Goal: Information Seeking & Learning: Learn about a topic

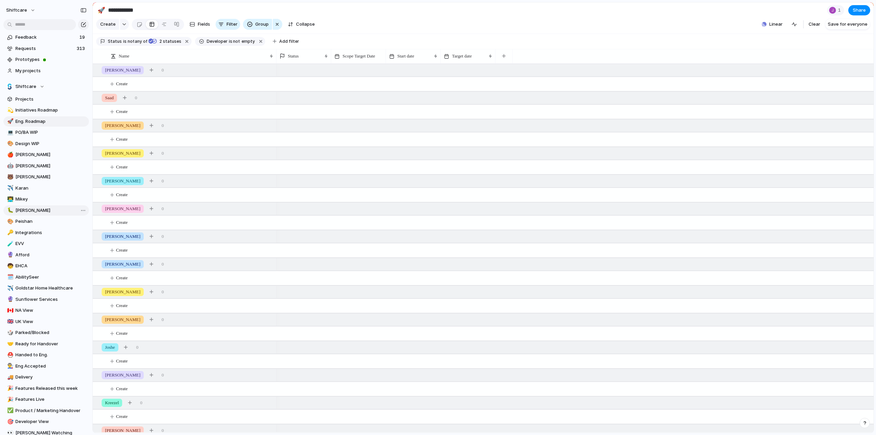
click at [16, 210] on span "[PERSON_NAME]" at bounding box center [50, 210] width 71 height 7
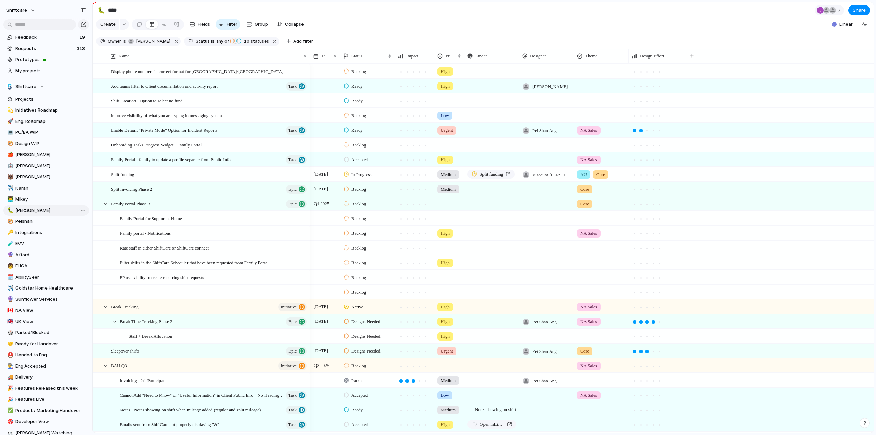
type input "****"
click at [55, 21] on input "text" at bounding box center [39, 24] width 73 height 11
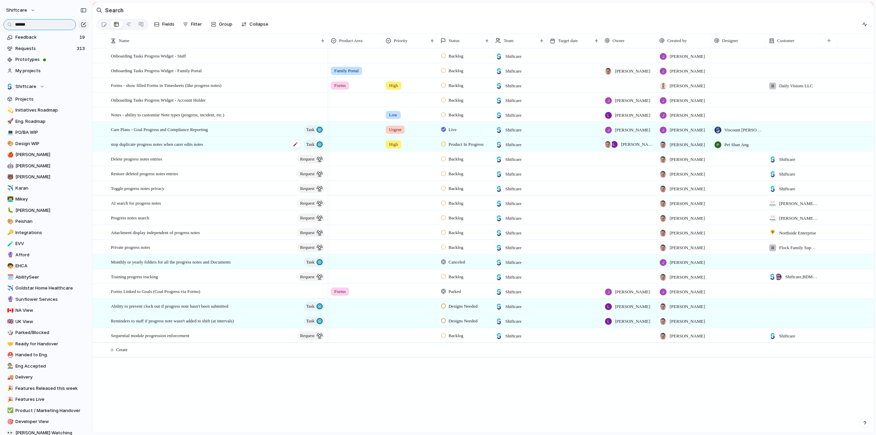
type input "******"
click at [157, 147] on span "stop duplicate progress notes when carer edits notes" at bounding box center [157, 144] width 92 height 8
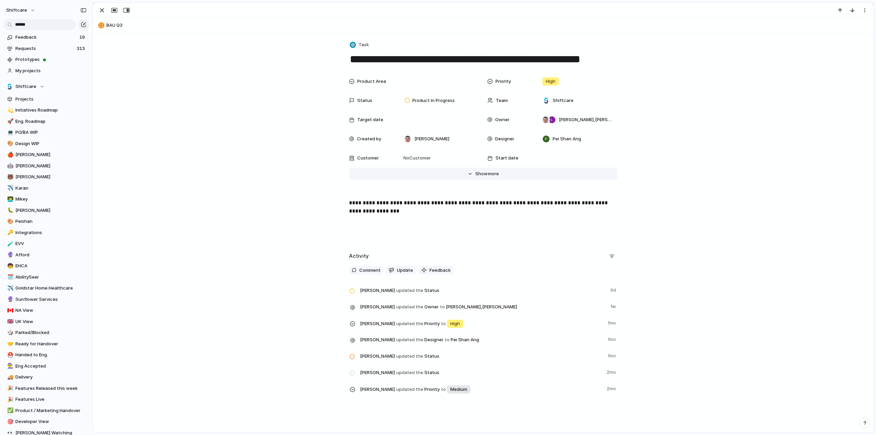
click at [478, 172] on span "Show" at bounding box center [481, 173] width 12 height 7
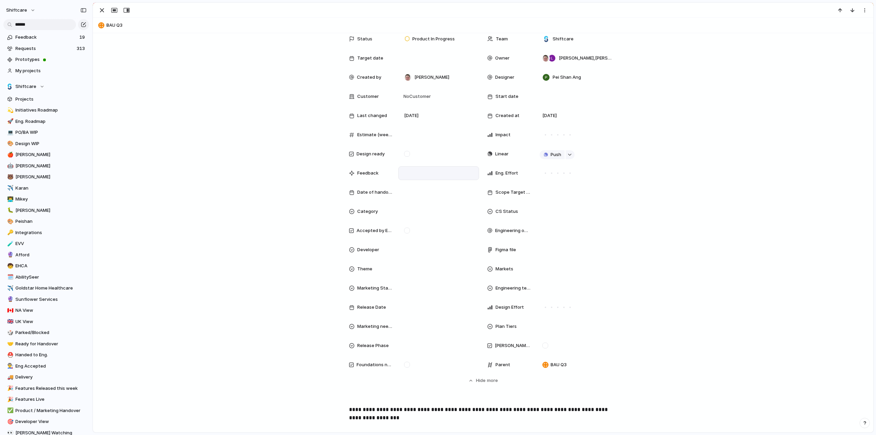
scroll to position [103, 0]
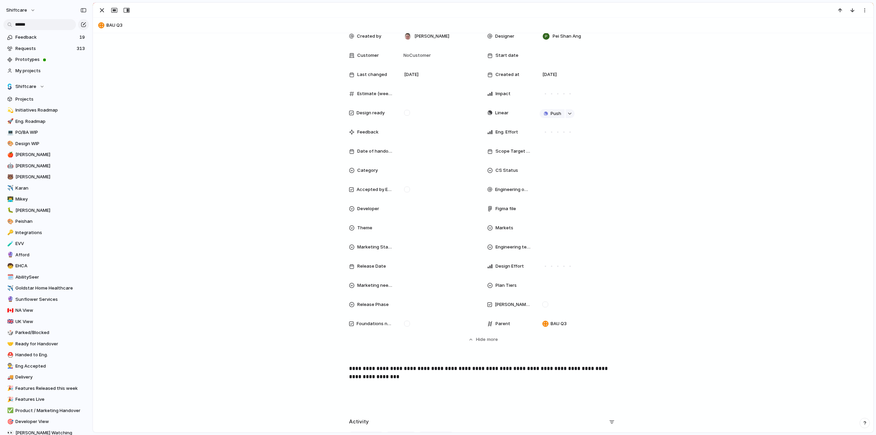
drag, startPoint x: 543, startPoint y: 304, endPoint x: 393, endPoint y: 268, distance: 153.5
click at [543, 304] on div at bounding box center [545, 304] width 6 height 6
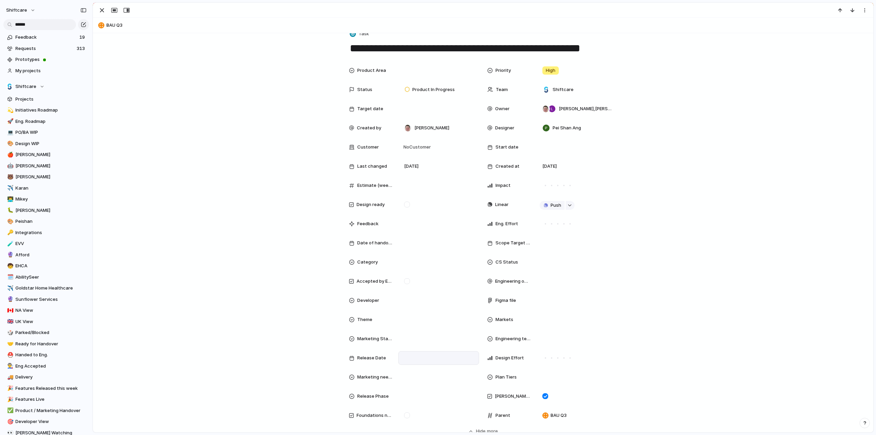
scroll to position [0, 0]
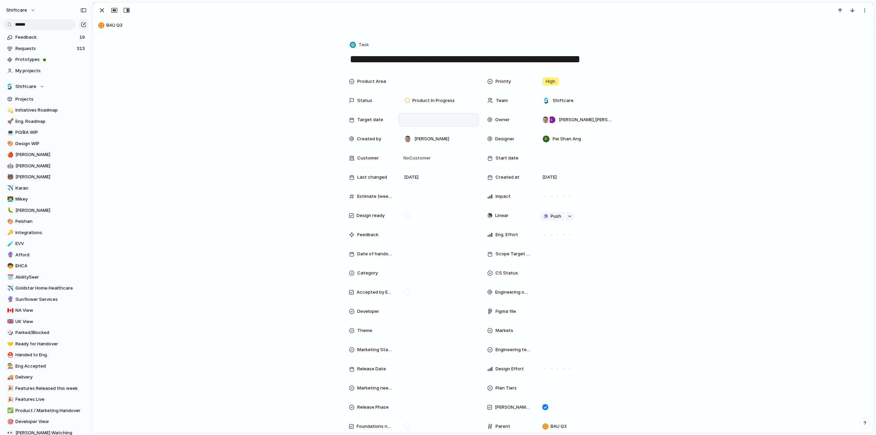
click at [411, 114] on div at bounding box center [438, 120] width 81 height 14
click at [499, 145] on button "Go to the Next Month" at bounding box center [501, 147] width 10 height 10
click at [427, 131] on span "Month" at bounding box center [429, 132] width 14 height 7
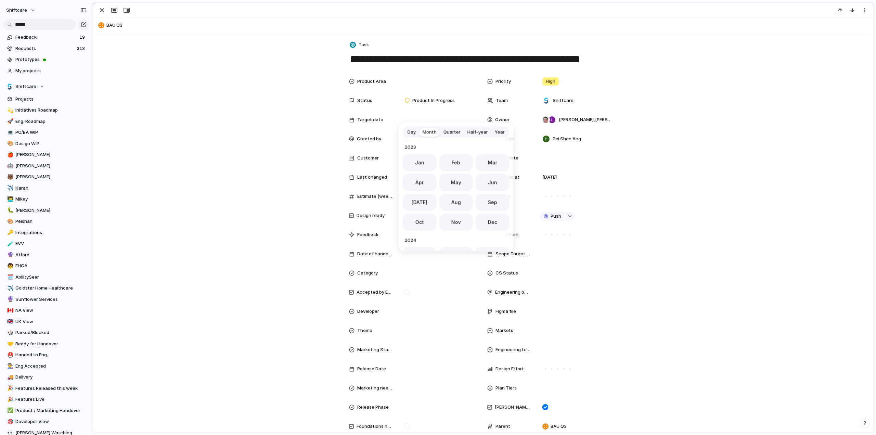
scroll to position [188, 0]
drag, startPoint x: 452, startPoint y: 220, endPoint x: 371, endPoint y: 175, distance: 92.9
click at [452, 220] on span "Nov" at bounding box center [456, 219] width 10 height 7
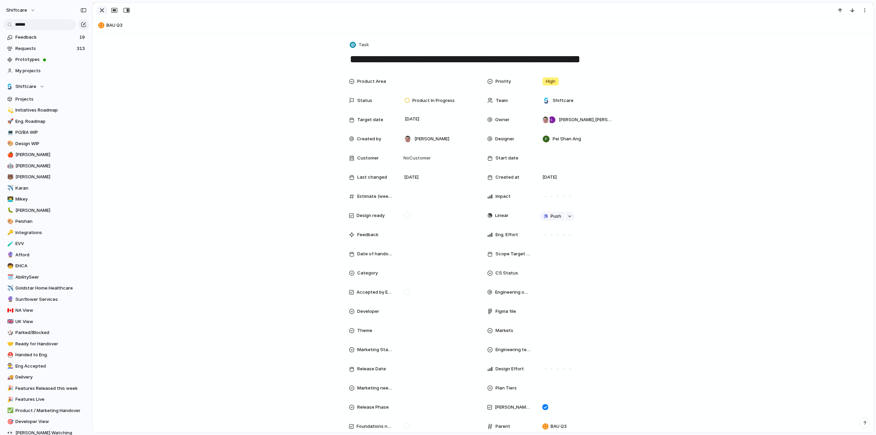
click at [102, 9] on div "button" at bounding box center [102, 10] width 8 height 8
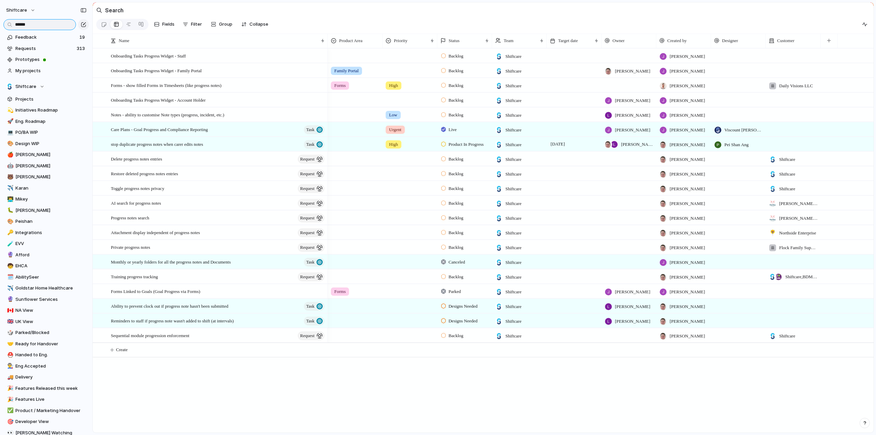
click at [34, 24] on input "******" at bounding box center [39, 24] width 73 height 11
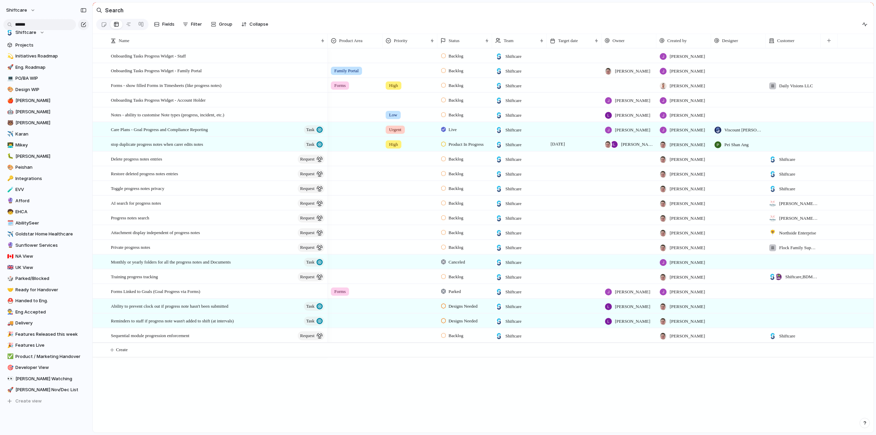
scroll to position [80, 0]
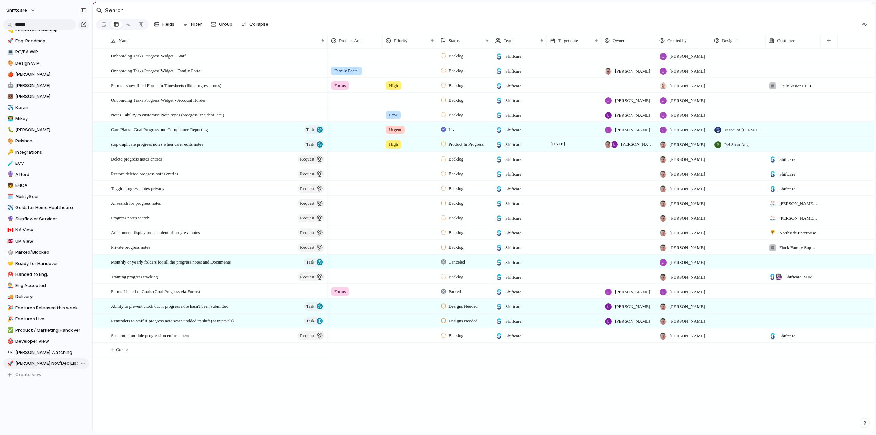
click at [26, 364] on span "[PERSON_NAME] Nov/Dec List" at bounding box center [50, 363] width 71 height 7
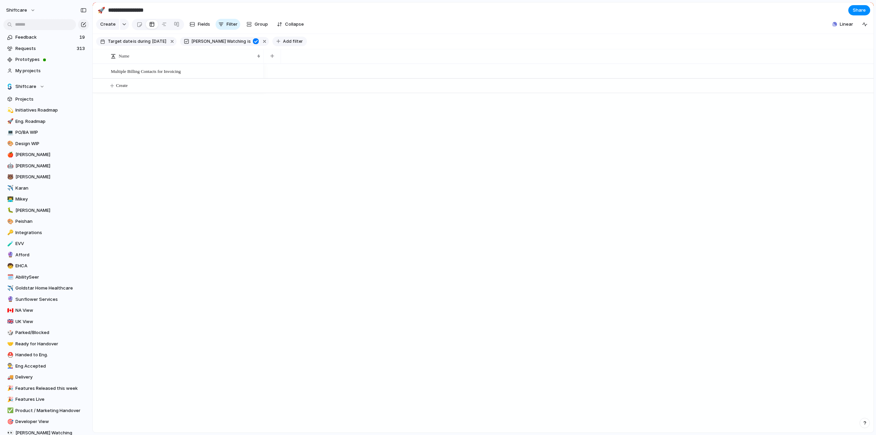
click at [176, 46] on button "button" at bounding box center [172, 41] width 9 height 9
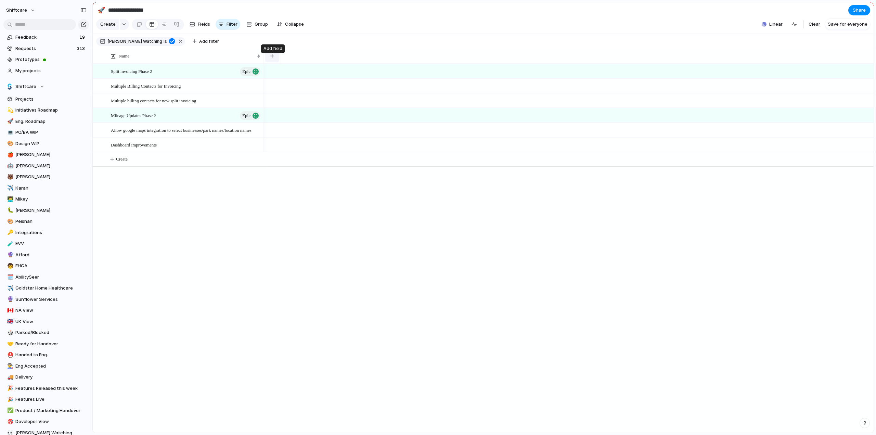
click at [276, 58] on button "button" at bounding box center [272, 56] width 14 height 12
type input "******"
click at [290, 99] on span "Target date" at bounding box center [290, 102] width 26 height 7
click at [289, 71] on div "[DATE]" at bounding box center [298, 69] width 68 height 11
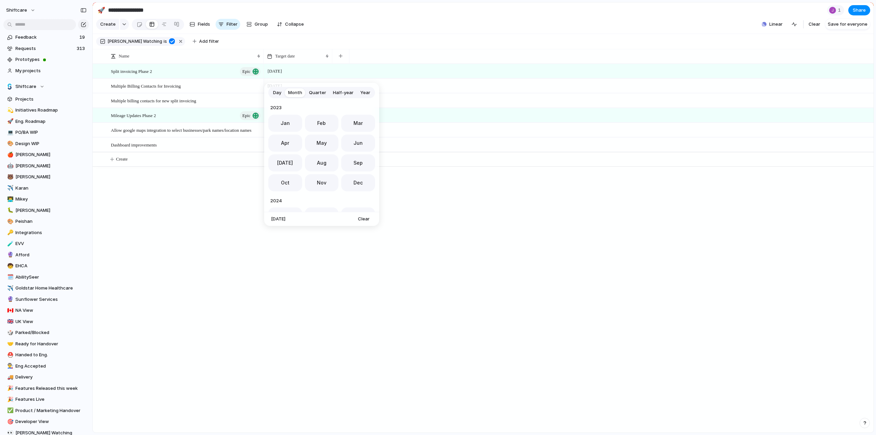
scroll to position [188, 0]
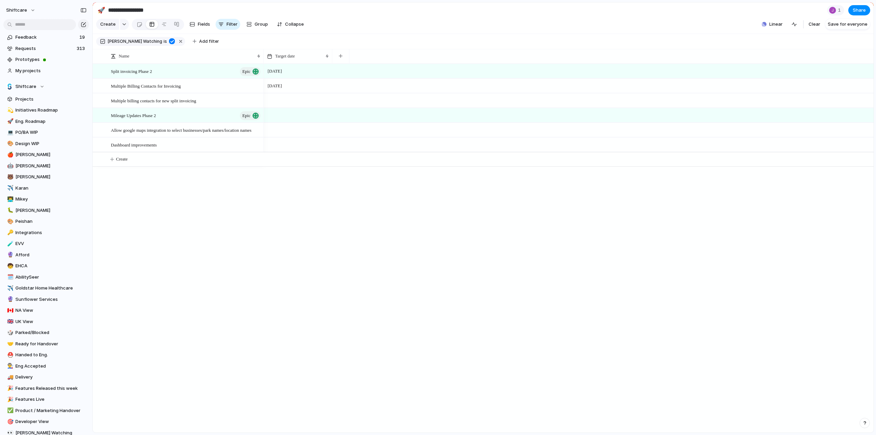
click at [285, 76] on div "Day Month Quarter Half-year Year [DATE] Feb Mar Apr May Jun [DATE] Aug Sep Oct …" at bounding box center [438, 217] width 876 height 435
click at [268, 72] on span "[DATE]" at bounding box center [275, 71] width 18 height 8
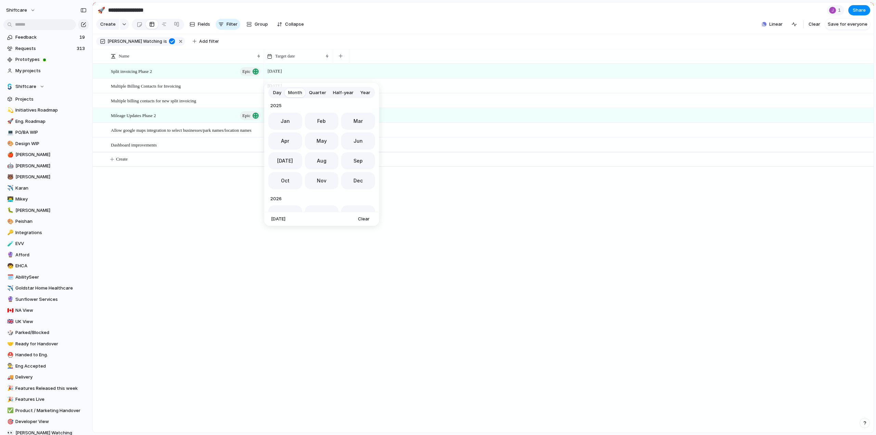
drag, startPoint x: 323, startPoint y: 179, endPoint x: 210, endPoint y: 199, distance: 114.3
click at [323, 179] on span "Nov" at bounding box center [322, 180] width 10 height 7
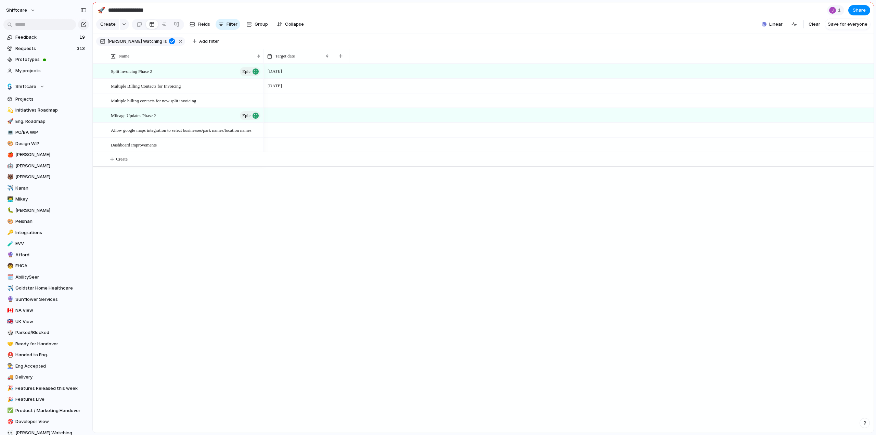
click at [197, 208] on div "Multiple Billing Contacts for Invoicing Split invoicing Phase 2 Epic Multiple b…" at bounding box center [483, 248] width 780 height 369
click at [148, 73] on span "Split invoicing Phase 2" at bounding box center [131, 71] width 41 height 8
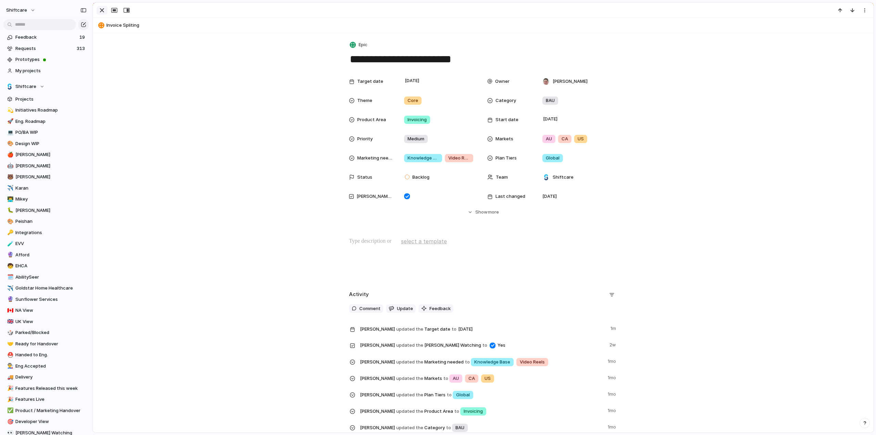
click at [102, 11] on div "button" at bounding box center [102, 10] width 8 height 8
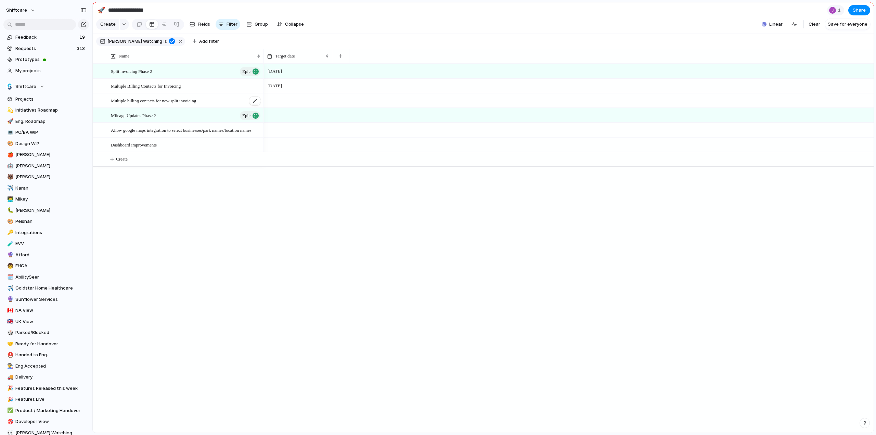
click at [136, 104] on span "Multiple billing contacts for new split invoicing" at bounding box center [153, 100] width 85 height 8
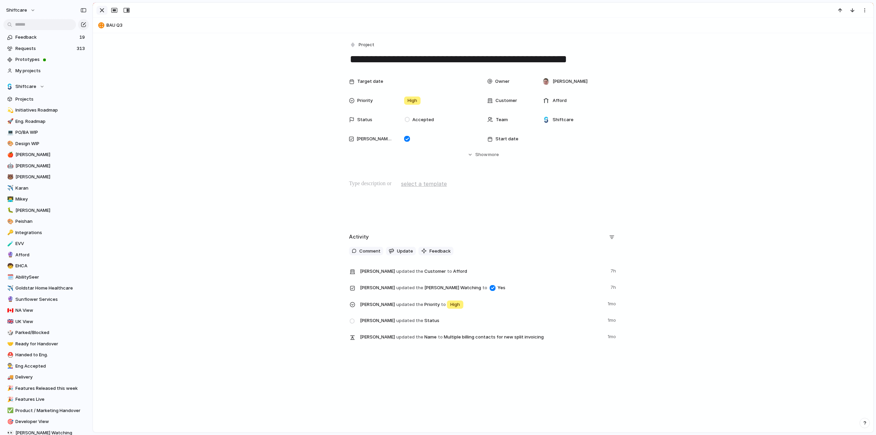
click at [99, 9] on div "button" at bounding box center [102, 10] width 8 height 8
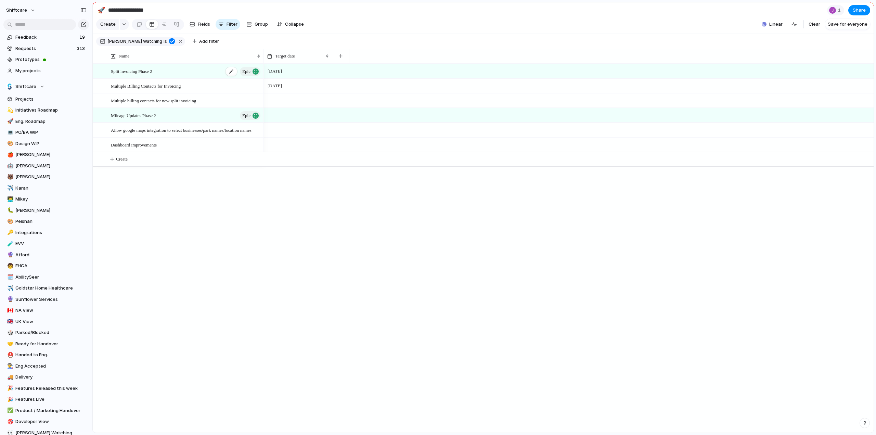
click at [140, 75] on span "Split invoicing Phase 2" at bounding box center [131, 71] width 41 height 8
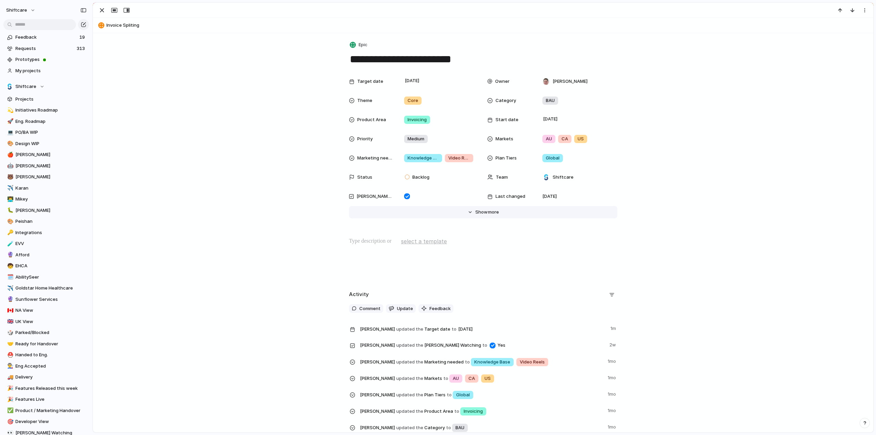
click at [485, 215] on button "Hide Show more" at bounding box center [483, 212] width 268 height 12
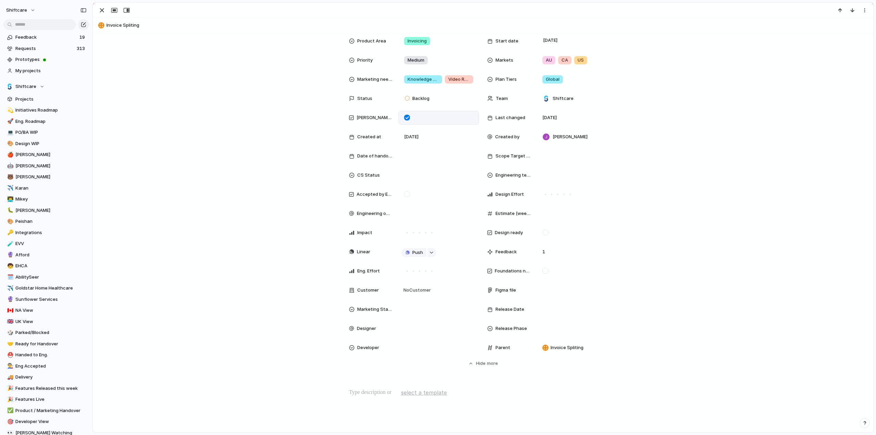
scroll to position [137, 0]
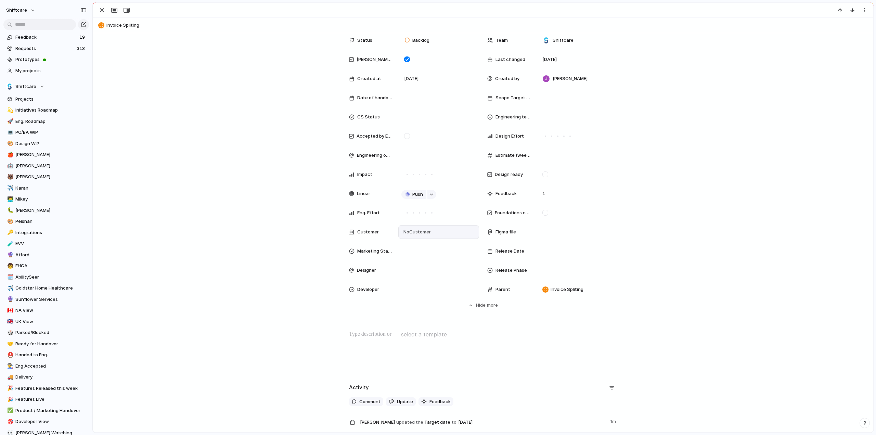
click at [418, 229] on span "No Customer" at bounding box center [415, 231] width 29 height 7
type input "*****"
drag, startPoint x: 407, startPoint y: 261, endPoint x: 403, endPoint y: 258, distance: 5.3
click at [407, 261] on div at bounding box center [405, 260] width 12 height 12
click at [237, 170] on div "***** Afford Add 'affor'" at bounding box center [438, 217] width 876 height 435
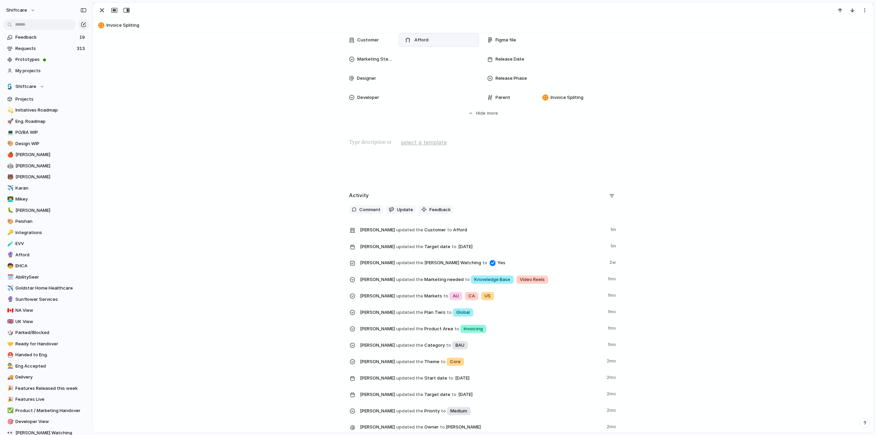
scroll to position [230, 0]
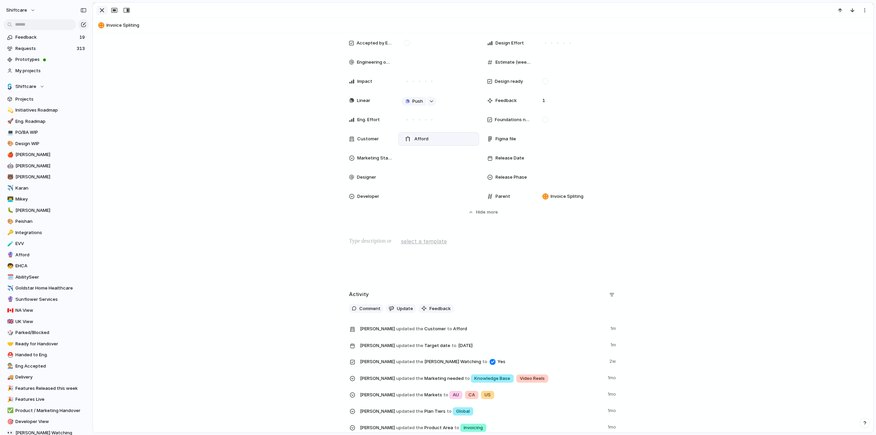
click at [101, 11] on div "button" at bounding box center [102, 10] width 8 height 8
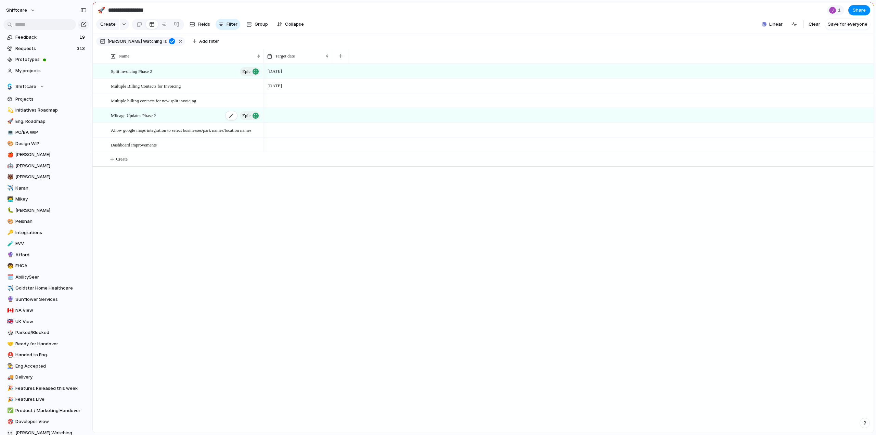
click at [151, 119] on span "Mileage Updates Phase 2" at bounding box center [133, 115] width 45 height 8
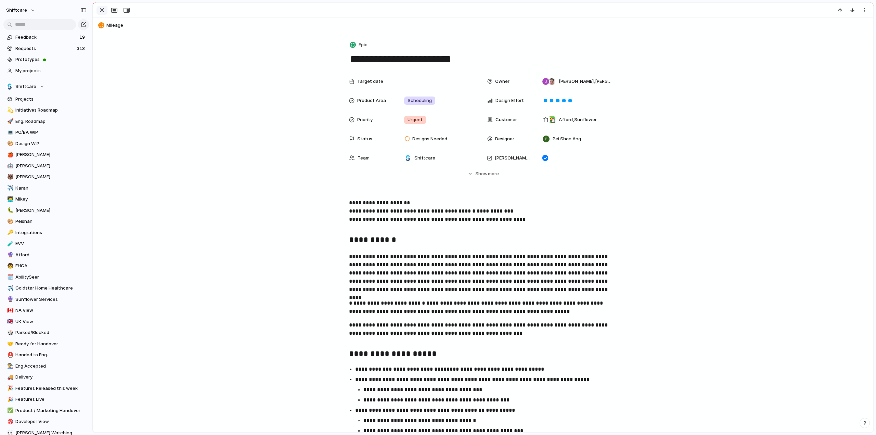
click at [101, 11] on div "button" at bounding box center [102, 10] width 8 height 8
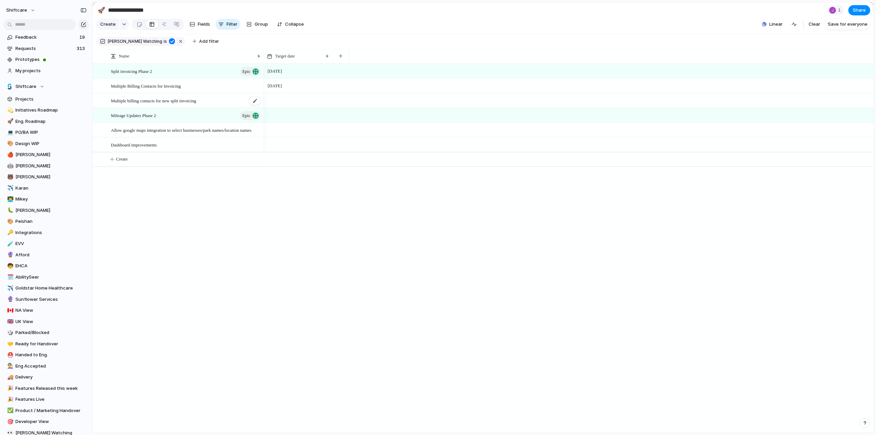
click at [135, 104] on span "Multiple billing contacts for new split invoicing" at bounding box center [153, 100] width 85 height 8
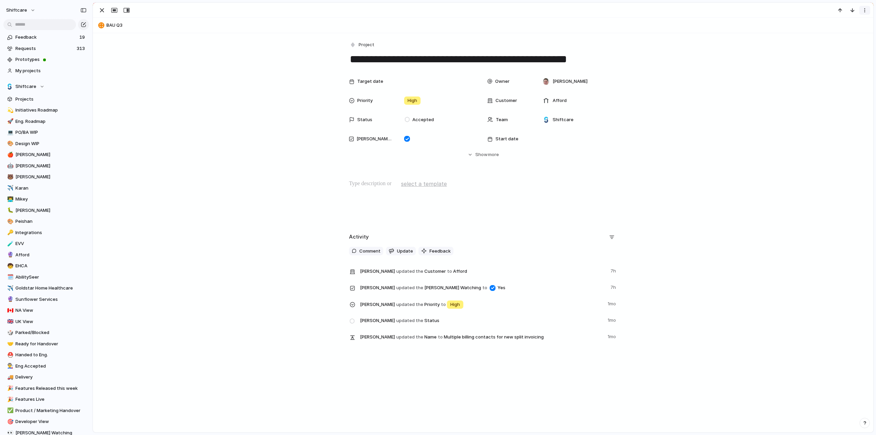
click at [865, 12] on div "button" at bounding box center [863, 10] width 5 height 5
drag, startPoint x: 831, startPoint y: 35, endPoint x: 119, endPoint y: 82, distance: 713.6
click at [831, 35] on span "Delete" at bounding box center [835, 35] width 14 height 7
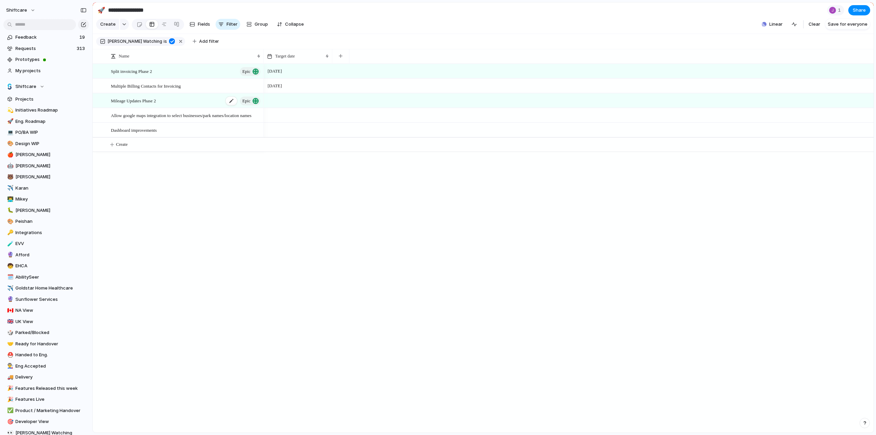
click at [132, 104] on span "Mileage Updates Phase 2" at bounding box center [133, 100] width 45 height 8
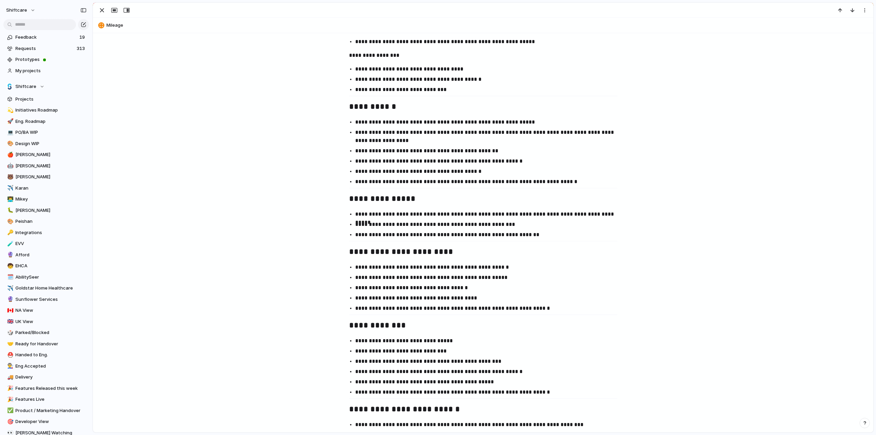
scroll to position [1197, 0]
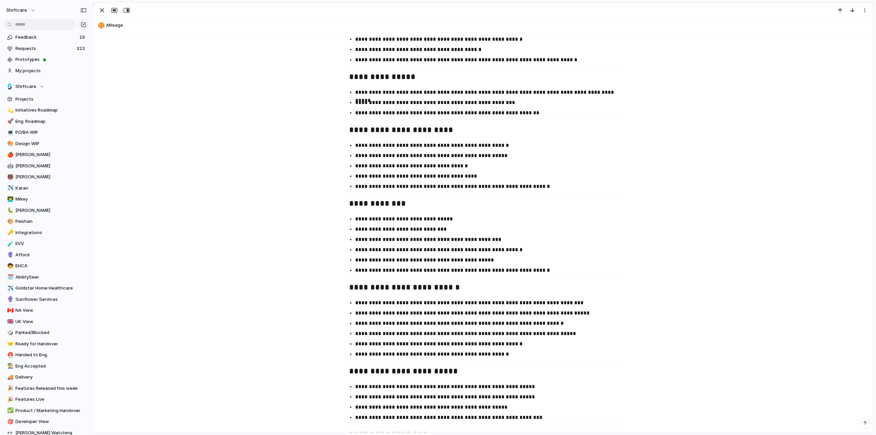
click at [99, 7] on div "button" at bounding box center [102, 10] width 8 height 8
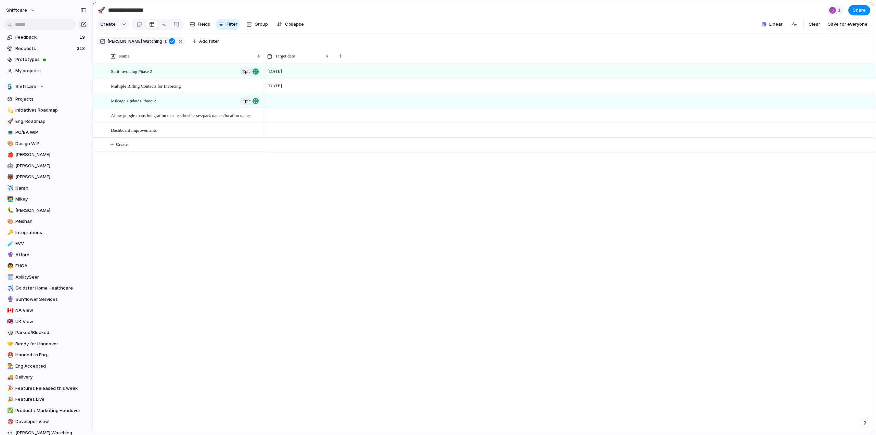
click at [286, 97] on div at bounding box center [298, 96] width 68 height 4
drag, startPoint x: 327, startPoint y: 211, endPoint x: 144, endPoint y: 117, distance: 206.0
click at [327, 211] on button "Nov" at bounding box center [322, 209] width 34 height 17
click at [286, 119] on div at bounding box center [298, 115] width 68 height 14
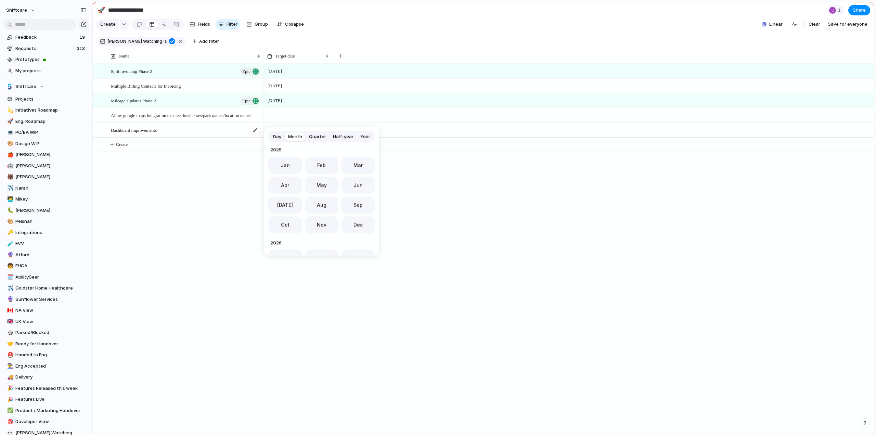
drag, startPoint x: 324, startPoint y: 220, endPoint x: 119, endPoint y: 128, distance: 223.8
click at [324, 220] on button "Nov" at bounding box center [322, 224] width 34 height 17
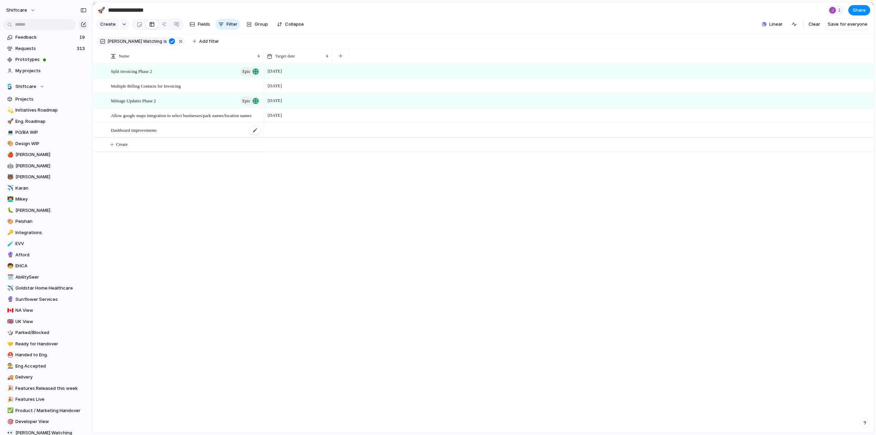
click at [135, 134] on span "Dashboard improvements" at bounding box center [134, 130] width 46 height 8
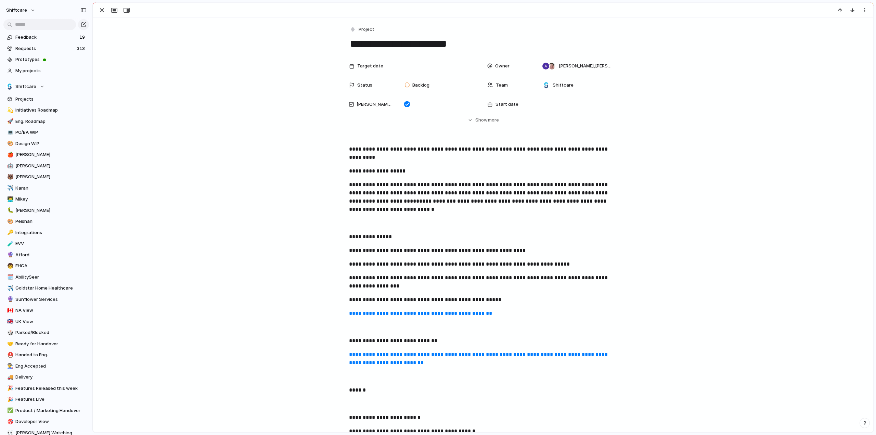
click at [101, 10] on div "button" at bounding box center [102, 10] width 8 height 8
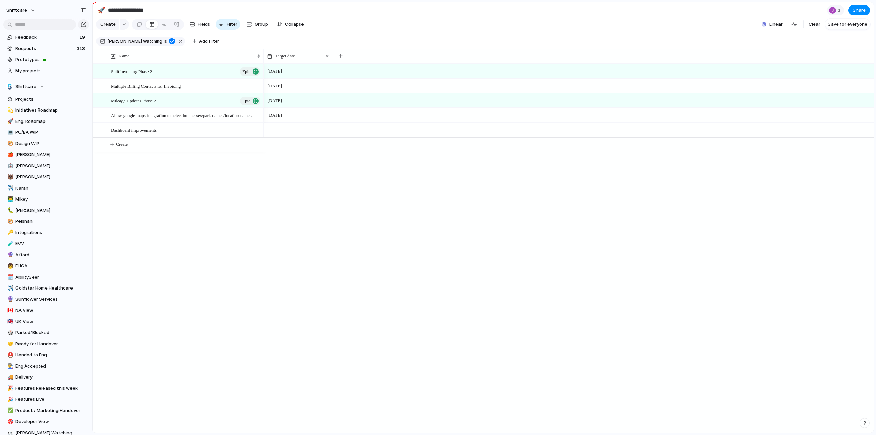
click at [276, 137] on div at bounding box center [298, 130] width 68 height 14
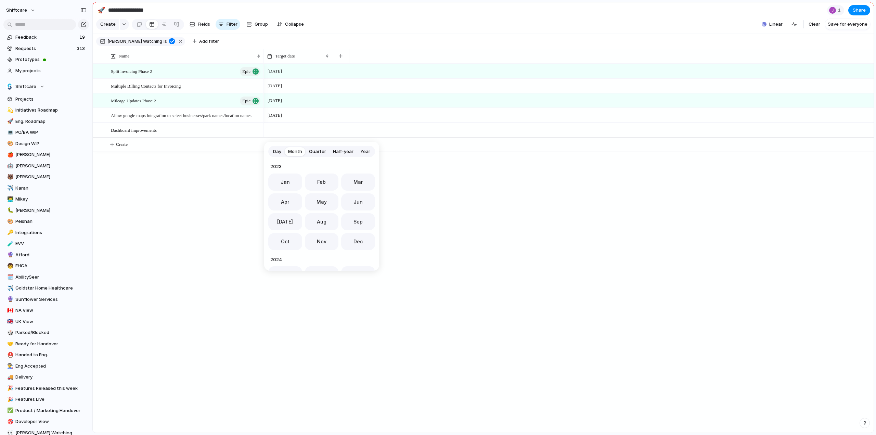
scroll to position [188, 0]
drag, startPoint x: 321, startPoint y: 238, endPoint x: 174, endPoint y: 214, distance: 149.0
click at [321, 238] on span "Nov" at bounding box center [322, 239] width 10 height 7
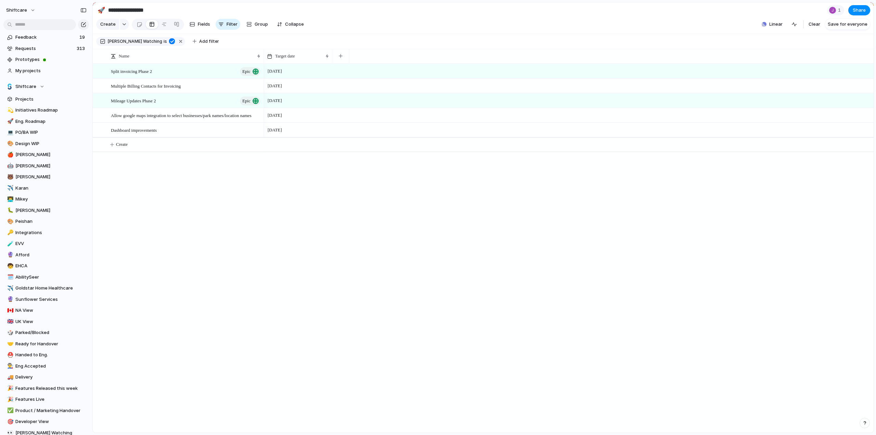
click at [174, 214] on div "Multiple Billing Contacts for Invoicing Split invoicing Phase 2 Epic Mileage Up…" at bounding box center [483, 248] width 780 height 369
click at [199, 44] on span "Add filter" at bounding box center [209, 41] width 20 height 6
type input "******"
click at [202, 79] on span "Target date" at bounding box center [206, 82] width 26 height 7
click at [198, 117] on li "range" at bounding box center [215, 114] width 67 height 11
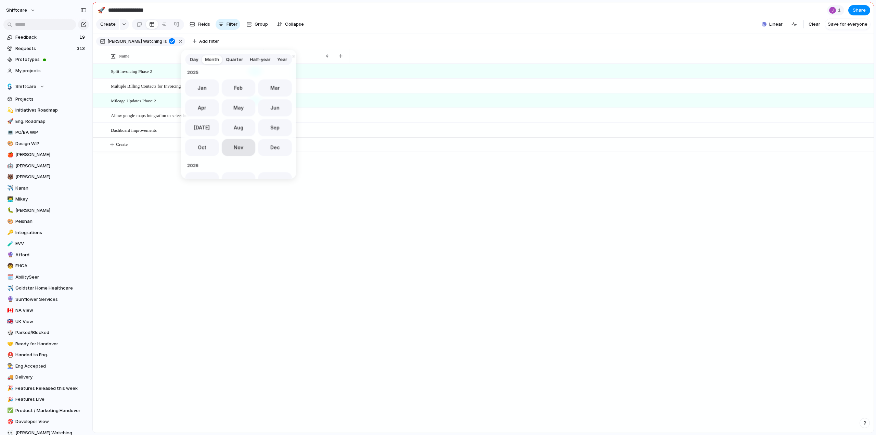
click at [235, 147] on span "Nov" at bounding box center [239, 147] width 10 height 7
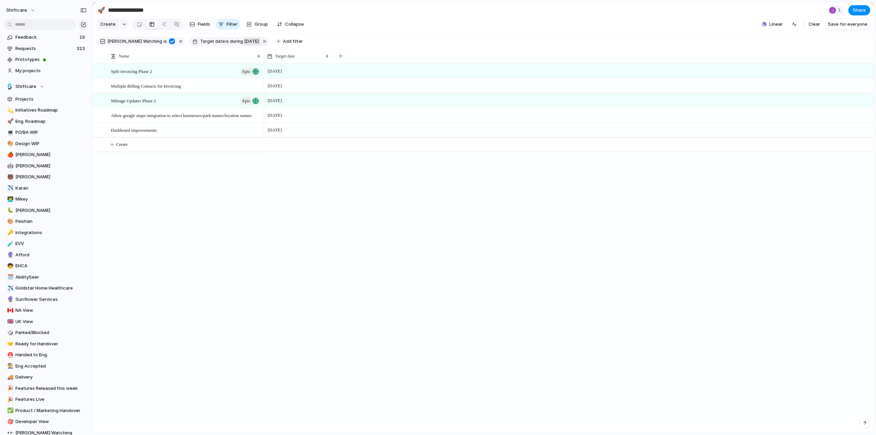
click at [245, 44] on span "[DATE]" at bounding box center [252, 41] width 14 height 6
click at [243, 113] on span "range" at bounding box center [238, 114] width 13 height 7
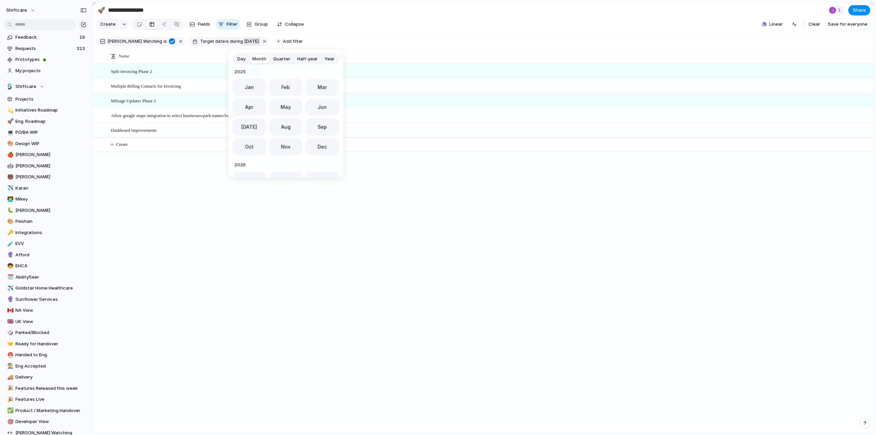
drag, startPoint x: 285, startPoint y: 141, endPoint x: 282, endPoint y: 160, distance: 18.7
click at [282, 161] on div "[DATE] Feb Mar Apr May Jun [DATE] Aug Sep Oct Nov [DATE] Jan Feb Mar Apr May Ju…" at bounding box center [285, 121] width 107 height 114
click at [285, 110] on span "Nov" at bounding box center [286, 112] width 10 height 7
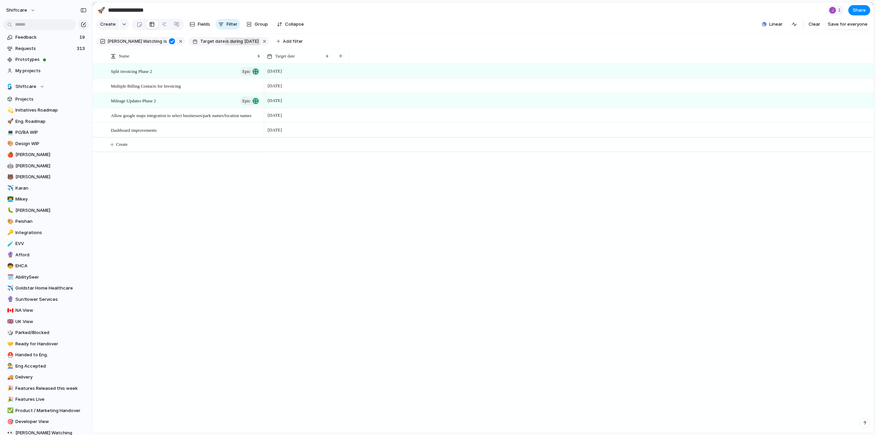
click at [225, 42] on span "is" at bounding box center [226, 41] width 3 height 6
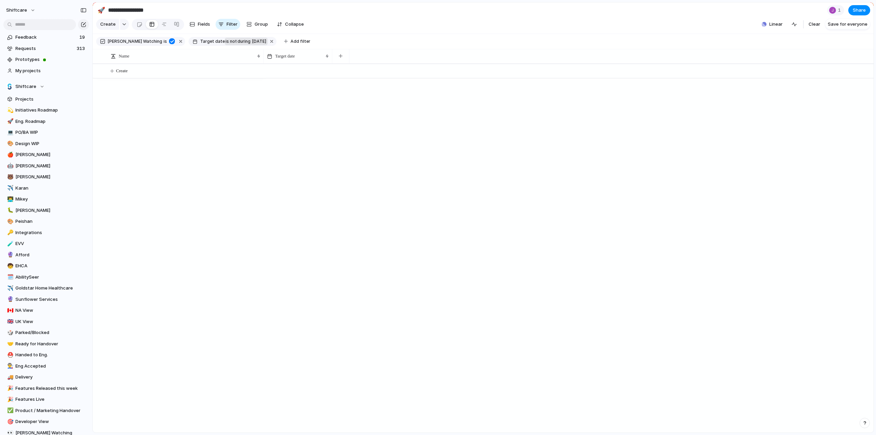
click at [229, 44] on span "not" at bounding box center [233, 41] width 8 height 6
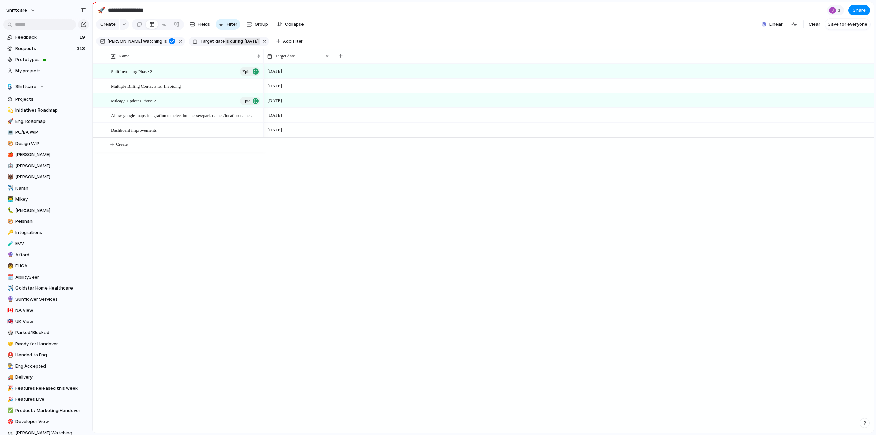
click at [200, 44] on span "Target date" at bounding box center [212, 41] width 25 height 6
click at [188, 110] on span "range" at bounding box center [187, 112] width 13 height 7
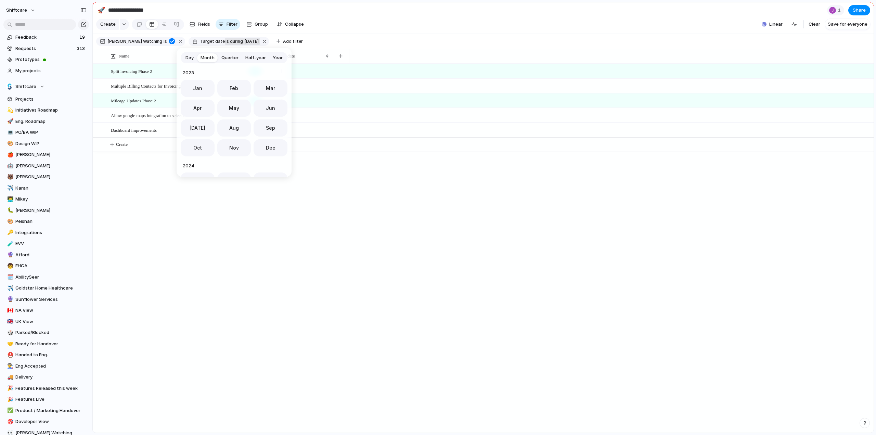
scroll to position [188, 0]
click at [194, 57] on button "Day" at bounding box center [189, 57] width 15 height 11
click at [235, 158] on button "1" at bounding box center [232, 160] width 12 height 12
click at [280, 72] on button "Go to the Next Month" at bounding box center [279, 73] width 10 height 10
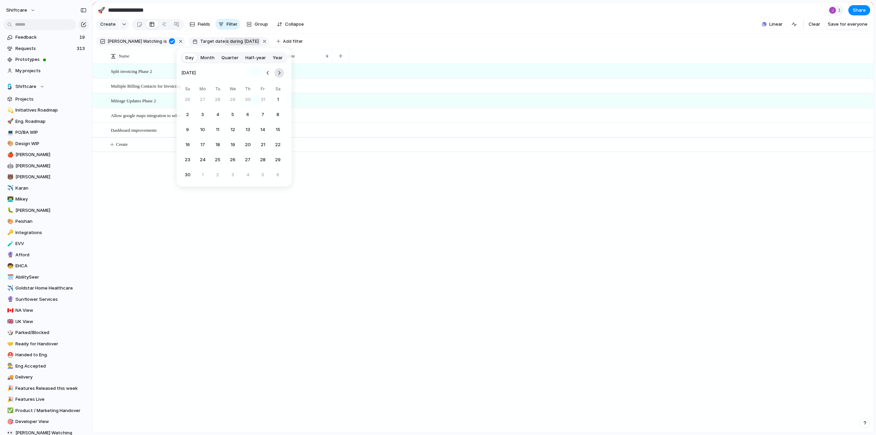
click at [280, 72] on button "Go to the Next Month" at bounding box center [279, 73] width 10 height 10
click at [234, 158] on button "31" at bounding box center [232, 160] width 12 height 12
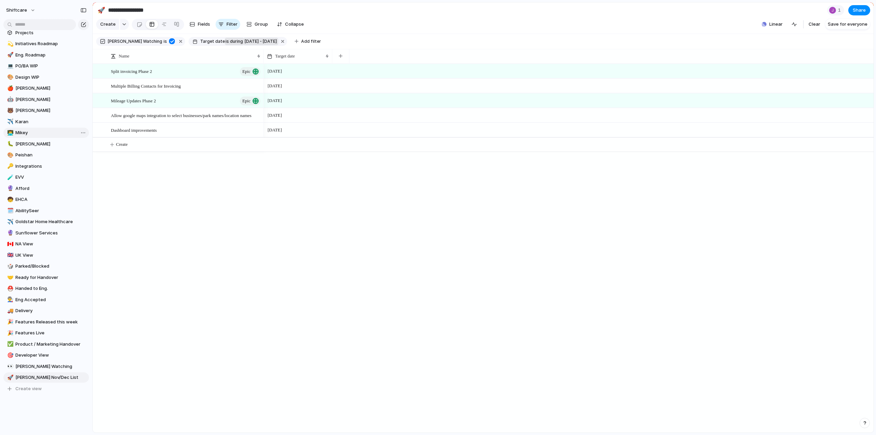
scroll to position [80, 0]
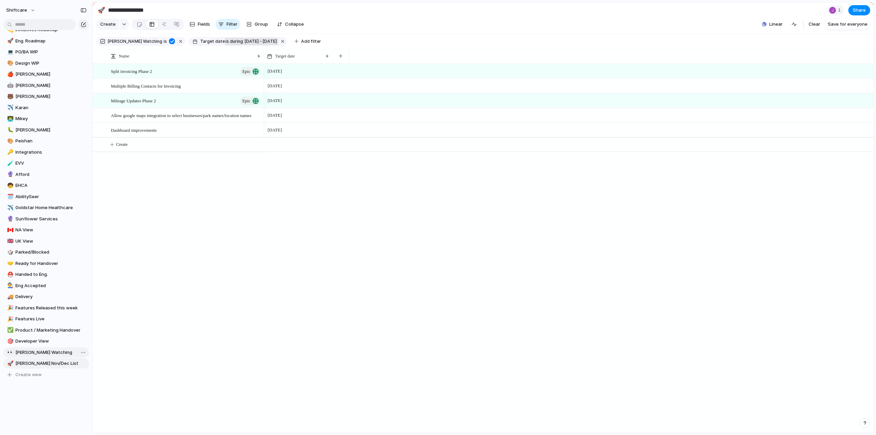
click at [31, 352] on span "[PERSON_NAME] Watching" at bounding box center [50, 352] width 71 height 7
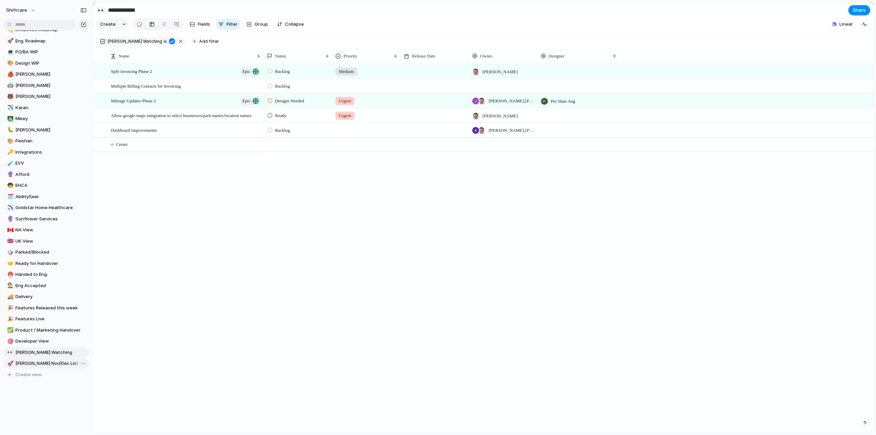
click at [38, 361] on span "[PERSON_NAME] Nov/Dec List" at bounding box center [50, 363] width 71 height 7
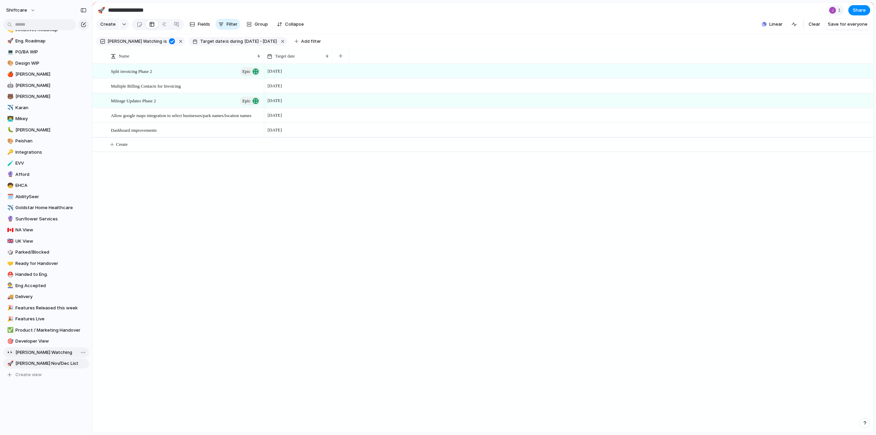
click at [32, 351] on span "[PERSON_NAME] Watching" at bounding box center [50, 352] width 71 height 7
type input "**********"
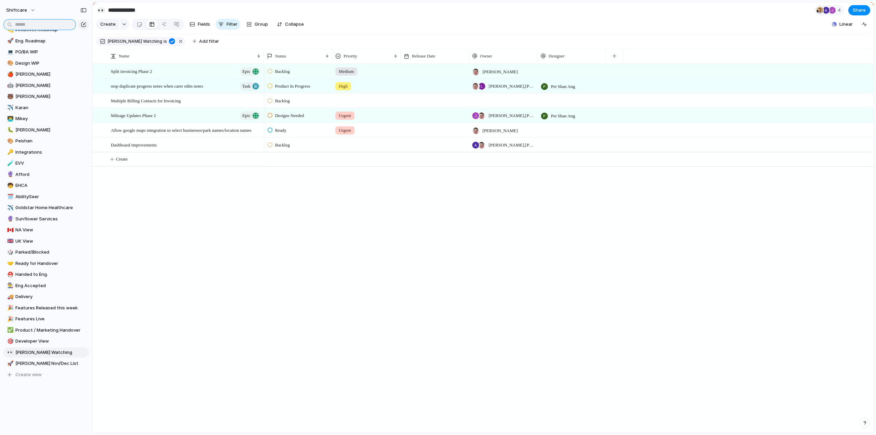
click at [42, 25] on input "text" at bounding box center [39, 24] width 73 height 11
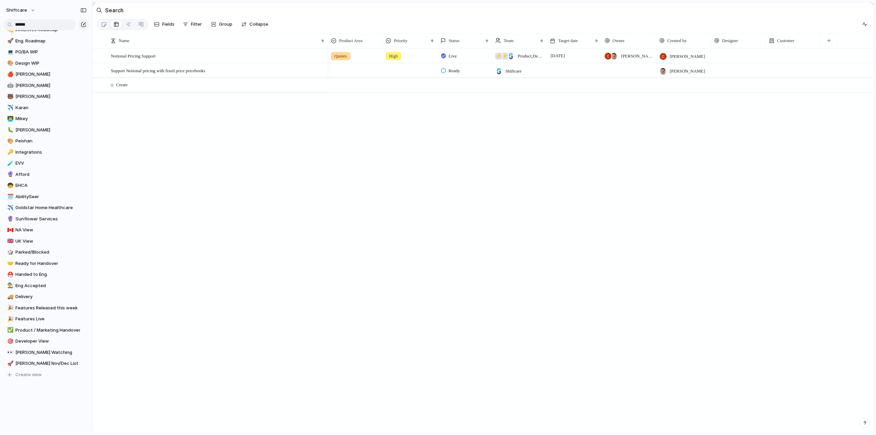
click at [573, 74] on div at bounding box center [574, 70] width 55 height 14
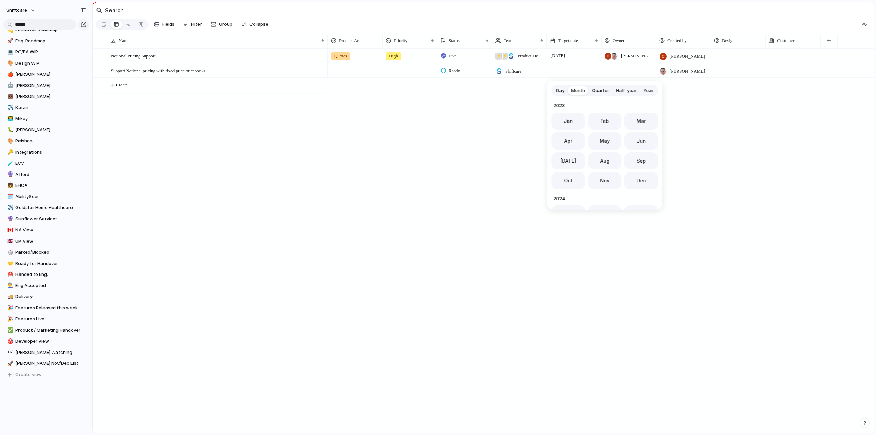
scroll to position [188, 0]
drag, startPoint x: 602, startPoint y: 175, endPoint x: 461, endPoint y: 156, distance: 142.2
click at [602, 175] on span "Nov" at bounding box center [605, 178] width 10 height 7
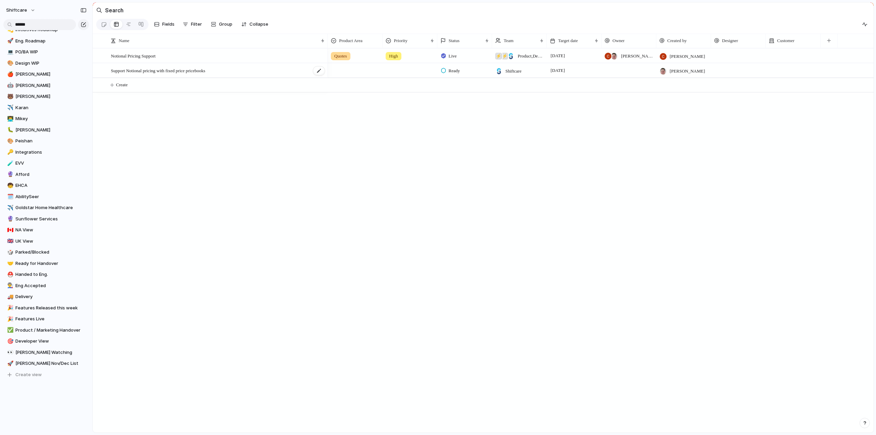
click at [130, 73] on span "Support Notional pricing with fixed price pricebooks" at bounding box center [158, 70] width 94 height 8
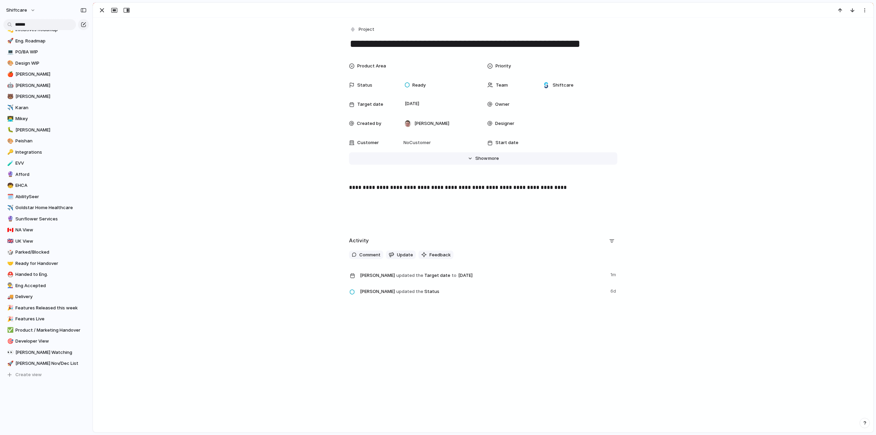
click at [475, 157] on span "Show" at bounding box center [481, 158] width 12 height 7
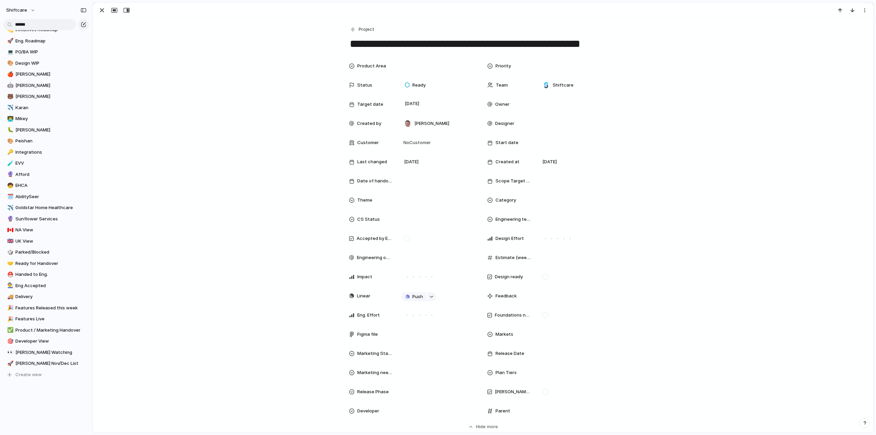
scroll to position [103, 0]
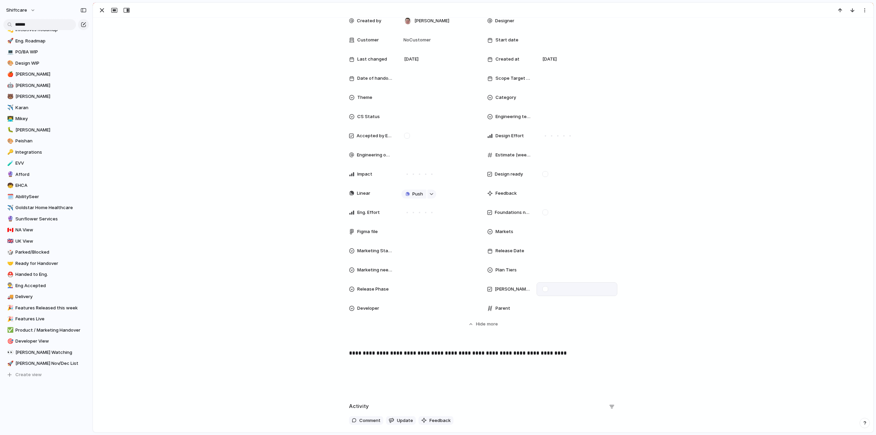
click at [545, 288] on form at bounding box center [544, 289] width 11 height 6
click at [542, 287] on div at bounding box center [545, 289] width 6 height 6
drag, startPoint x: 228, startPoint y: 208, endPoint x: 134, endPoint y: 73, distance: 164.8
click at [228, 208] on div "Product Area Priority Status Ready Team Shiftcare Target date [DATE] Owner Crea…" at bounding box center [482, 142] width 763 height 371
drag, startPoint x: 95, startPoint y: 9, endPoint x: 100, endPoint y: 10, distance: 5.1
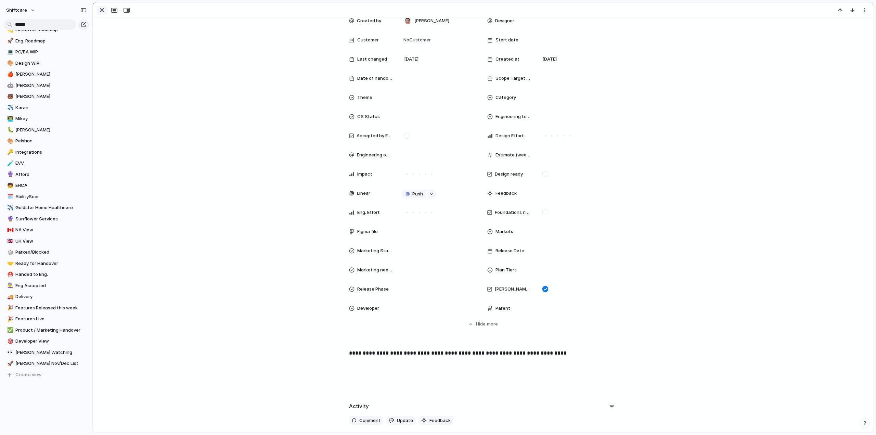
click at [95, 9] on div at bounding box center [113, 10] width 37 height 9
drag, startPoint x: 100, startPoint y: 10, endPoint x: 104, endPoint y: 19, distance: 10.1
click at [100, 10] on div "button" at bounding box center [102, 10] width 8 height 8
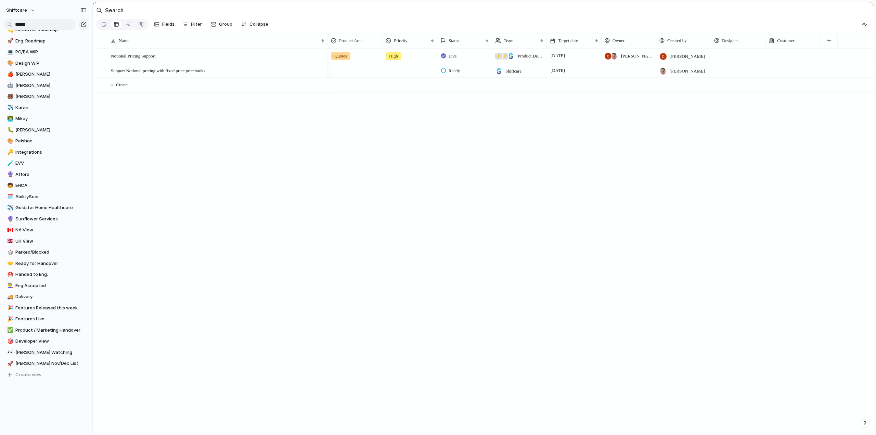
drag, startPoint x: 48, startPoint y: 30, endPoint x: 41, endPoint y: 28, distance: 7.2
click at [47, 30] on div "shiftcare ****** Feedback 19 Requests 313 Prototypes My projects Shiftcare Proj…" at bounding box center [46, 217] width 92 height 435
click at [35, 22] on input "******" at bounding box center [39, 24] width 73 height 11
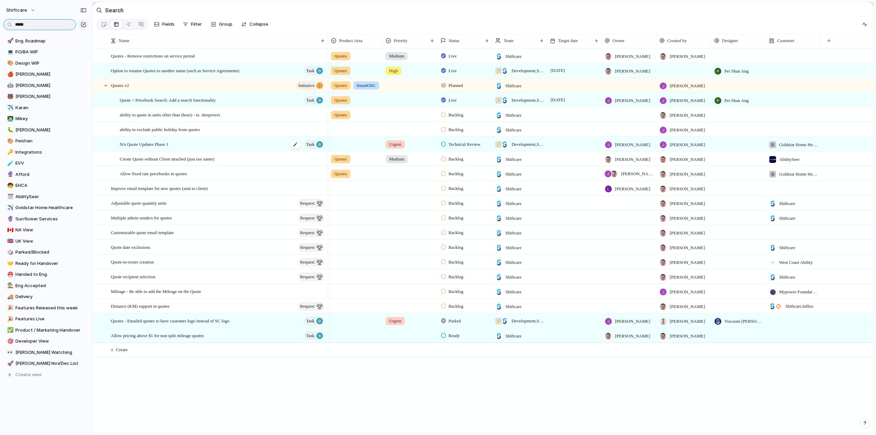
type input "*****"
click at [133, 148] on span "NA Quote Updates Phase 1" at bounding box center [144, 144] width 49 height 8
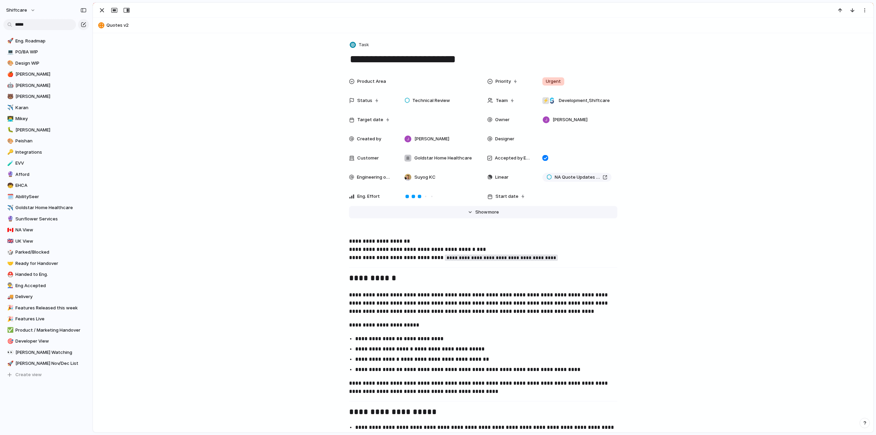
click at [488, 210] on span "more" at bounding box center [493, 212] width 11 height 7
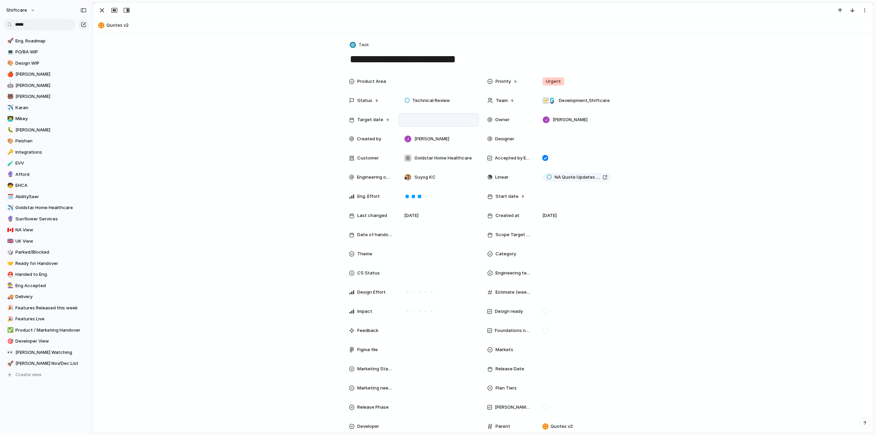
click at [411, 119] on div at bounding box center [438, 120] width 75 height 8
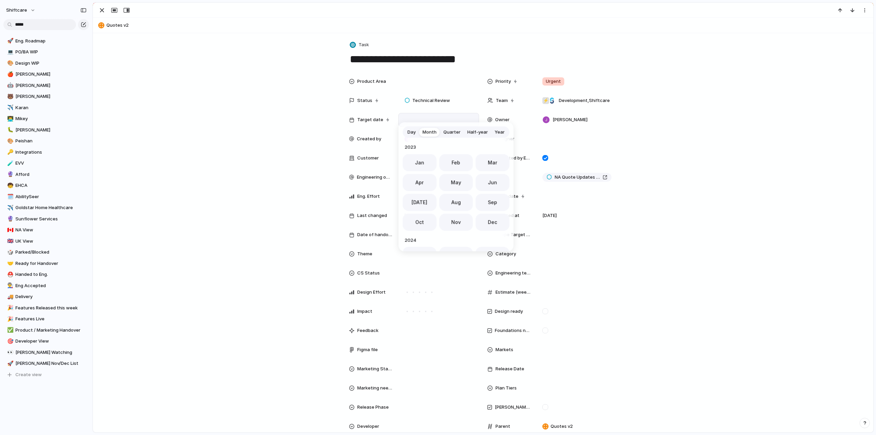
scroll to position [188, 0]
click at [451, 216] on span "Nov" at bounding box center [456, 219] width 10 height 7
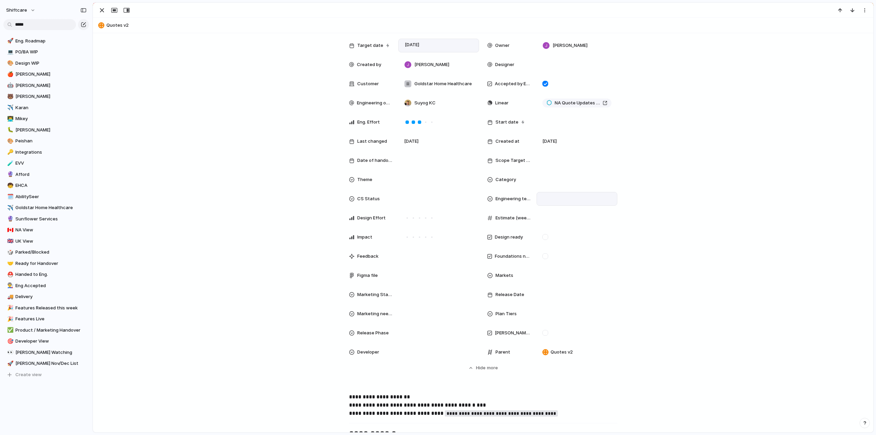
scroll to position [103, 0]
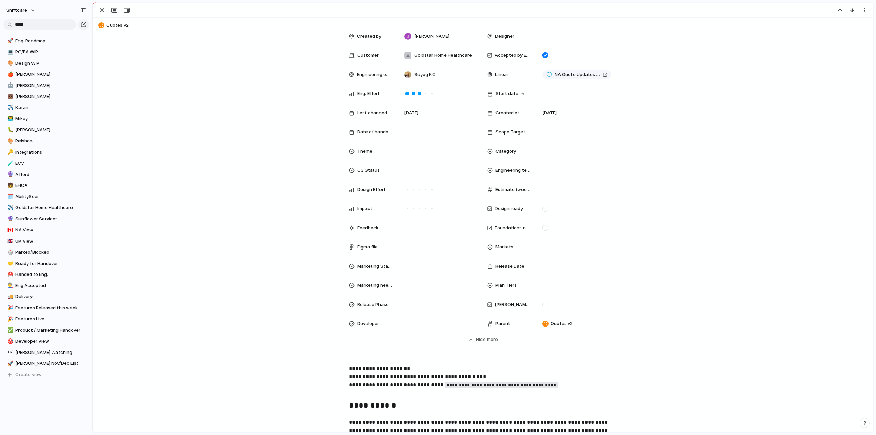
drag, startPoint x: 541, startPoint y: 306, endPoint x: 324, endPoint y: 249, distance: 224.2
click at [542, 306] on div at bounding box center [545, 304] width 6 height 6
click at [98, 6] on div "button" at bounding box center [102, 10] width 8 height 8
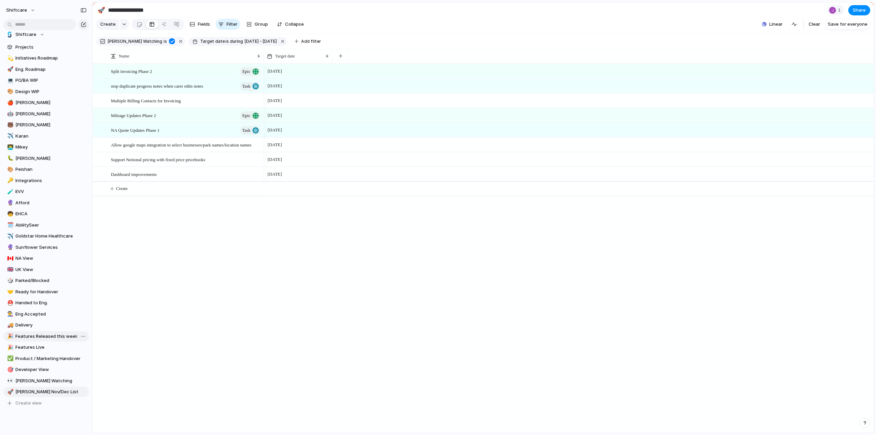
scroll to position [80, 0]
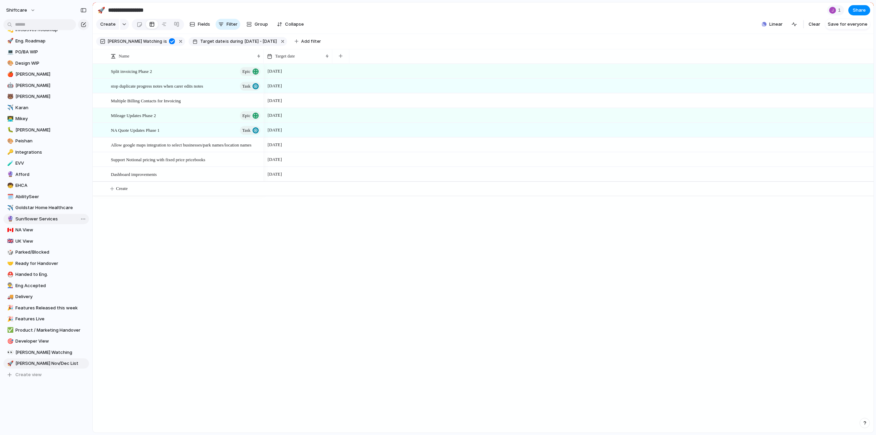
click at [22, 220] on span "Sunflower Services" at bounding box center [50, 218] width 71 height 7
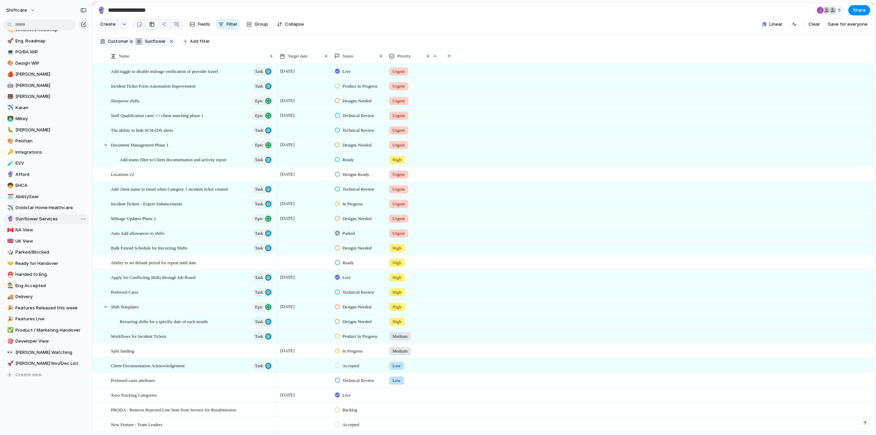
type input "**********"
click at [119, 178] on span "Locations v2" at bounding box center [122, 174] width 23 height 8
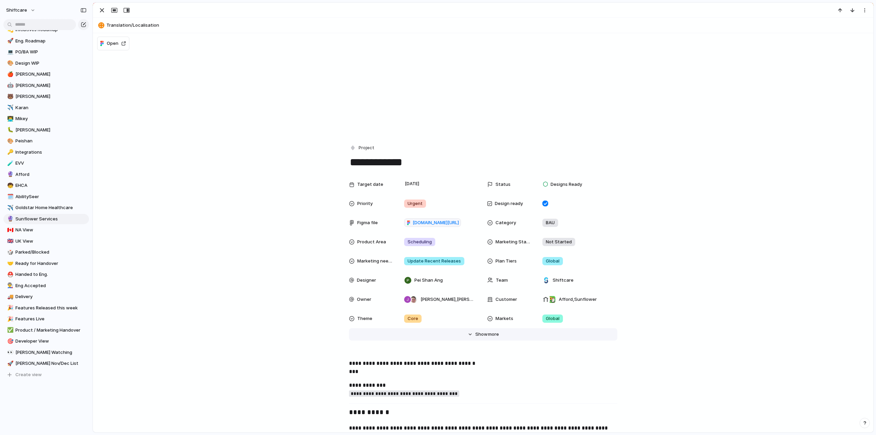
click at [471, 335] on button "Hide Show more" at bounding box center [483, 334] width 268 height 12
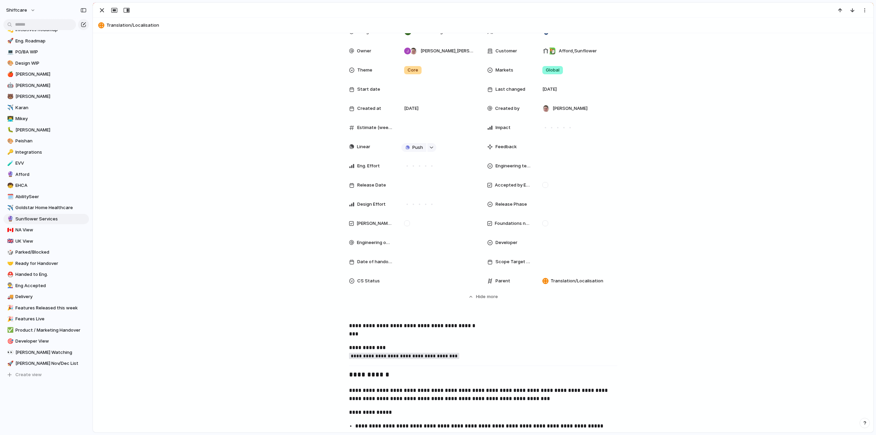
scroll to position [239, 0]
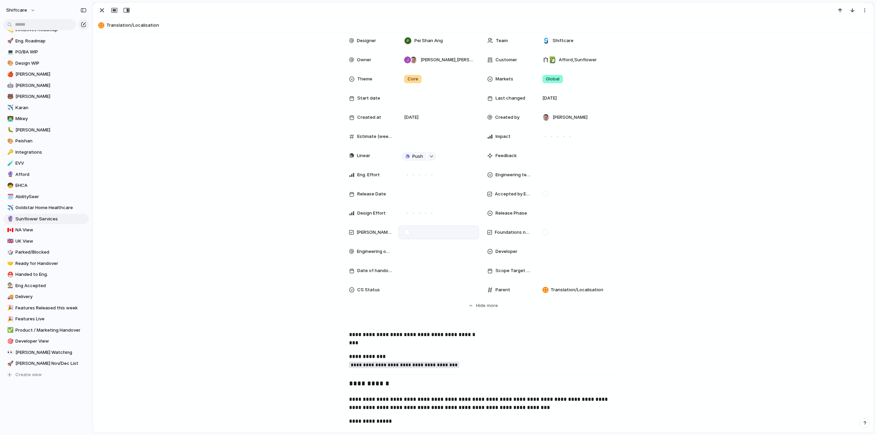
click at [407, 234] on div at bounding box center [407, 232] width 6 height 6
drag, startPoint x: 405, startPoint y: 232, endPoint x: 293, endPoint y: 227, distance: 111.3
click at [405, 232] on div at bounding box center [407, 232] width 6 height 6
click at [98, 12] on div "button" at bounding box center [102, 10] width 8 height 8
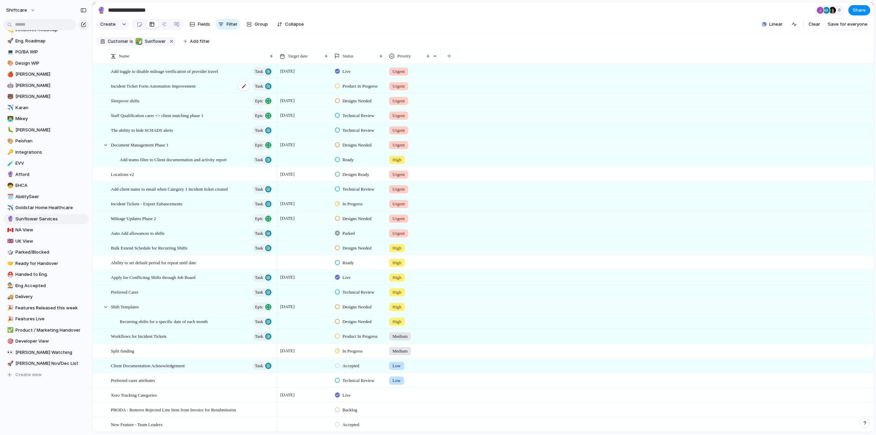
click at [141, 90] on span "Incident Ticket Form Automation Improvement" at bounding box center [153, 86] width 85 height 8
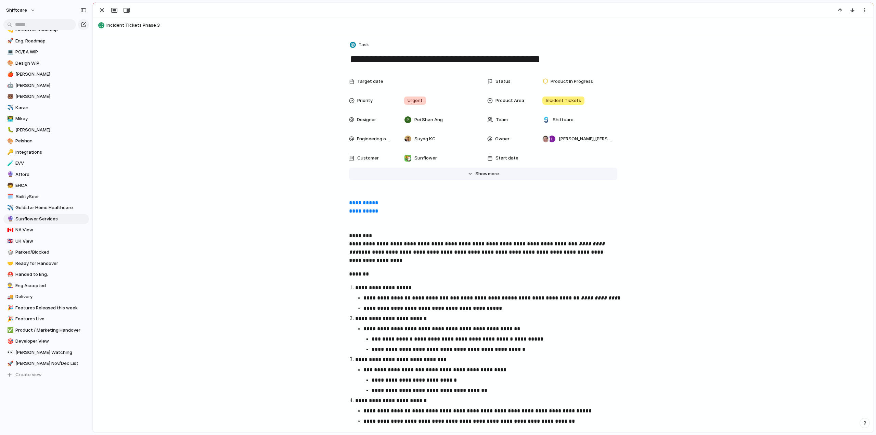
click at [477, 174] on span "Show" at bounding box center [481, 173] width 12 height 7
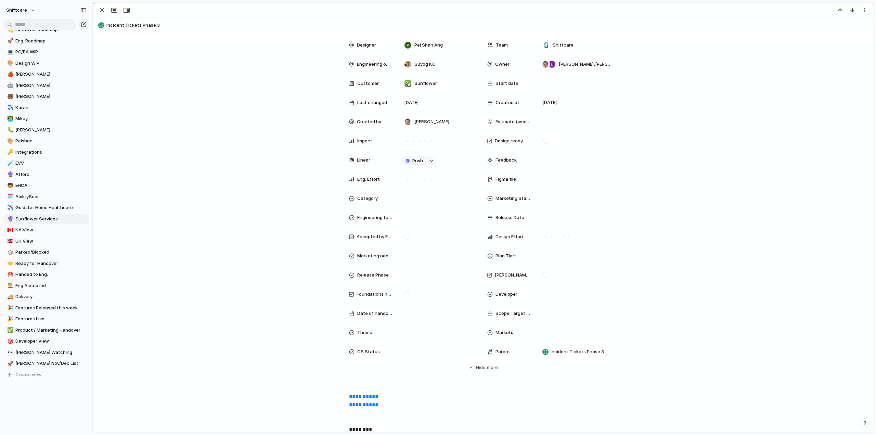
scroll to position [103, 0]
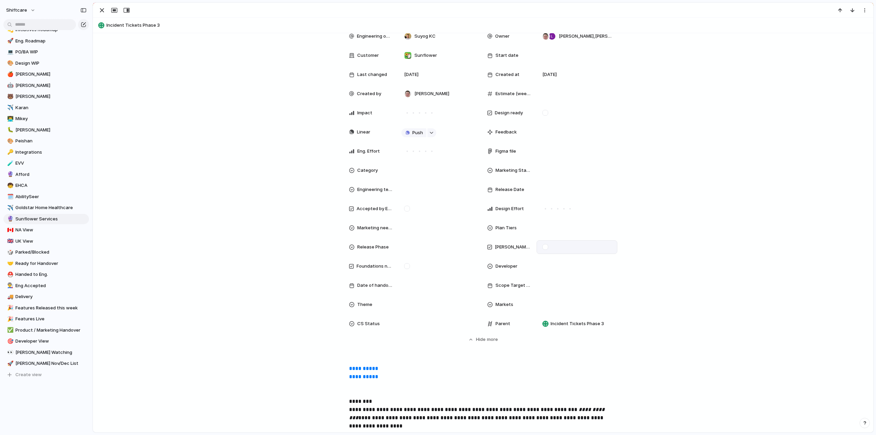
drag, startPoint x: 542, startPoint y: 246, endPoint x: 321, endPoint y: 259, distance: 220.9
click at [542, 246] on div at bounding box center [545, 247] width 6 height 6
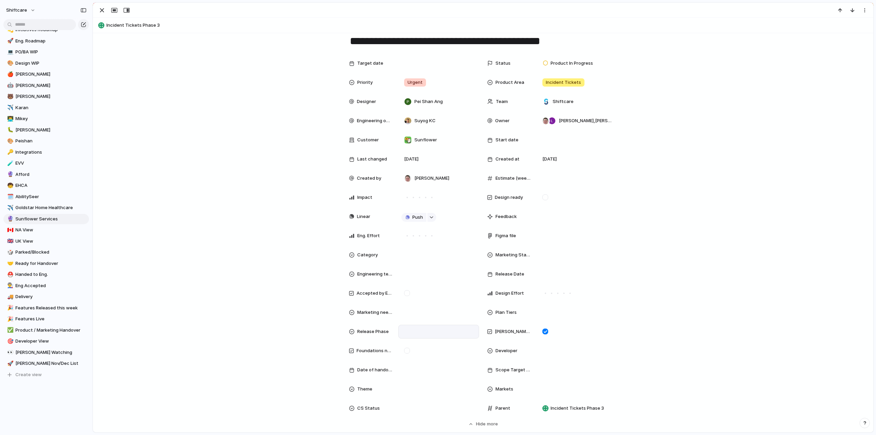
scroll to position [0, 0]
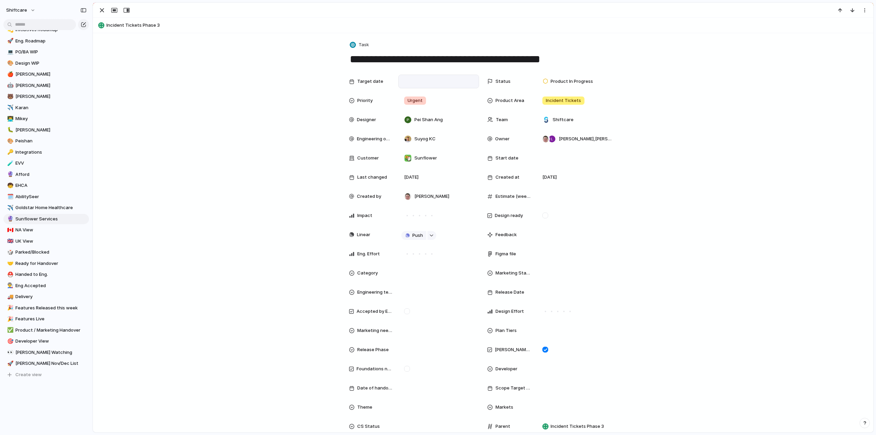
click at [419, 80] on div at bounding box center [438, 82] width 75 height 8
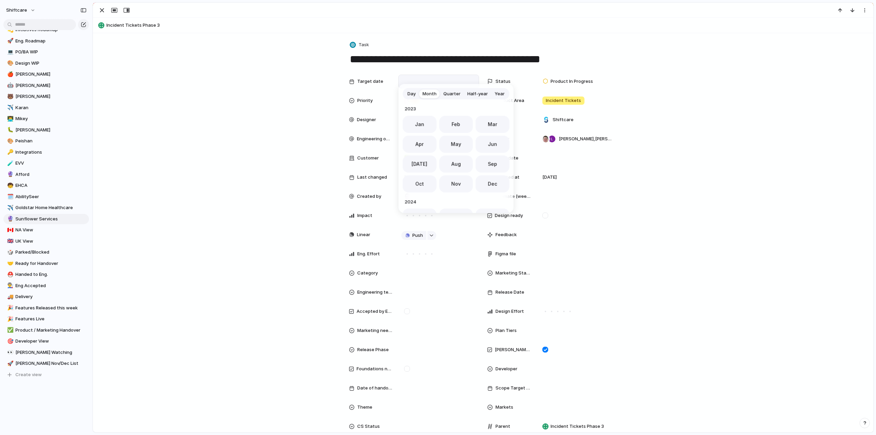
scroll to position [188, 0]
drag, startPoint x: 458, startPoint y: 189, endPoint x: 410, endPoint y: 178, distance: 48.5
click at [458, 189] on button "Nov" at bounding box center [456, 181] width 34 height 17
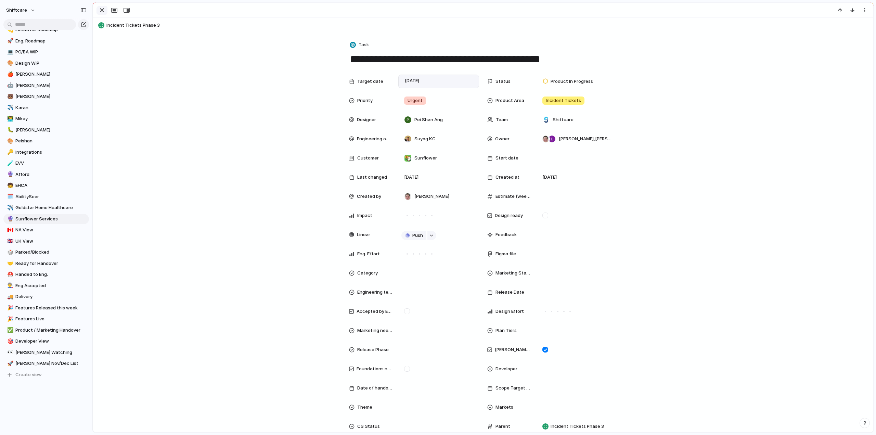
click at [98, 10] on div "button" at bounding box center [102, 10] width 8 height 8
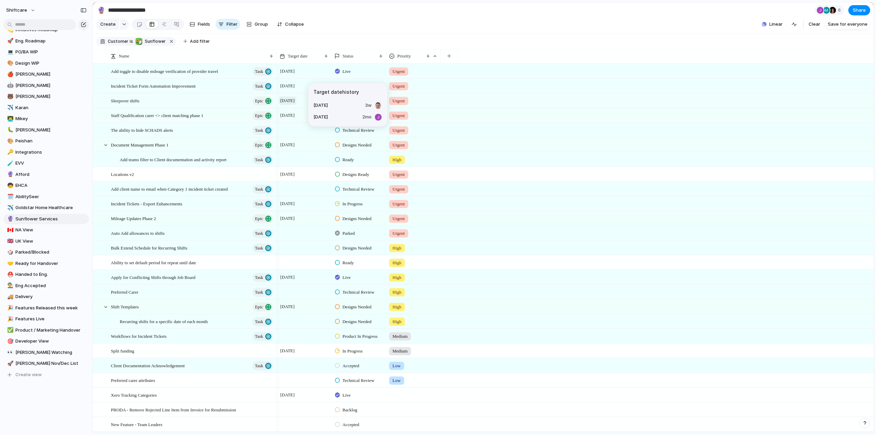
click at [293, 105] on span "March 2026" at bounding box center [287, 100] width 18 height 8
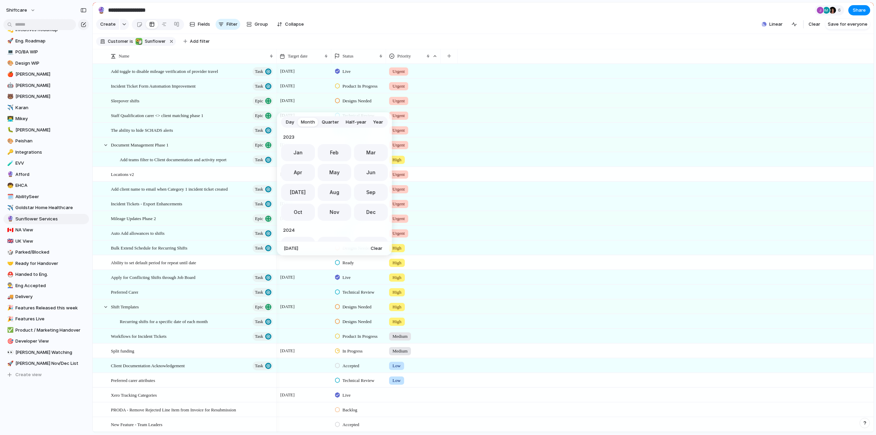
scroll to position [188, 0]
click at [324, 207] on button "Nov" at bounding box center [334, 209] width 34 height 17
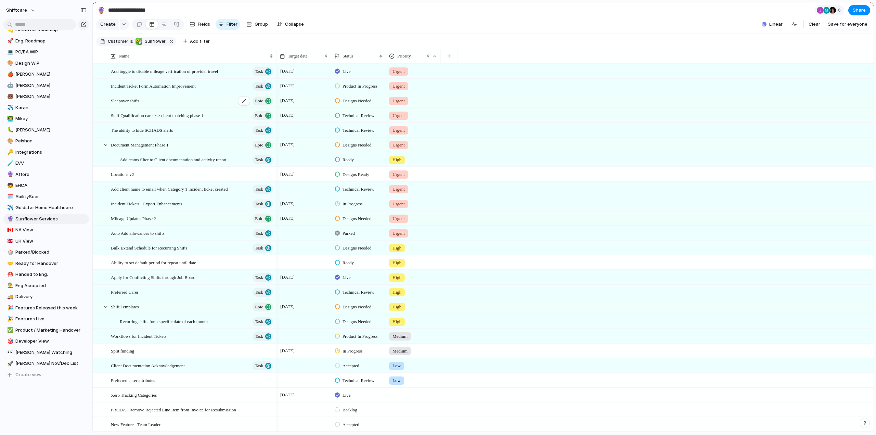
click at [117, 104] on span "Sleepover shifts" at bounding box center [125, 100] width 28 height 8
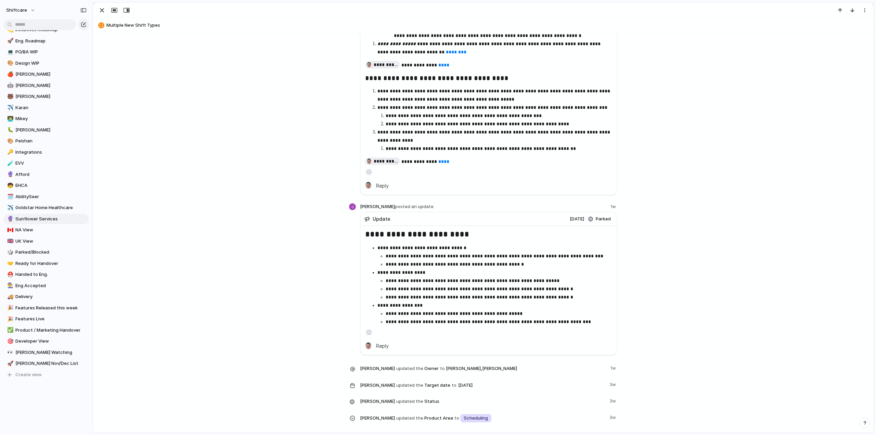
scroll to position [1949, 0]
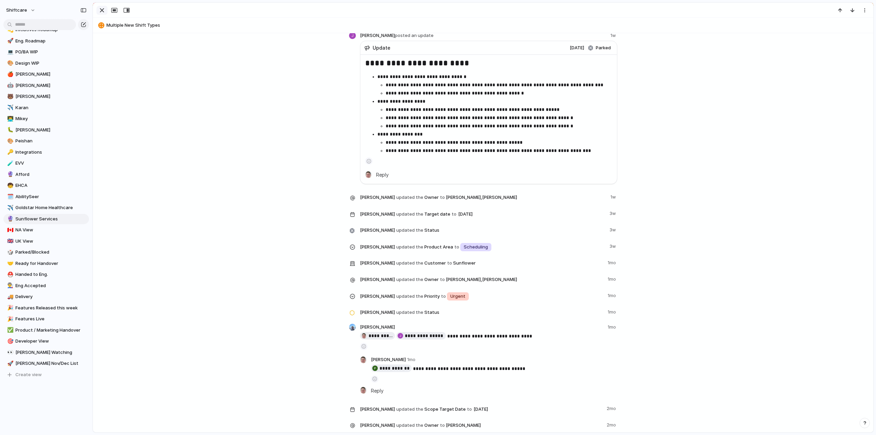
click at [101, 11] on div "button" at bounding box center [102, 10] width 8 height 8
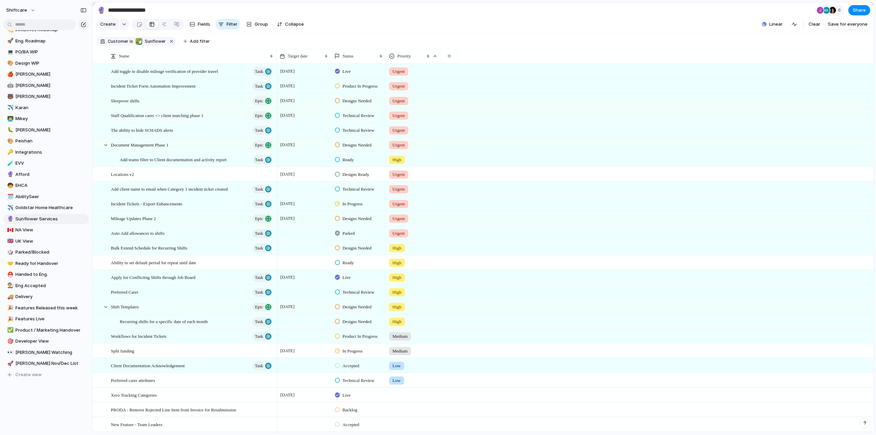
click at [289, 127] on div at bounding box center [304, 125] width 54 height 4
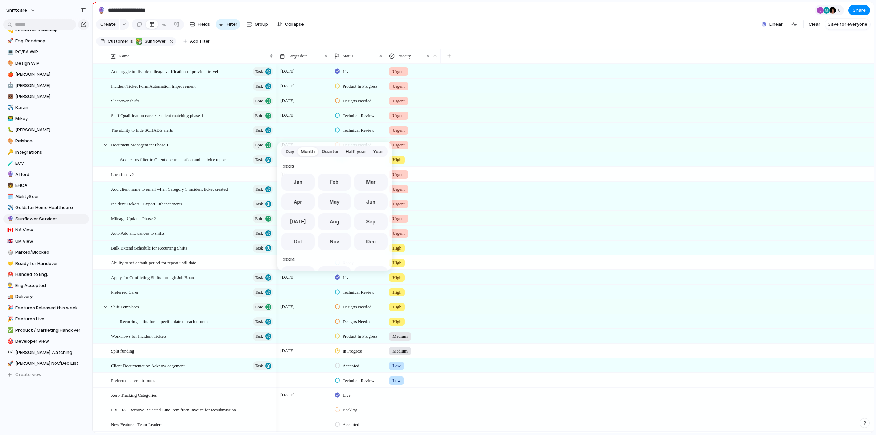
scroll to position [188, 0]
drag, startPoint x: 328, startPoint y: 241, endPoint x: 274, endPoint y: 184, distance: 78.6
click at [329, 241] on span "Nov" at bounding box center [334, 239] width 10 height 7
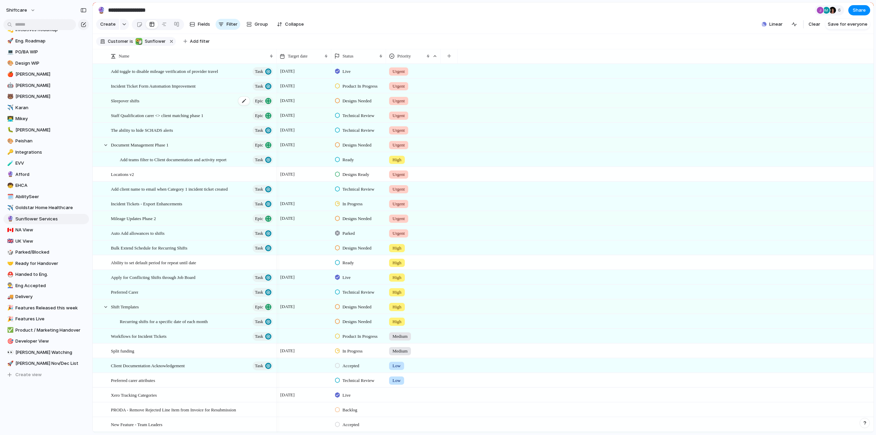
click at [132, 104] on span "Sleepover shifts" at bounding box center [125, 100] width 28 height 8
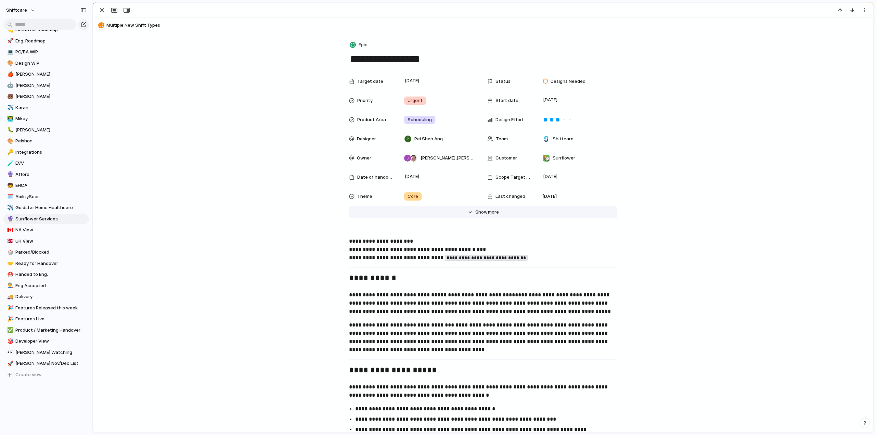
click at [467, 211] on button "Hide Show more" at bounding box center [483, 212] width 268 height 12
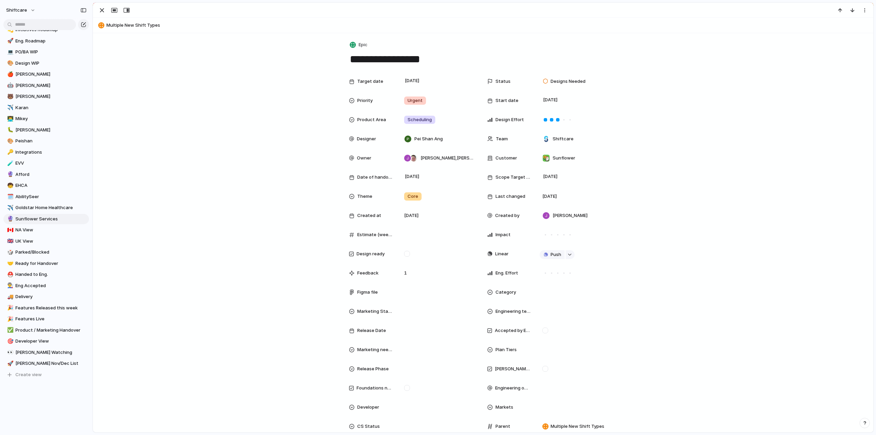
click at [542, 367] on div at bounding box center [545, 369] width 6 height 6
click at [101, 9] on div "button" at bounding box center [102, 10] width 8 height 8
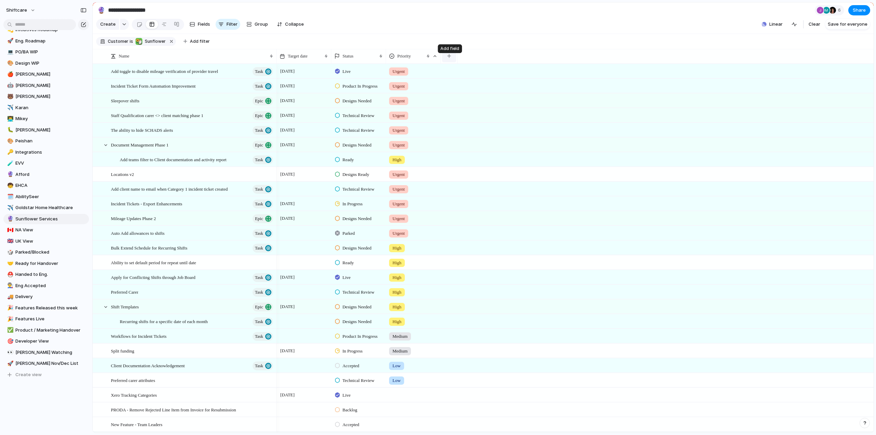
click at [448, 58] on div "button" at bounding box center [449, 56] width 4 height 4
type input "****"
click at [459, 93] on span "[PERSON_NAME] Watching" at bounding box center [483, 91] width 57 height 7
drag, startPoint x: 447, startPoint y: 118, endPoint x: 448, endPoint y: 134, distance: 15.8
click at [447, 118] on div at bounding box center [447, 115] width 6 height 6
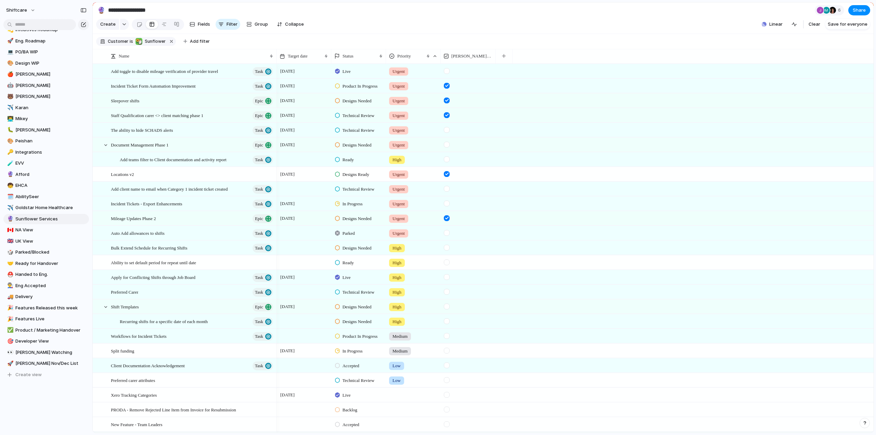
click at [448, 133] on div at bounding box center [447, 130] width 6 height 6
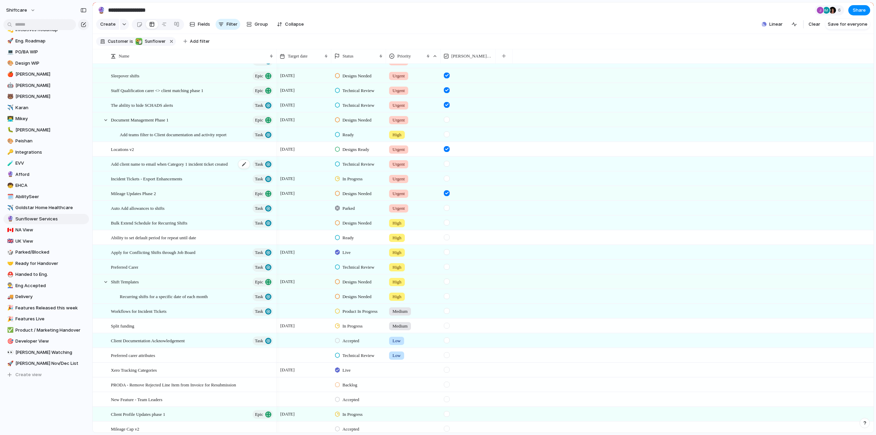
scroll to position [34, 0]
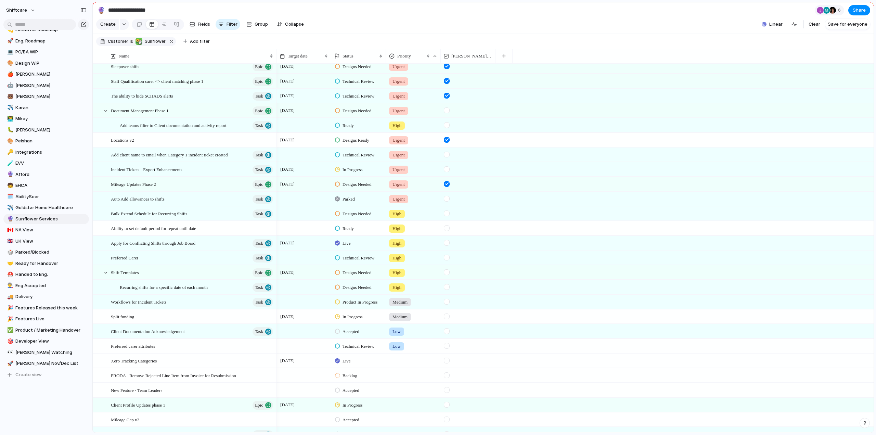
click at [318, 129] on div at bounding box center [303, 125] width 55 height 14
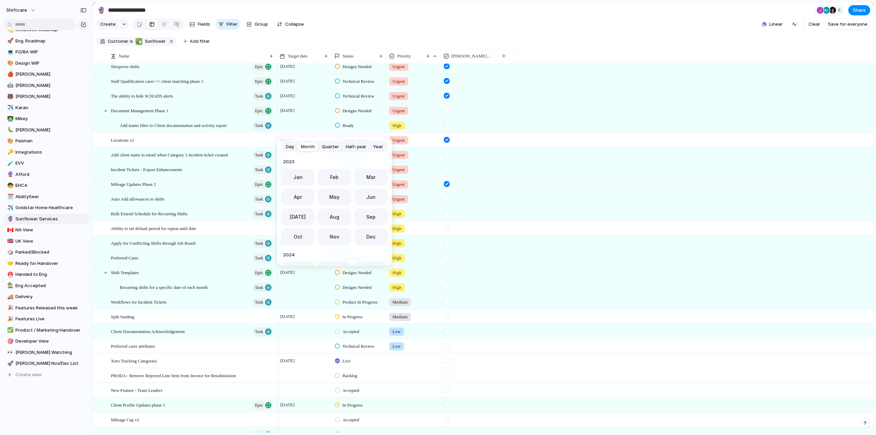
scroll to position [188, 0]
drag, startPoint x: 327, startPoint y: 236, endPoint x: 437, endPoint y: 133, distance: 150.5
click at [329, 236] on span "Nov" at bounding box center [334, 234] width 10 height 7
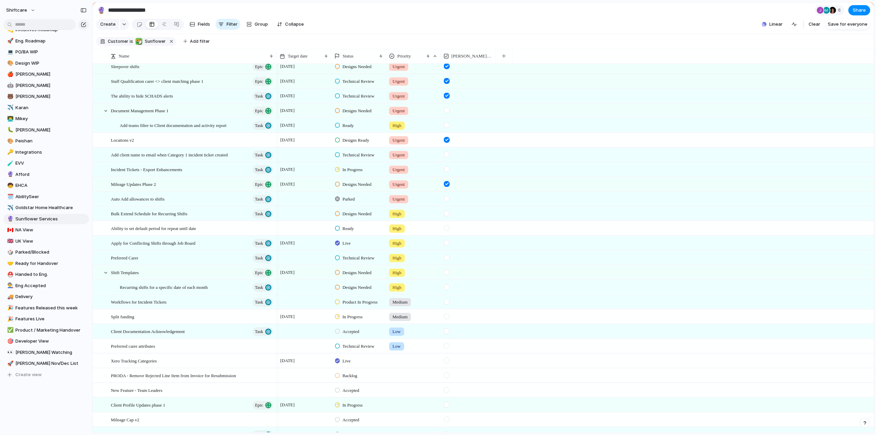
drag, startPoint x: 447, startPoint y: 130, endPoint x: 395, endPoint y: 161, distance: 60.2
click at [447, 128] on div at bounding box center [447, 125] width 6 height 6
click at [152, 129] on span "Add teams filter to Client documentation and activity report" at bounding box center [173, 125] width 107 height 8
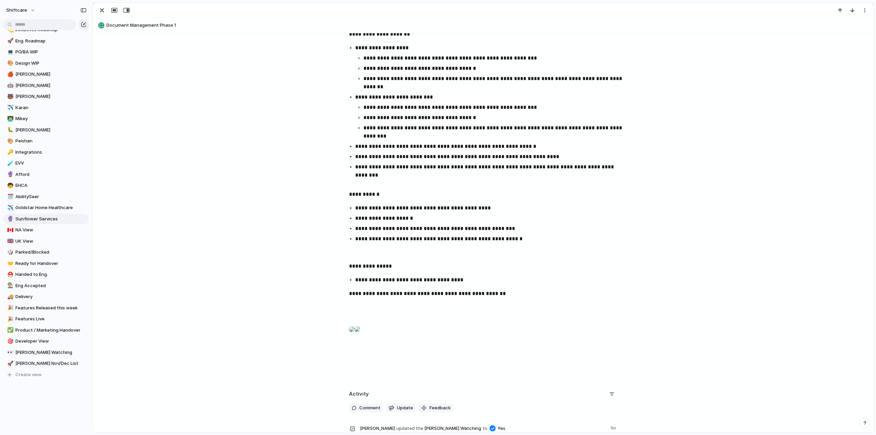
scroll to position [459, 0]
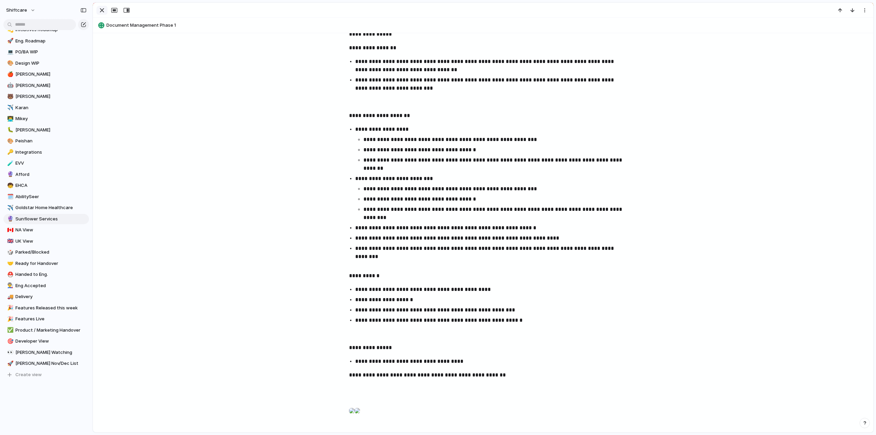
click at [103, 10] on div "button" at bounding box center [102, 10] width 8 height 8
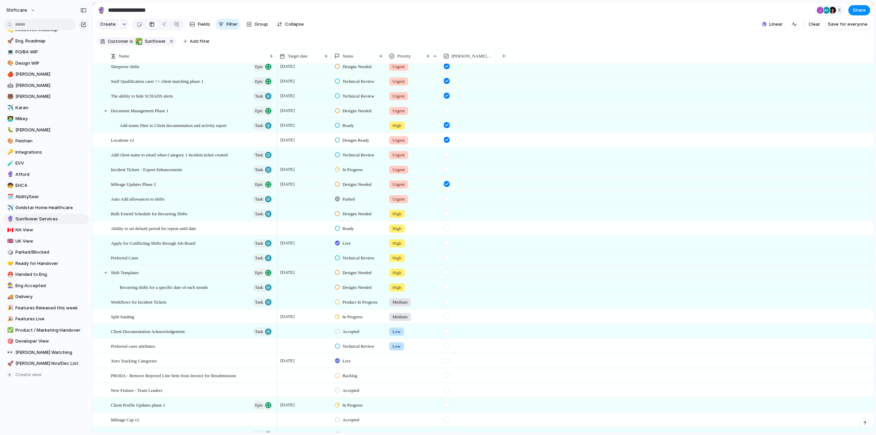
click at [360, 129] on div "Ready" at bounding box center [358, 124] width 54 height 12
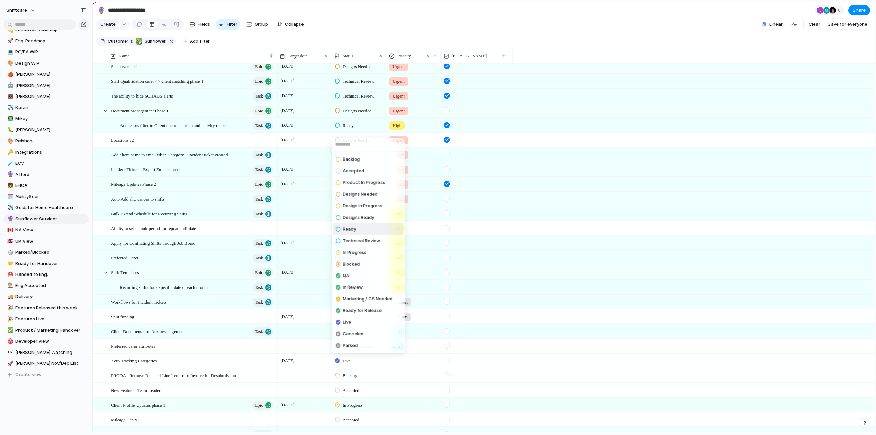
click at [360, 129] on div "Backlog Accepted Product In Progress Designs Needed Design In Progress Designs …" at bounding box center [438, 217] width 876 height 435
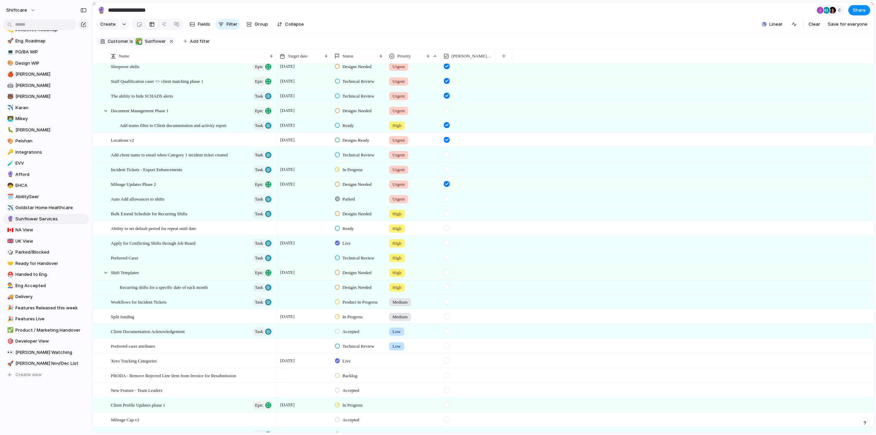
click at [346, 129] on span "Ready" at bounding box center [347, 125] width 11 height 7
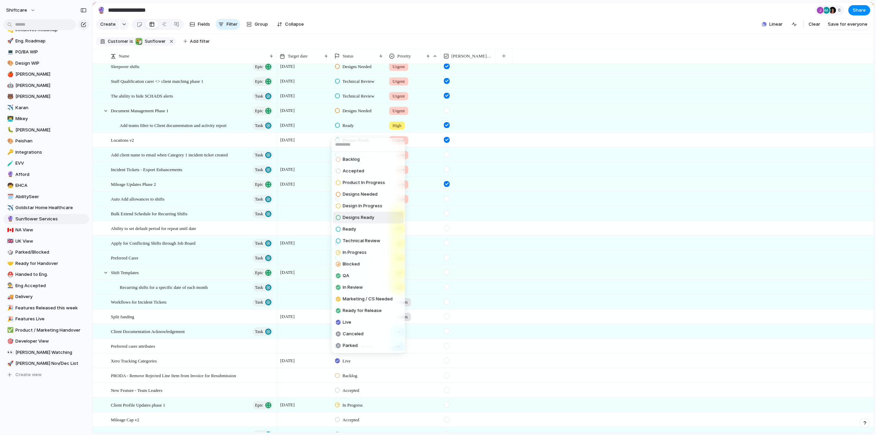
drag, startPoint x: 348, startPoint y: 216, endPoint x: 345, endPoint y: 199, distance: 18.1
click at [348, 216] on span "Designs Ready" at bounding box center [357, 217] width 31 height 7
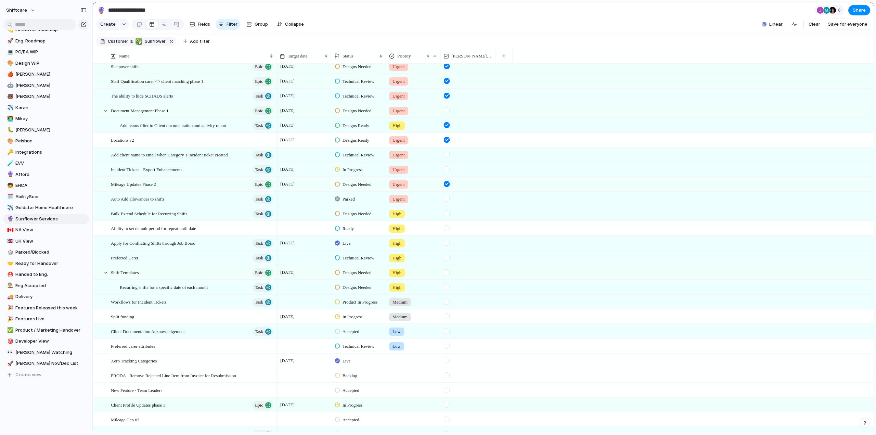
click at [345, 129] on span "Designs Ready" at bounding box center [355, 125] width 27 height 7
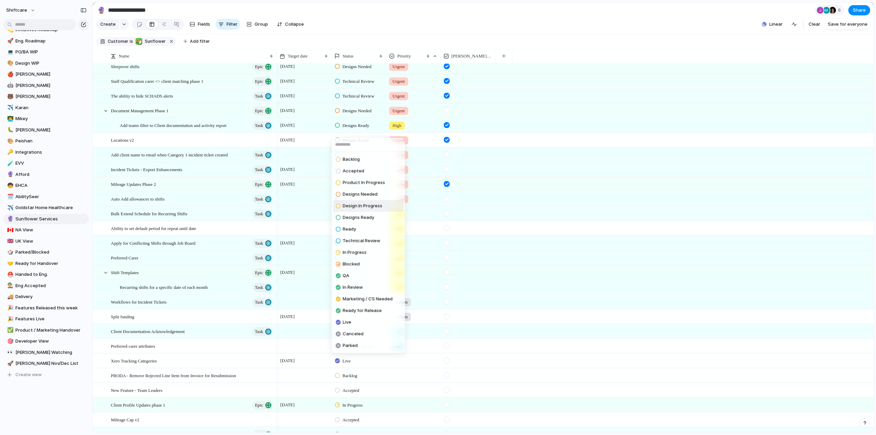
drag, startPoint x: 358, startPoint y: 207, endPoint x: 353, endPoint y: 193, distance: 14.7
click at [358, 207] on span "Design In Progress" at bounding box center [362, 205] width 40 height 7
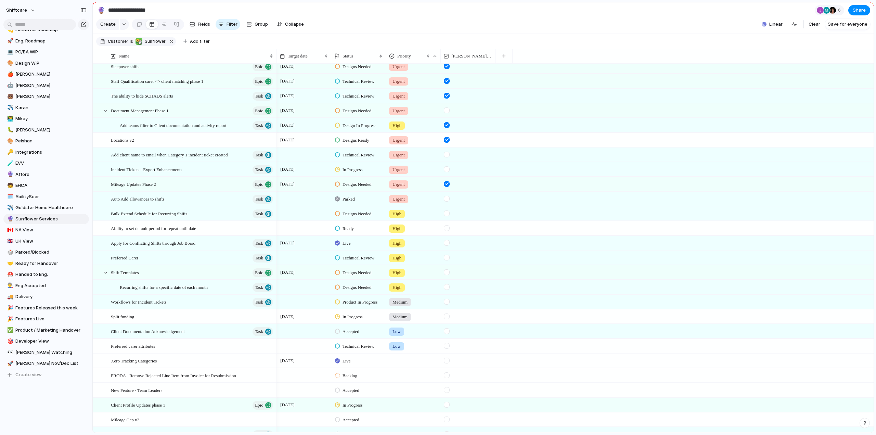
click at [306, 159] on div at bounding box center [303, 154] width 55 height 14
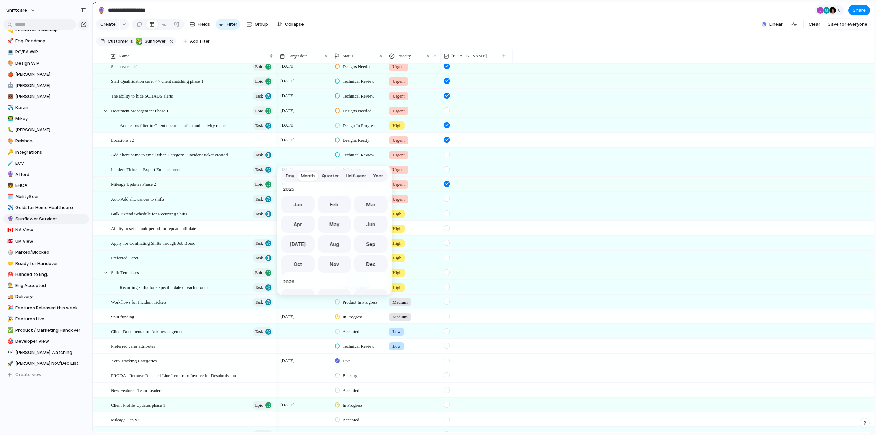
drag, startPoint x: 332, startPoint y: 262, endPoint x: 440, endPoint y: 161, distance: 148.3
click at [332, 262] on span "Nov" at bounding box center [334, 263] width 10 height 7
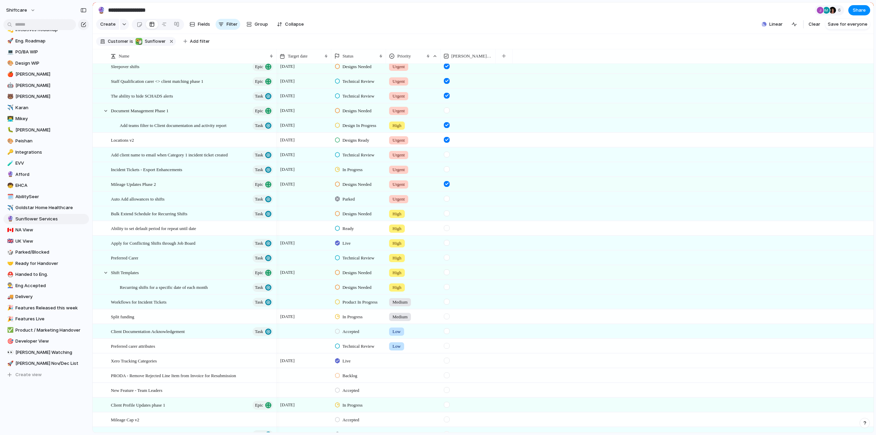
click at [448, 157] on div at bounding box center [447, 155] width 6 height 6
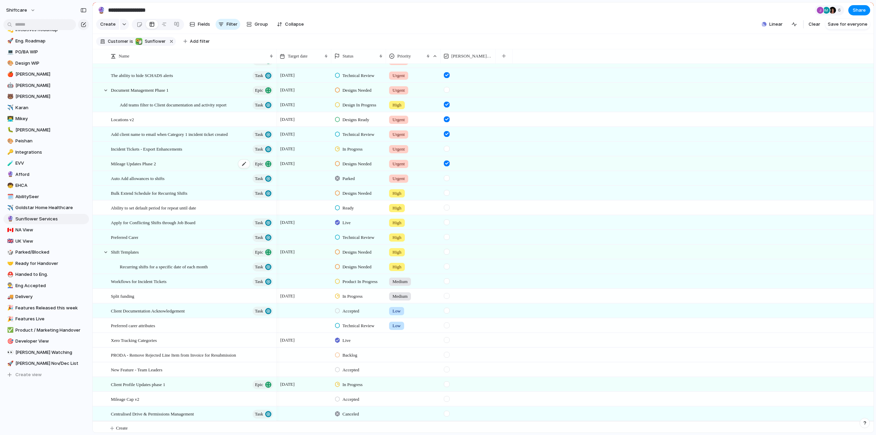
scroll to position [63, 0]
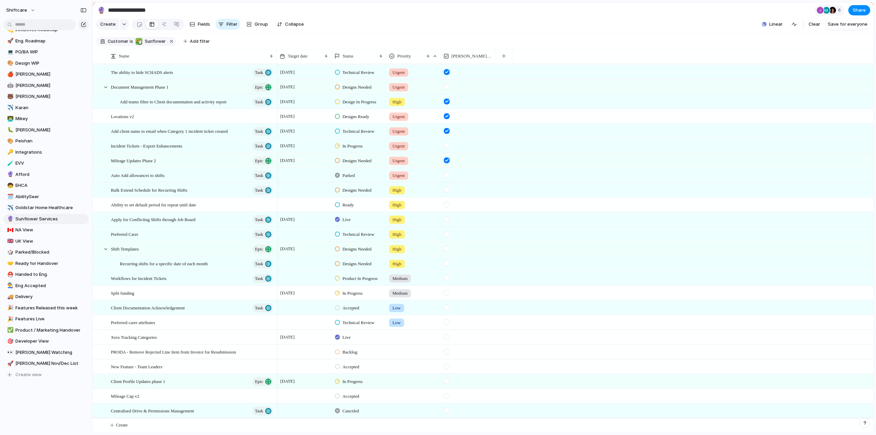
click at [446, 145] on div at bounding box center [447, 146] width 6 height 6
click at [130, 176] on span "Auto Add allowances to shifts" at bounding box center [138, 175] width 54 height 8
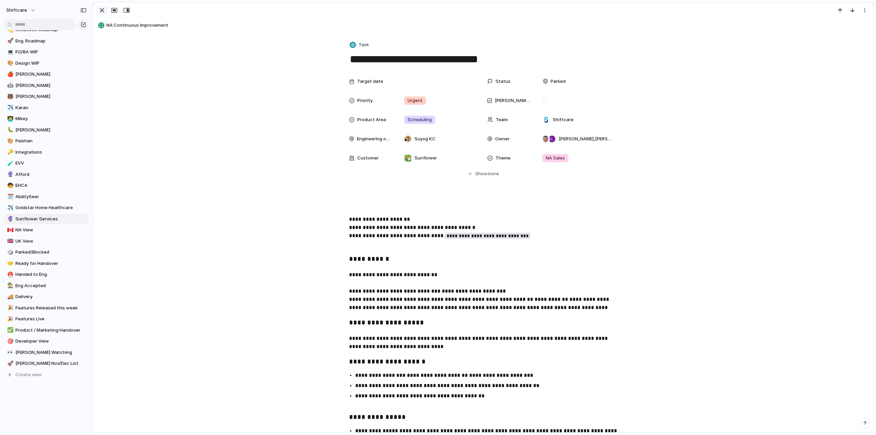
click at [100, 11] on div "button" at bounding box center [102, 10] width 8 height 8
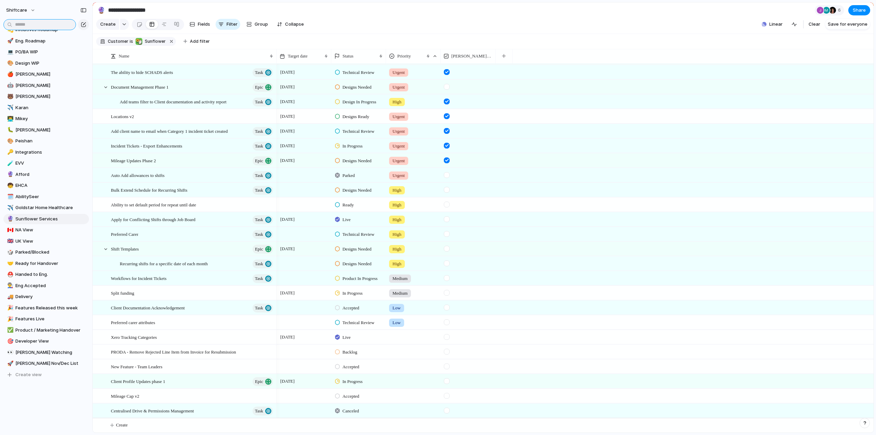
click at [27, 22] on input "text" at bounding box center [39, 24] width 73 height 11
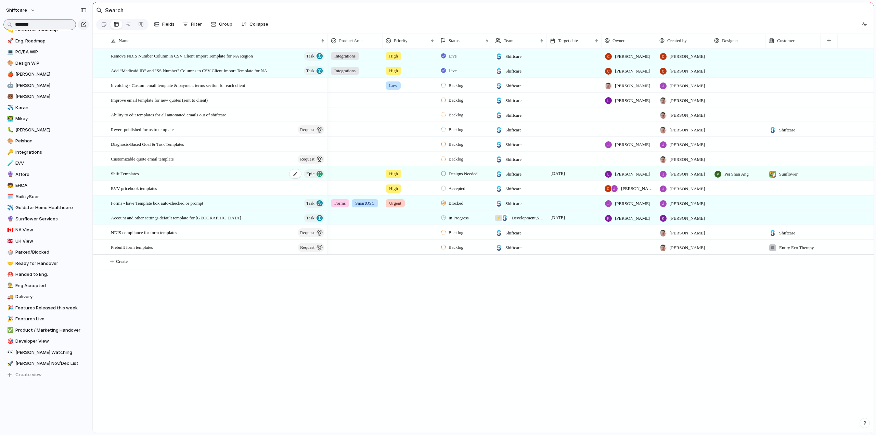
type input "********"
click at [151, 174] on div "Shift Templates Epic" at bounding box center [218, 174] width 214 height 14
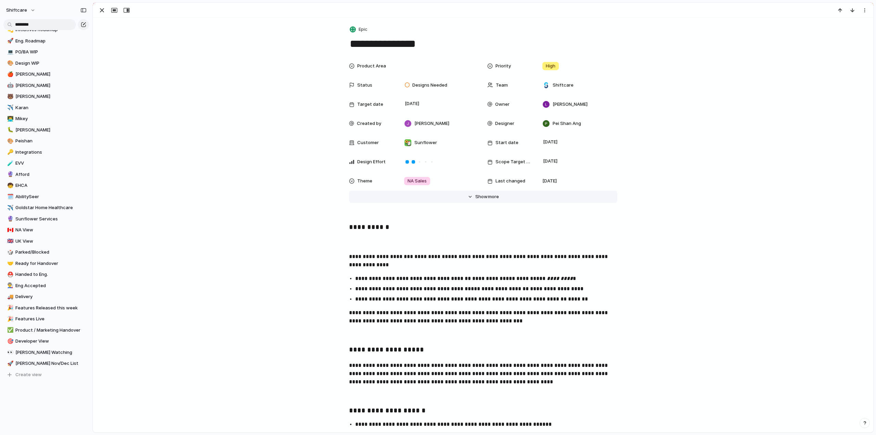
click at [479, 197] on span "Show" at bounding box center [481, 196] width 12 height 7
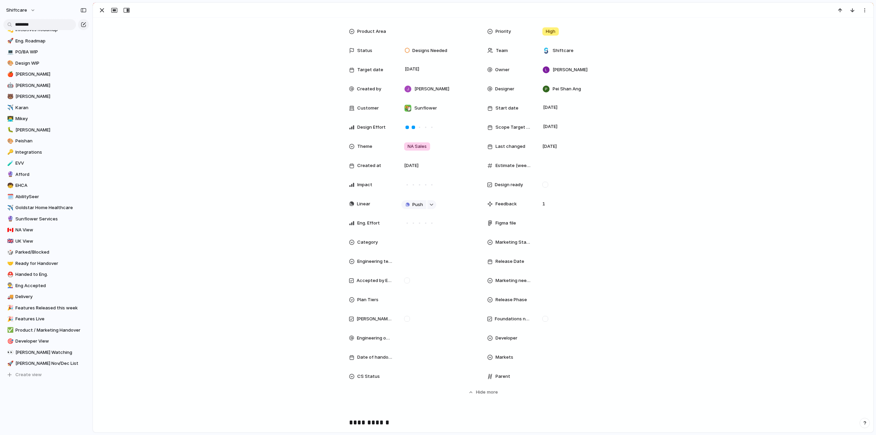
scroll to position [68, 0]
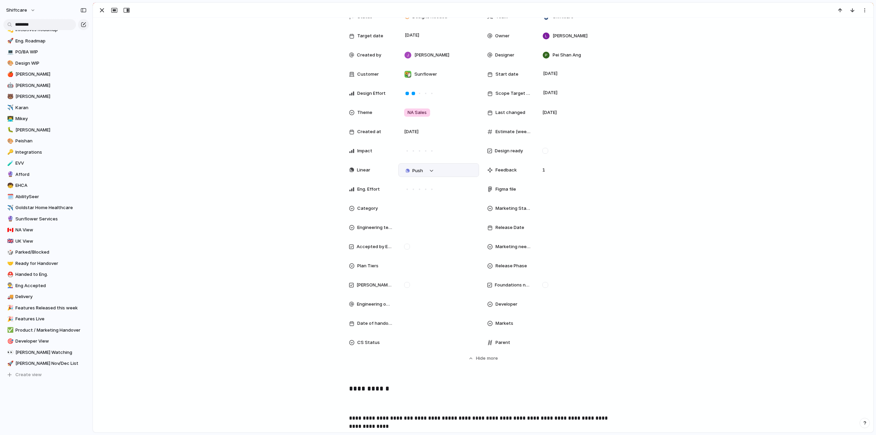
drag, startPoint x: 404, startPoint y: 282, endPoint x: 449, endPoint y: 174, distance: 117.0
click at [404, 282] on div at bounding box center [407, 285] width 6 height 6
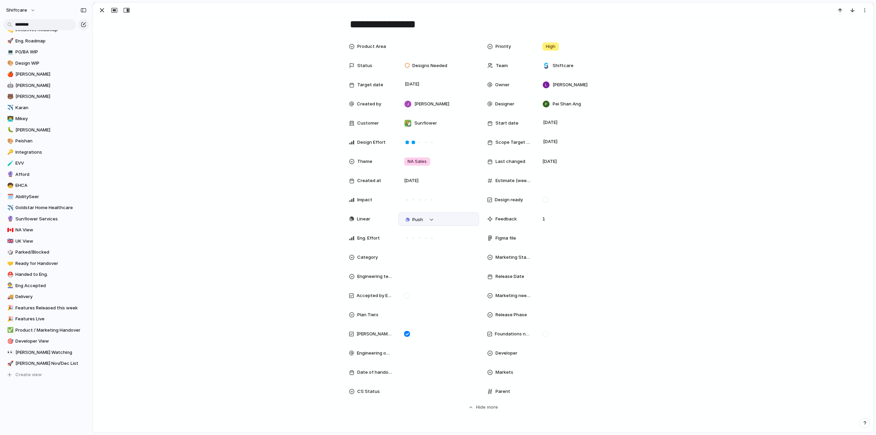
scroll to position [0, 0]
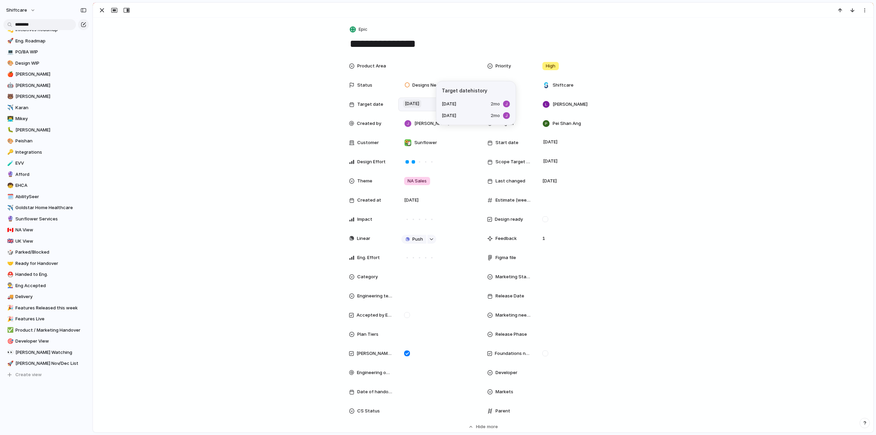
click at [421, 103] on span "30 September" at bounding box center [412, 104] width 18 height 8
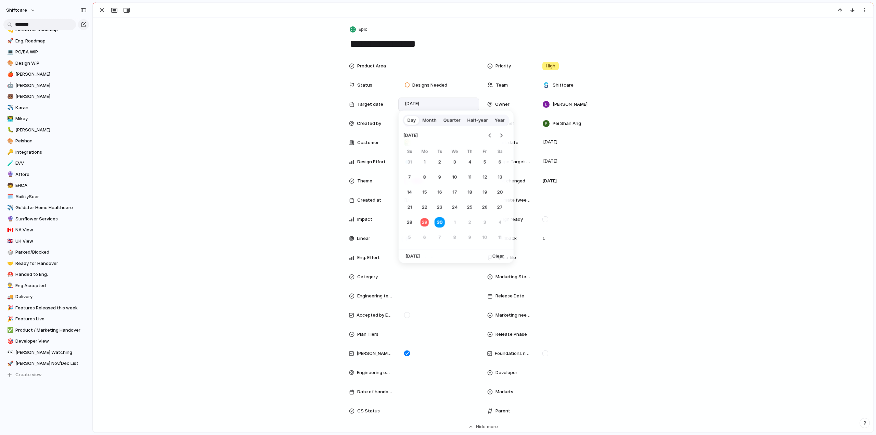
click at [427, 118] on span "Month" at bounding box center [429, 120] width 14 height 7
drag, startPoint x: 457, startPoint y: 212, endPoint x: 216, endPoint y: 97, distance: 267.2
click at [457, 212] on button "Nov" at bounding box center [456, 207] width 34 height 17
click at [98, 9] on div "button" at bounding box center [102, 10] width 8 height 8
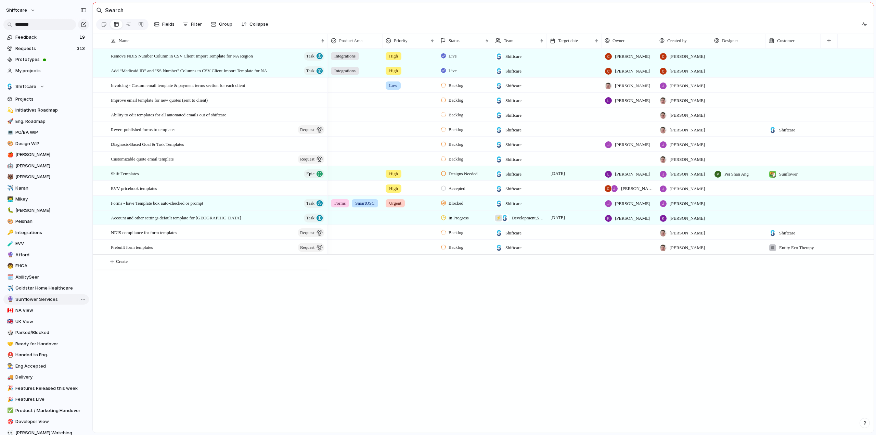
click at [26, 301] on span "Sunflower Services" at bounding box center [50, 299] width 71 height 7
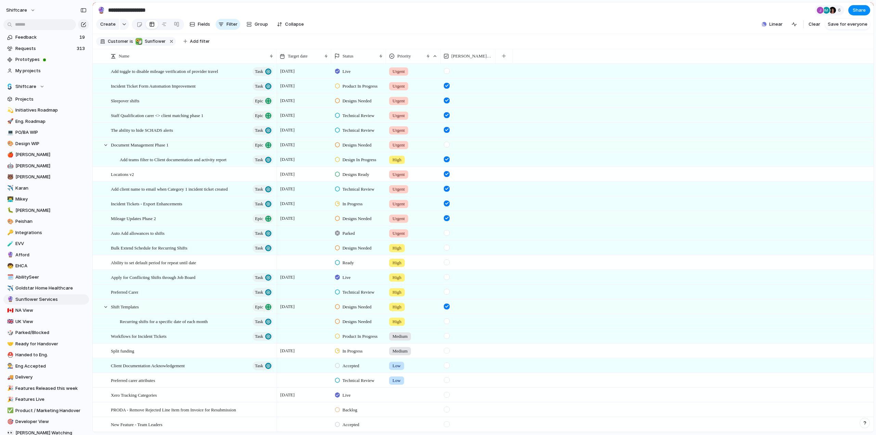
click at [307, 251] on div at bounding box center [303, 247] width 55 height 14
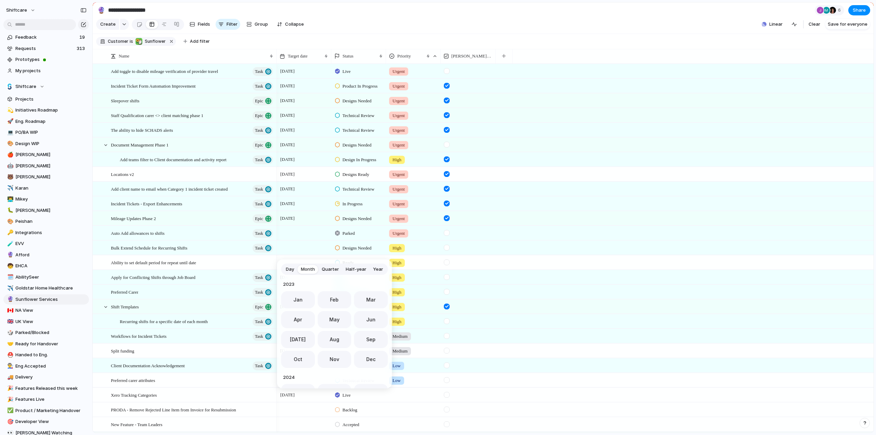
scroll to position [188, 0]
drag, startPoint x: 326, startPoint y: 355, endPoint x: 463, endPoint y: 255, distance: 170.0
click at [326, 355] on button "Nov" at bounding box center [334, 356] width 34 height 17
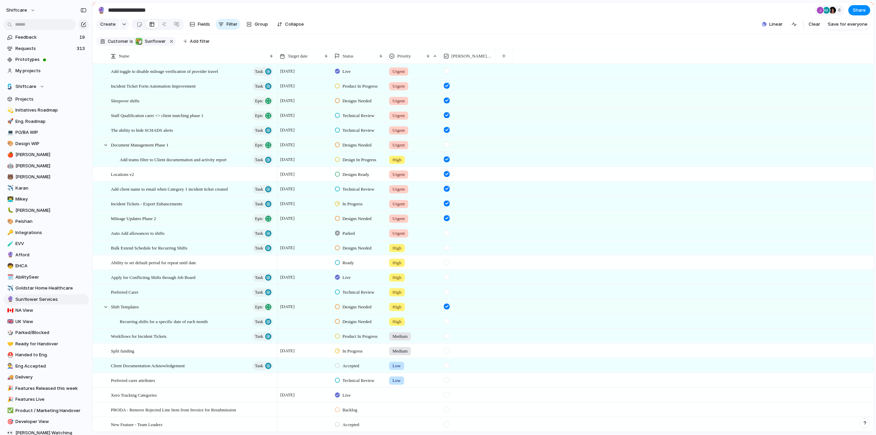
drag, startPoint x: 444, startPoint y: 251, endPoint x: 339, endPoint y: 262, distance: 105.9
click at [444, 250] on div at bounding box center [447, 248] width 6 height 6
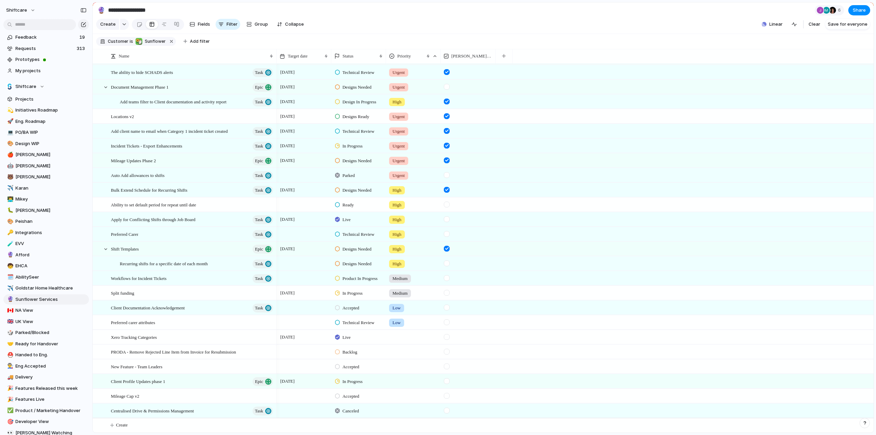
click at [288, 201] on div at bounding box center [303, 204] width 55 height 14
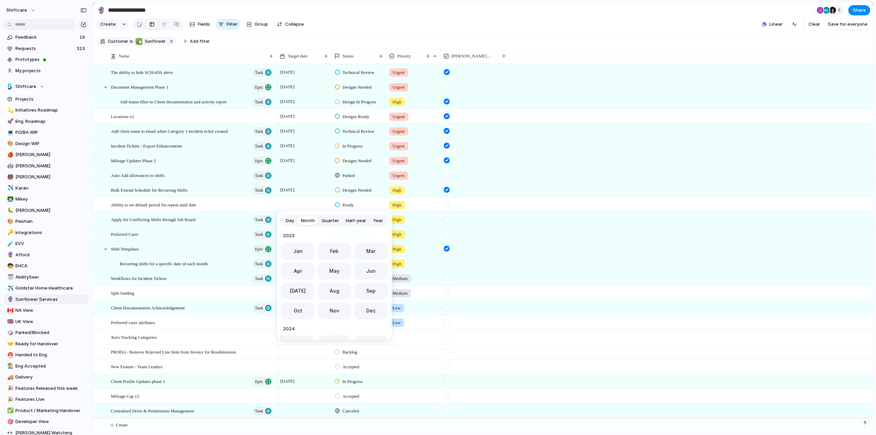
scroll to position [188, 0]
drag, startPoint x: 336, startPoint y: 314, endPoint x: 462, endPoint y: 208, distance: 164.8
click at [336, 314] on button "Nov" at bounding box center [334, 308] width 34 height 17
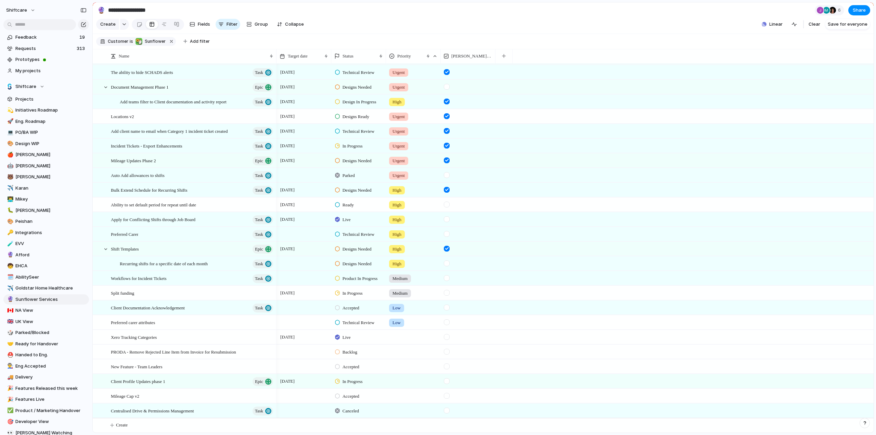
click at [446, 205] on div at bounding box center [447, 204] width 6 height 6
click at [294, 205] on span "[DATE]" at bounding box center [287, 204] width 18 height 8
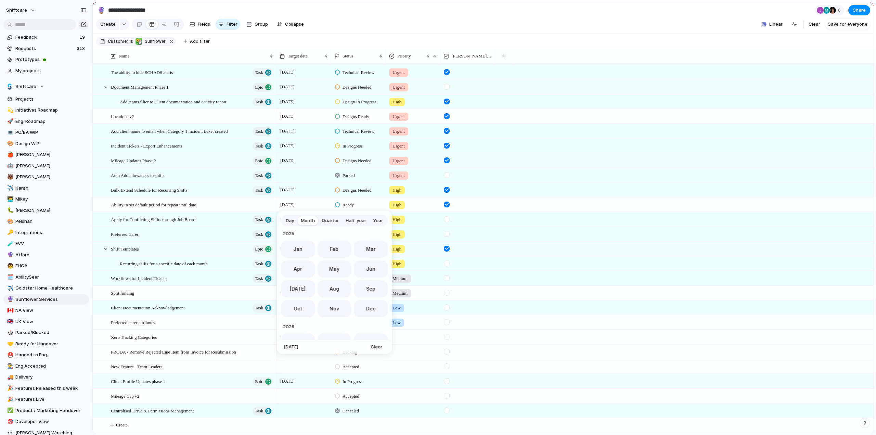
click at [295, 206] on div "Day Month Quarter Half-year Year 2023 Jan Feb Mar Apr May Jun Jul Aug Sep Oct N…" at bounding box center [438, 217] width 876 height 435
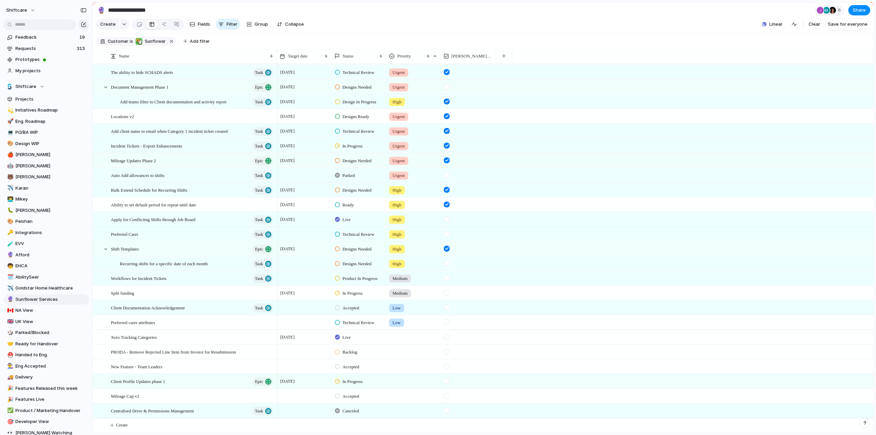
drag, startPoint x: 445, startPoint y: 233, endPoint x: 313, endPoint y: 235, distance: 131.7
click at [445, 233] on div at bounding box center [447, 234] width 6 height 6
click at [309, 234] on div at bounding box center [303, 234] width 55 height 14
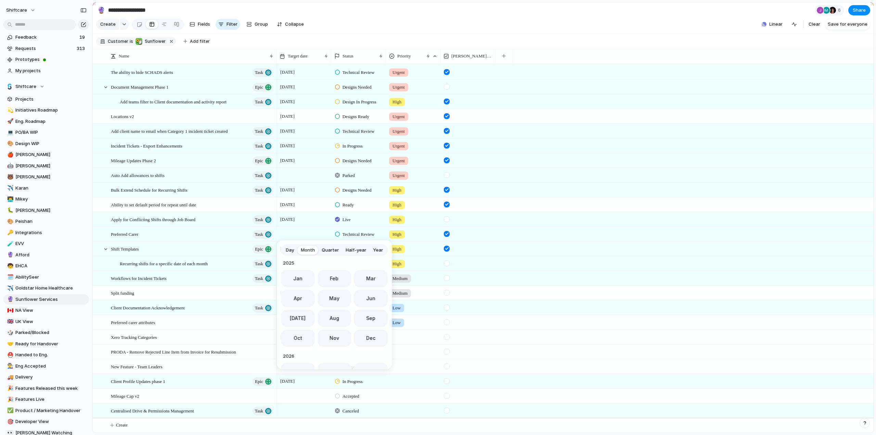
drag, startPoint x: 327, startPoint y: 338, endPoint x: 225, endPoint y: 261, distance: 127.5
click at [329, 338] on span "Nov" at bounding box center [334, 337] width 10 height 7
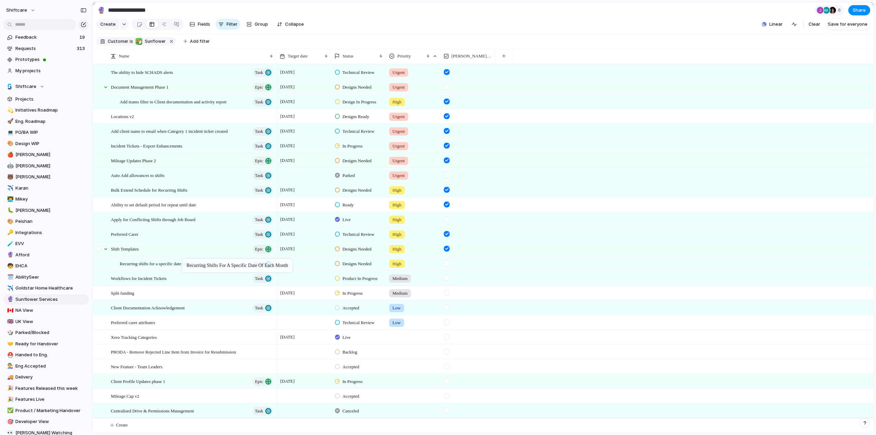
drag, startPoint x: 140, startPoint y: 264, endPoint x: 111, endPoint y: 252, distance: 31.0
click at [118, 248] on span "Shift Templates" at bounding box center [125, 249] width 28 height 8
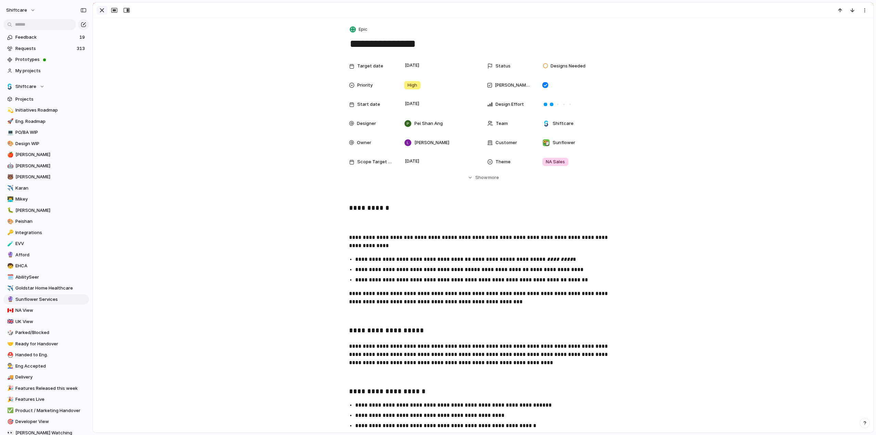
click at [102, 14] on div "button" at bounding box center [102, 10] width 8 height 8
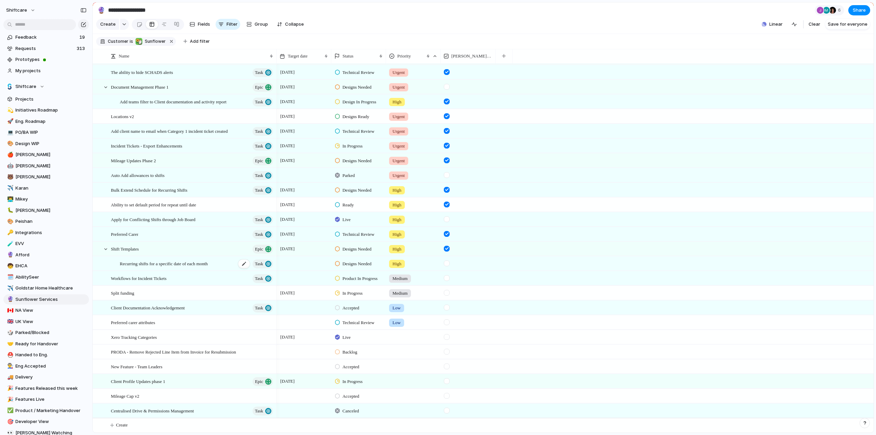
click at [123, 258] on div "Recurring shifts for a specific date of each month Task" at bounding box center [197, 263] width 154 height 14
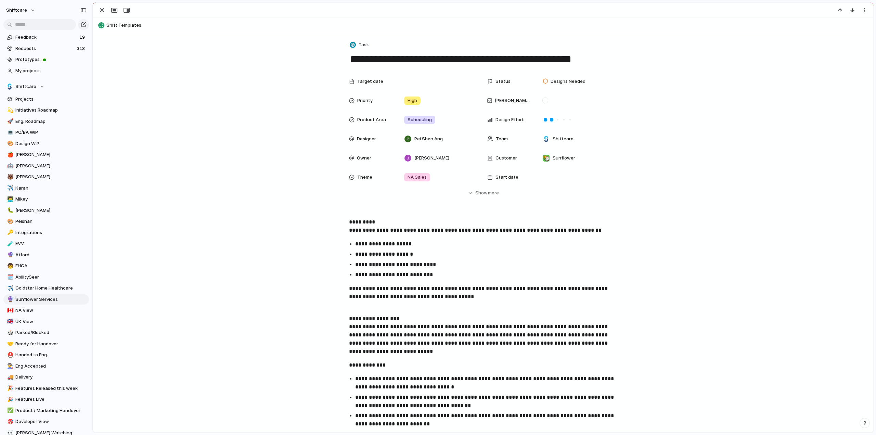
drag, startPoint x: 130, startPoint y: 25, endPoint x: 104, endPoint y: 27, distance: 26.4
click at [104, 27] on div "Shift Templates" at bounding box center [483, 25] width 774 height 11
click at [101, 27] on div "Shift Templates" at bounding box center [483, 25] width 774 height 11
click at [110, 25] on button "Shift Templates" at bounding box center [483, 25] width 774 height 11
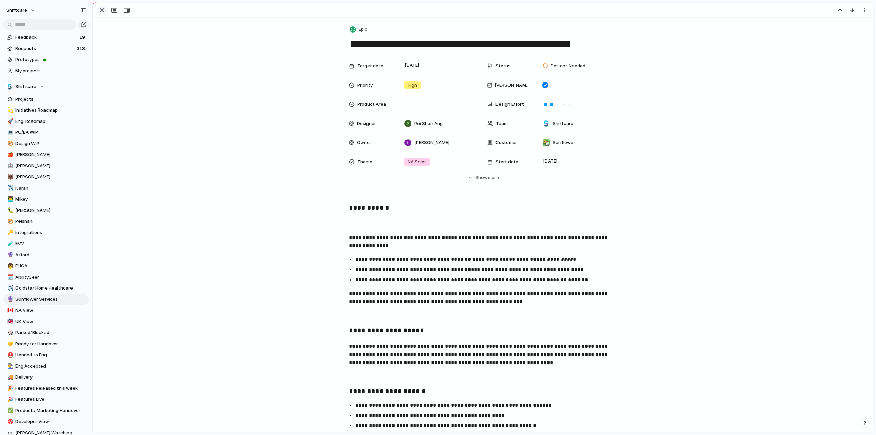
click at [99, 10] on div "button" at bounding box center [102, 10] width 8 height 8
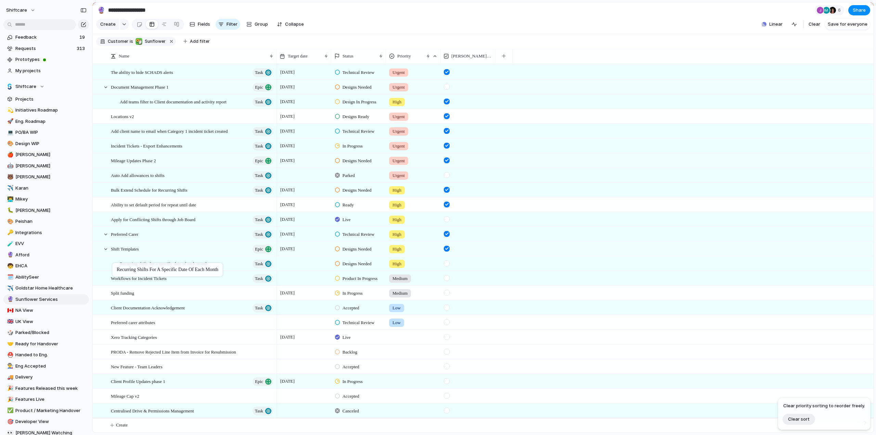
drag, startPoint x: 159, startPoint y: 262, endPoint x: 155, endPoint y: 274, distance: 12.5
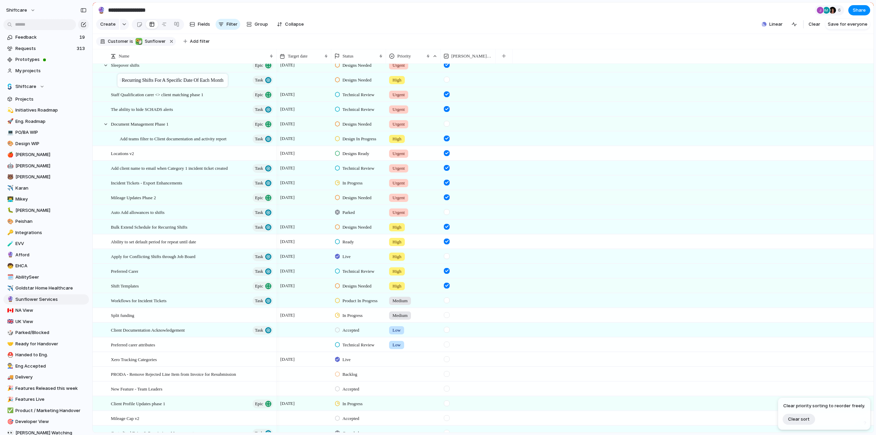
scroll to position [22, 0]
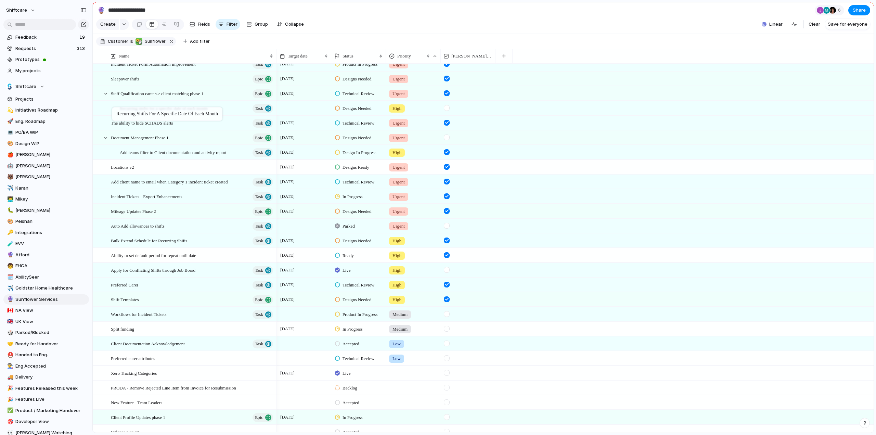
drag, startPoint x: 148, startPoint y: 264, endPoint x: 141, endPoint y: 107, distance: 157.1
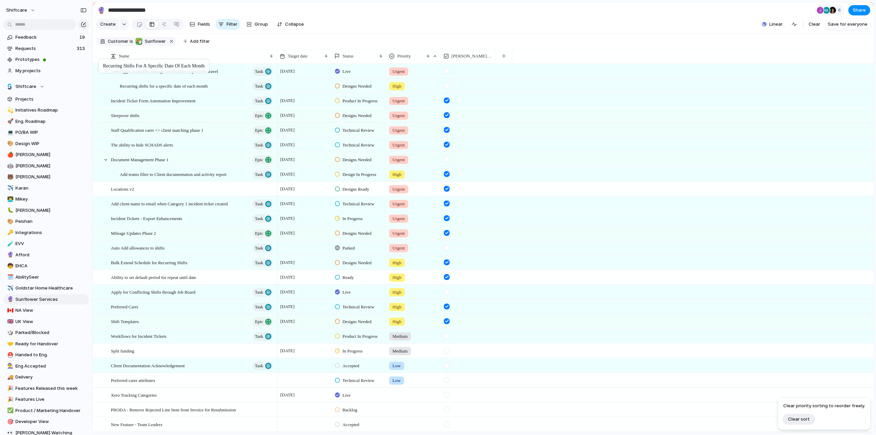
drag, startPoint x: 141, startPoint y: 134, endPoint x: 166, endPoint y: 94, distance: 47.1
drag, startPoint x: 192, startPoint y: 91, endPoint x: 127, endPoint y: 81, distance: 66.1
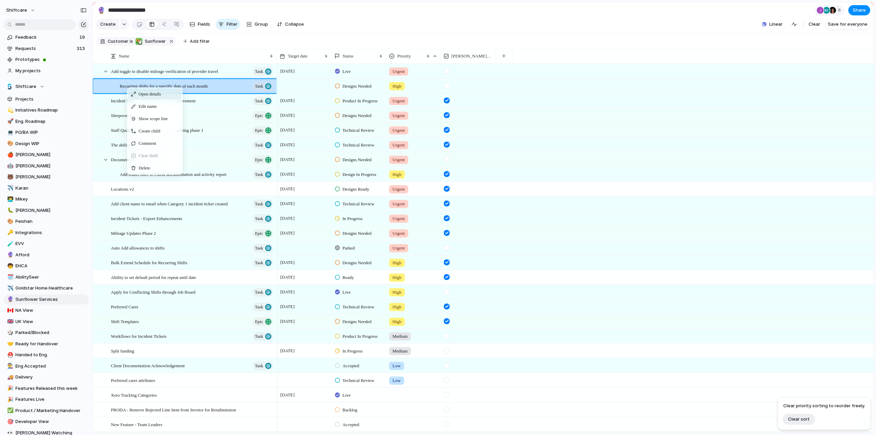
click at [144, 95] on span "Open details" at bounding box center [150, 94] width 22 height 7
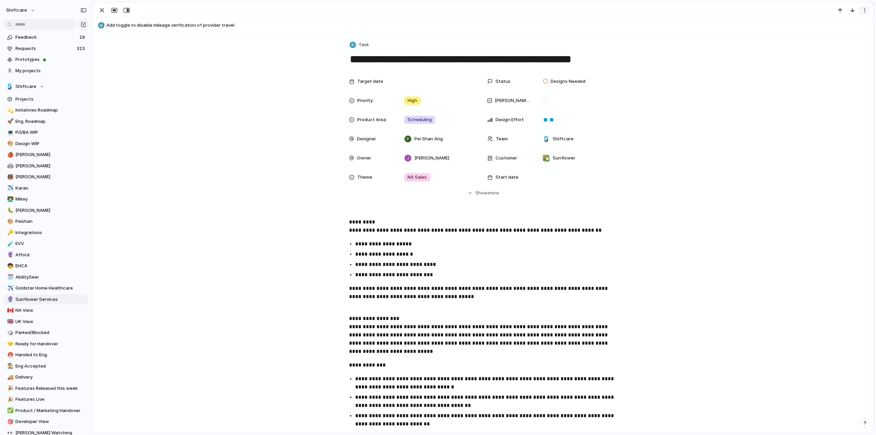
click at [863, 9] on div "button" at bounding box center [863, 10] width 5 height 5
click at [122, 29] on div "Mark as duplicate Delete" at bounding box center [438, 217] width 876 height 435
click at [127, 10] on div "button" at bounding box center [126, 10] width 6 height 5
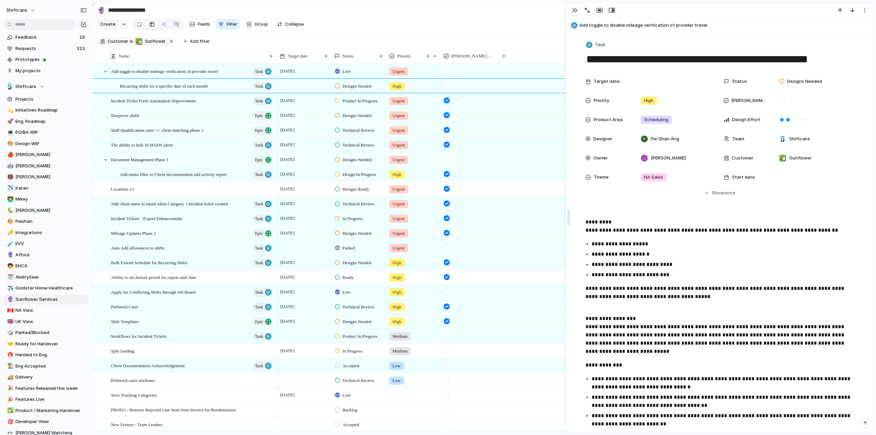
drag, startPoint x: 733, startPoint y: 45, endPoint x: 540, endPoint y: 67, distance: 194.1
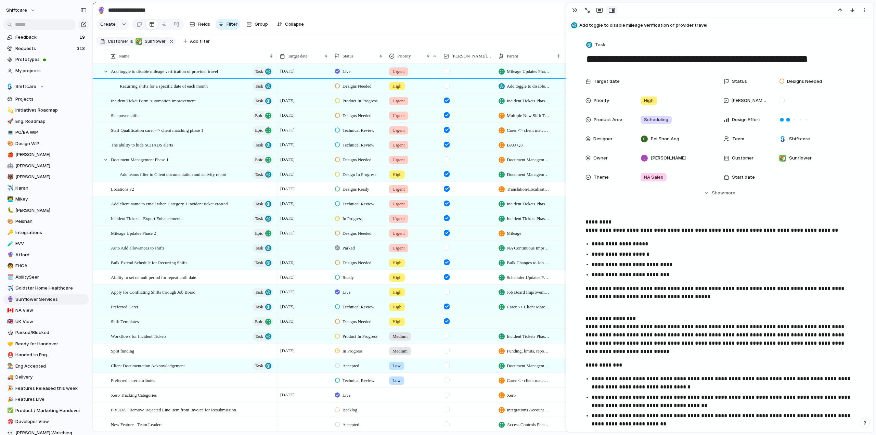
click at [513, 23] on section "Create Fields Filter Group Zoom Collapse Linear Clear Save for everyone" at bounding box center [483, 25] width 780 height 16
click at [574, 11] on div "button" at bounding box center [574, 10] width 5 height 5
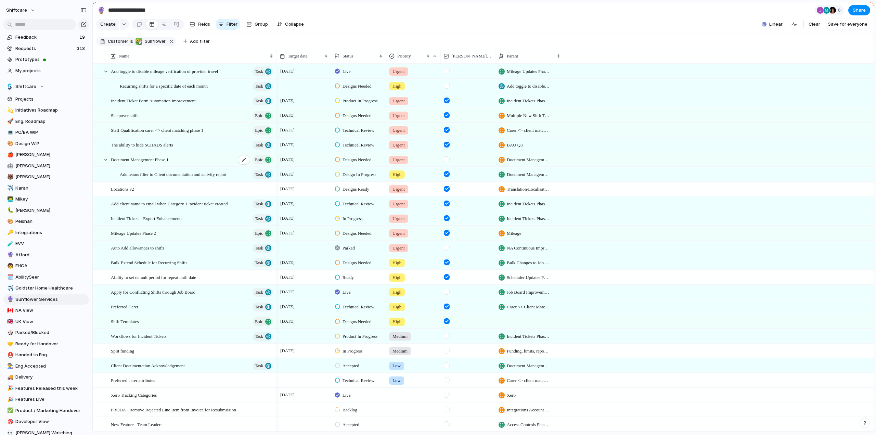
click at [157, 161] on span "Document Management Phase 1" at bounding box center [140, 159] width 58 height 8
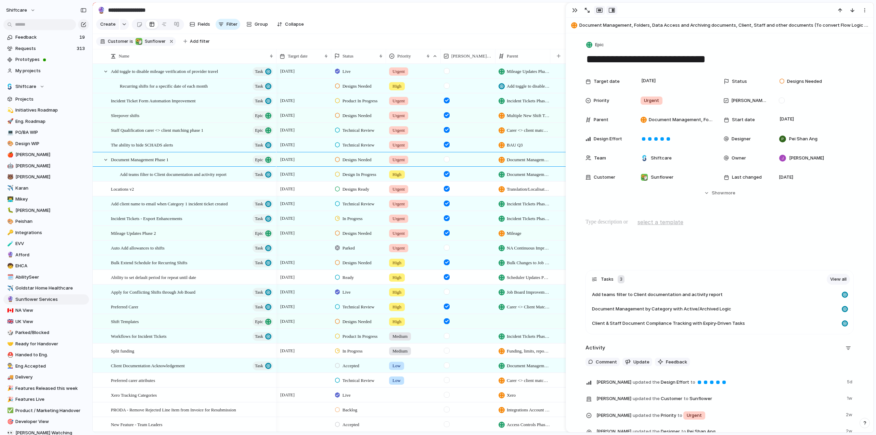
click at [602, 9] on button "button" at bounding box center [599, 10] width 11 height 9
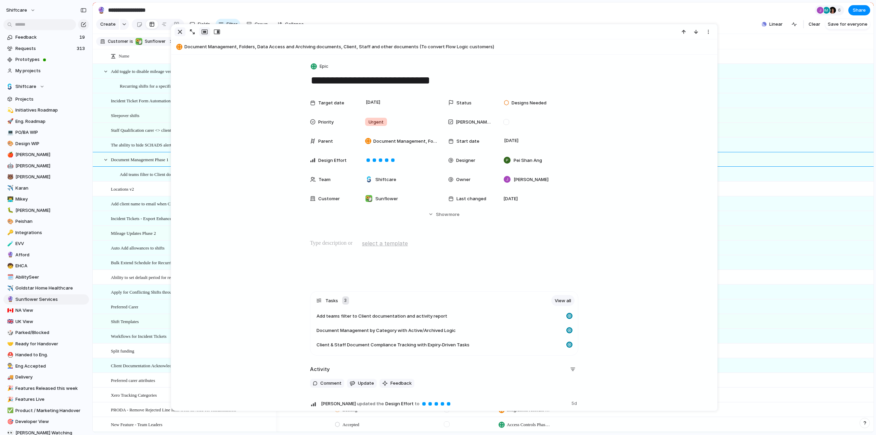
click at [177, 32] on div "button" at bounding box center [180, 32] width 8 height 8
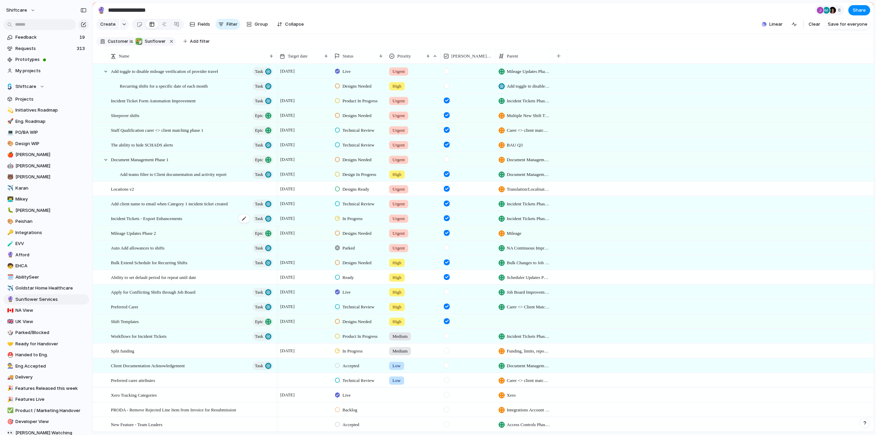
click at [128, 222] on span "Incident Tickets - Export Enhancements" at bounding box center [146, 218] width 71 height 8
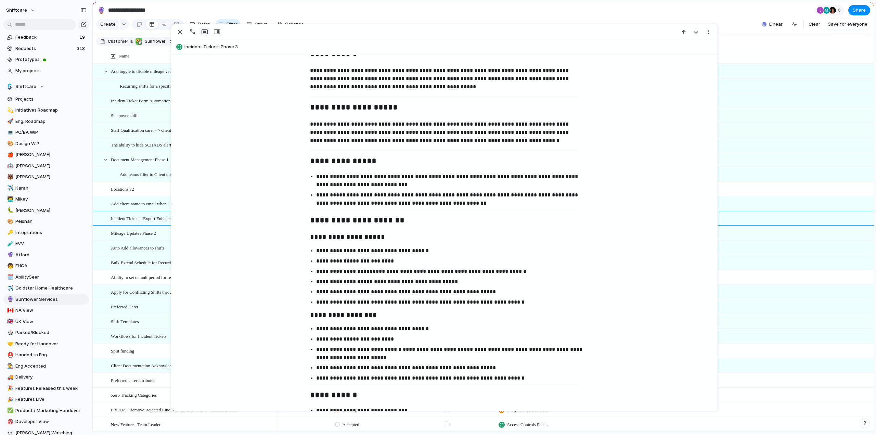
scroll to position [410, 0]
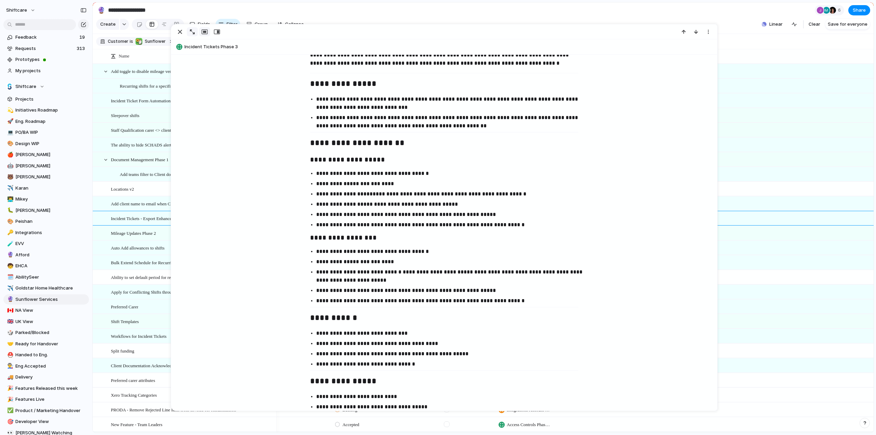
click at [190, 32] on div "button" at bounding box center [192, 31] width 5 height 5
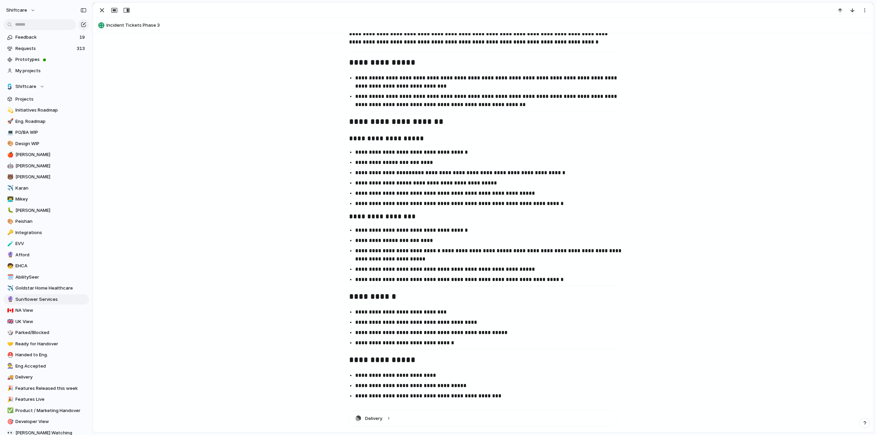
click at [98, 10] on div "button" at bounding box center [102, 10] width 8 height 8
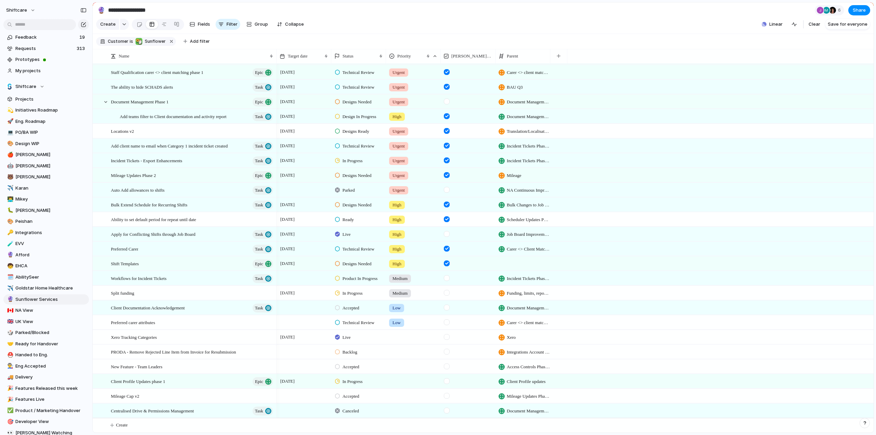
scroll to position [63, 0]
click at [863, 419] on button "button" at bounding box center [864, 423] width 10 height 10
click at [828, 373] on span "Live chat" at bounding box center [819, 373] width 20 height 7
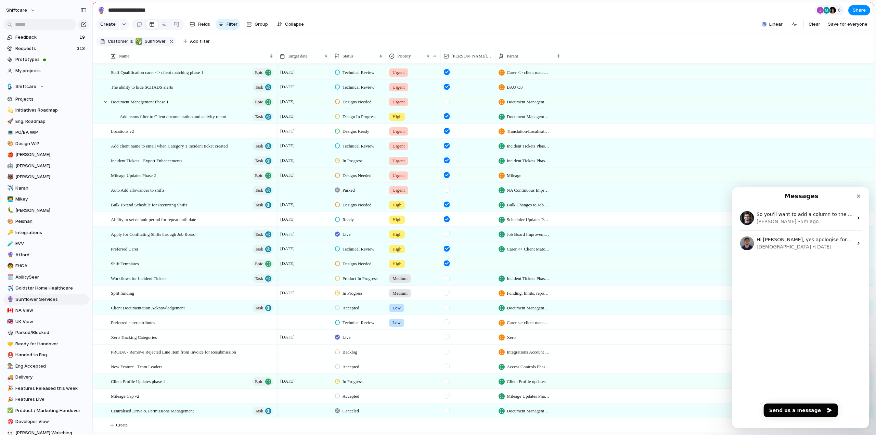
scroll to position [0, 0]
click at [812, 246] on div "• 5w ago" at bounding box center [821, 246] width 19 height 7
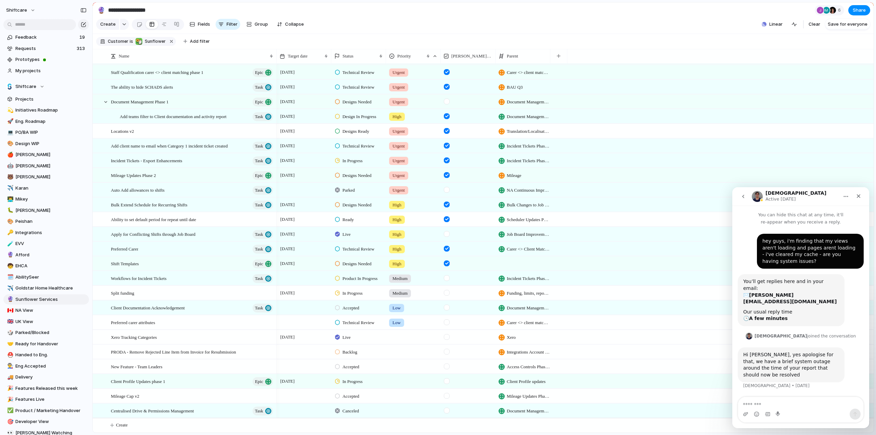
click at [742, 198] on icon "go back" at bounding box center [742, 196] width 5 height 5
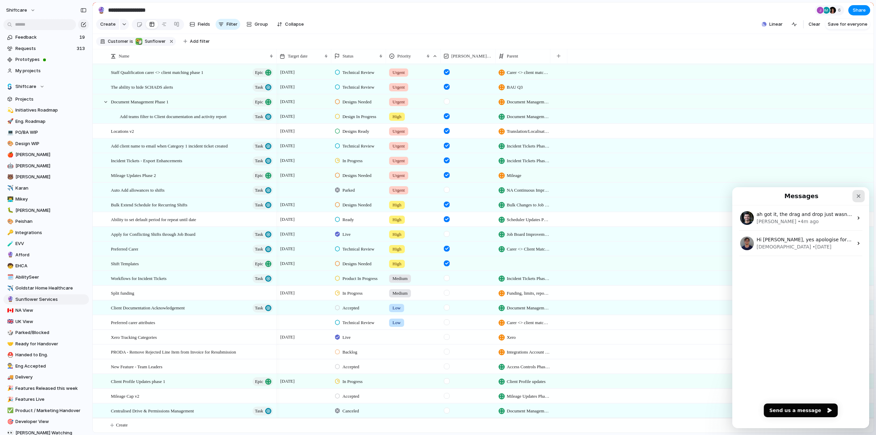
click at [857, 198] on icon "Close" at bounding box center [857, 195] width 5 height 5
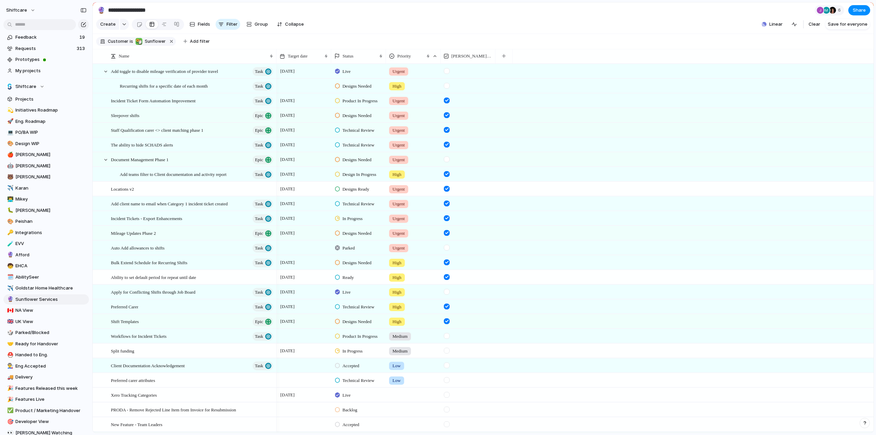
click at [866, 422] on div "button" at bounding box center [864, 422] width 5 height 5
click at [819, 364] on span "Documentation" at bounding box center [826, 362] width 34 height 7
drag, startPoint x: 142, startPoint y: 90, endPoint x: 128, endPoint y: 93, distance: 14.4
click at [114, 89] on div at bounding box center [114, 86] width 6 height 6
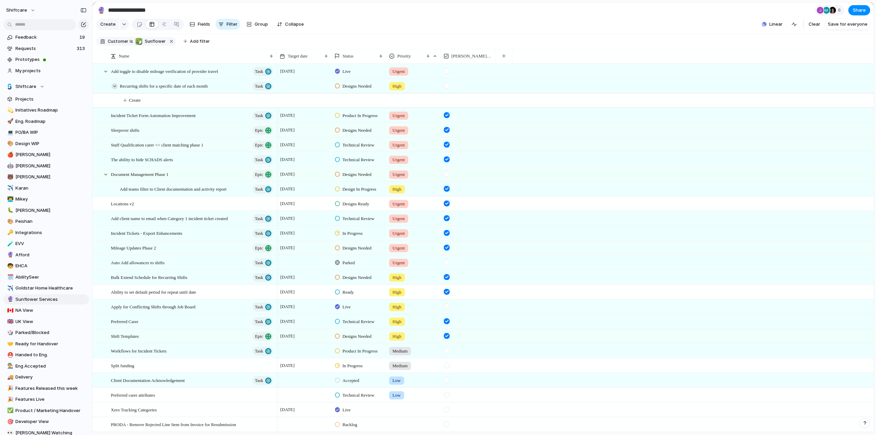
click at [114, 89] on div at bounding box center [114, 86] width 6 height 6
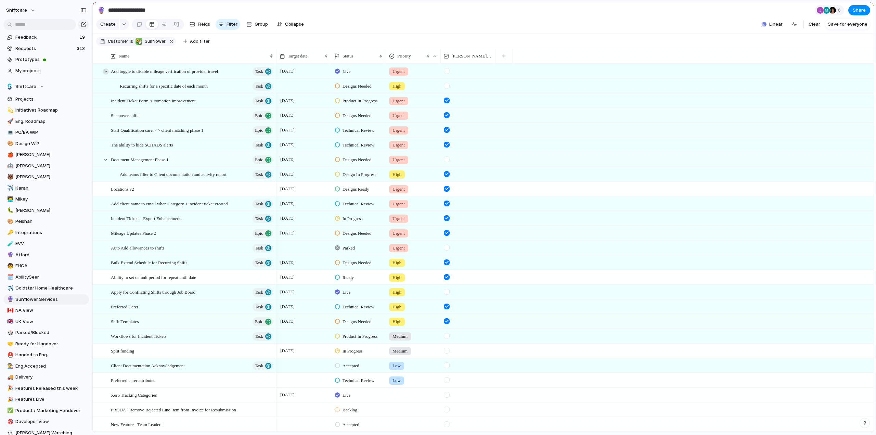
click at [105, 75] on div at bounding box center [106, 71] width 6 height 6
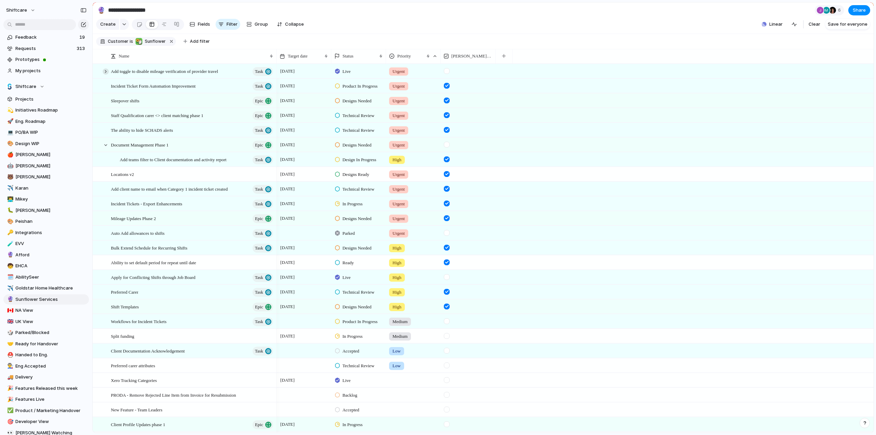
click at [105, 75] on div at bounding box center [106, 71] width 6 height 6
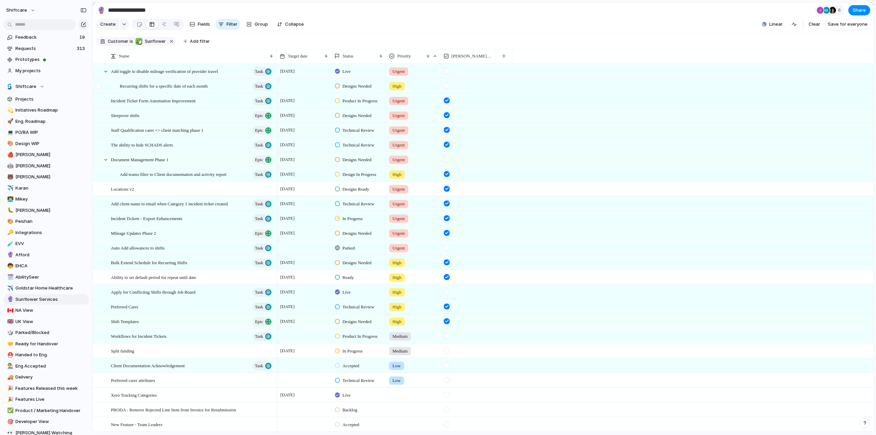
click at [93, 91] on div at bounding box center [99, 88] width 12 height 18
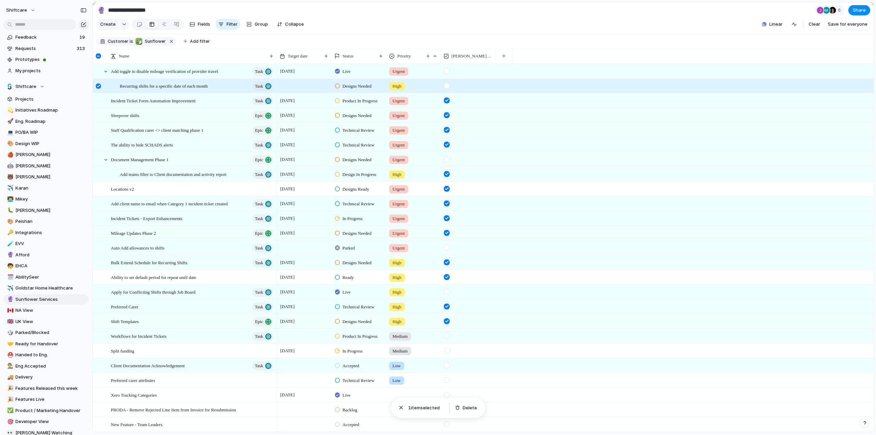
click at [97, 89] on div at bounding box center [98, 85] width 5 height 5
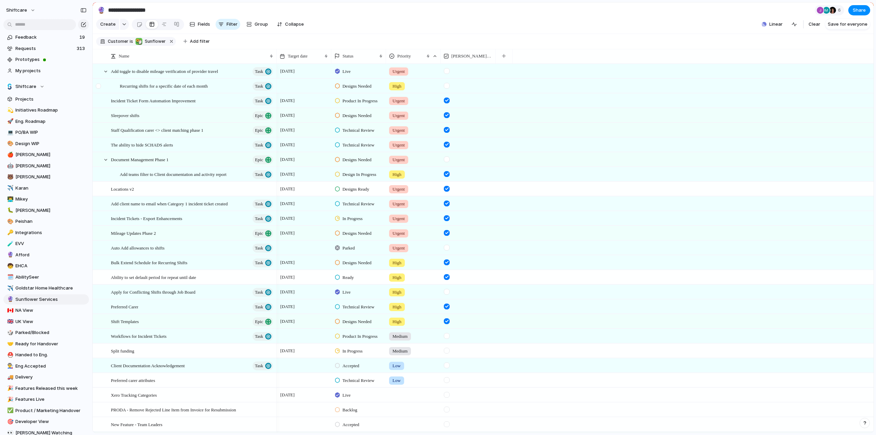
click at [97, 89] on div at bounding box center [98, 85] width 5 height 5
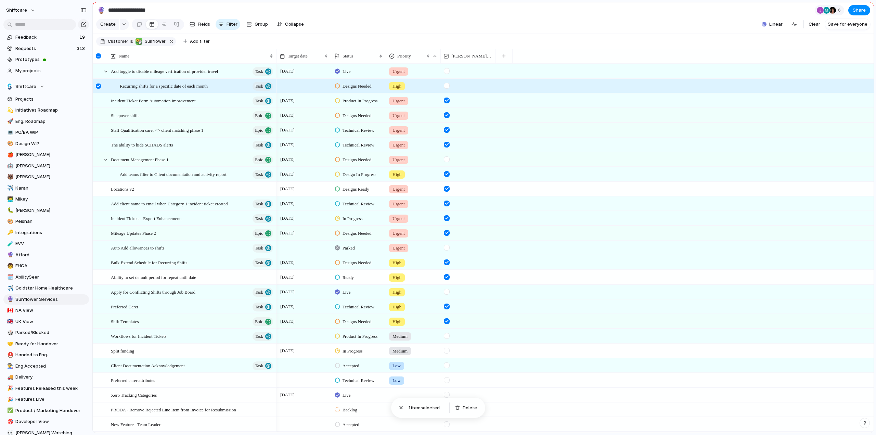
click at [863, 424] on div "button" at bounding box center [864, 422] width 5 height 5
click at [824, 377] on button "Live chat 2 min" at bounding box center [833, 373] width 68 height 11
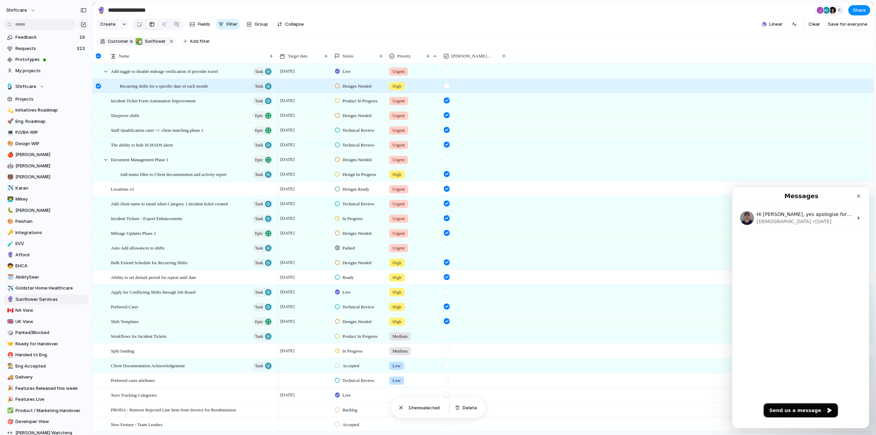
click at [787, 410] on button "Send us a message" at bounding box center [800, 410] width 74 height 14
click at [767, 405] on textarea "Message…" at bounding box center [800, 403] width 125 height 12
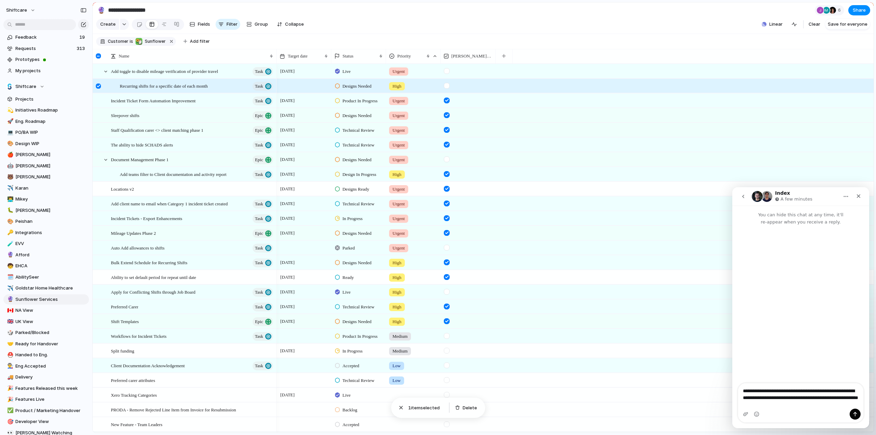
type textarea "**********"
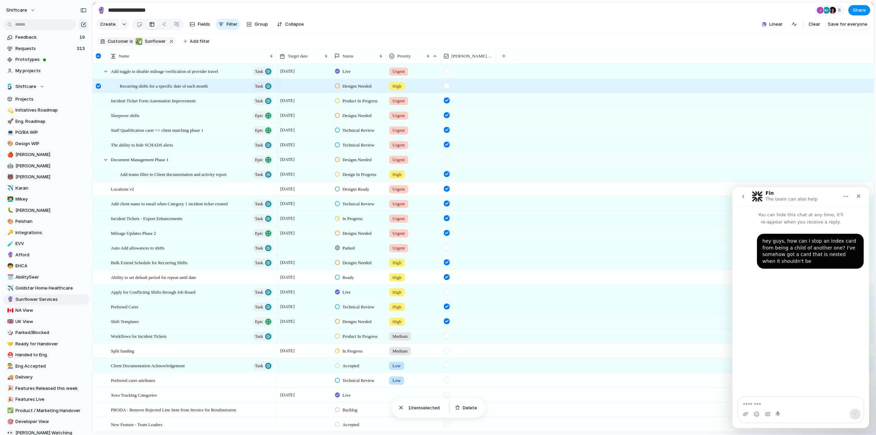
click at [818, 87] on div "Designs Needed High" at bounding box center [574, 85] width 597 height 15
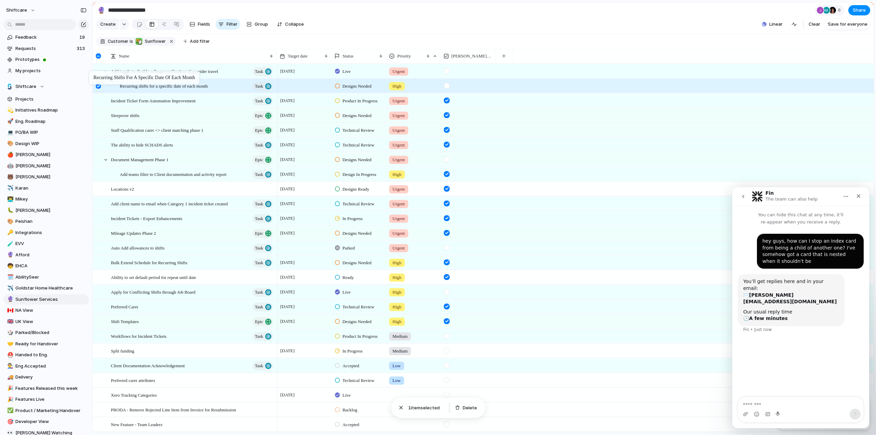
drag, startPoint x: 153, startPoint y: 92, endPoint x: 112, endPoint y: 78, distance: 43.5
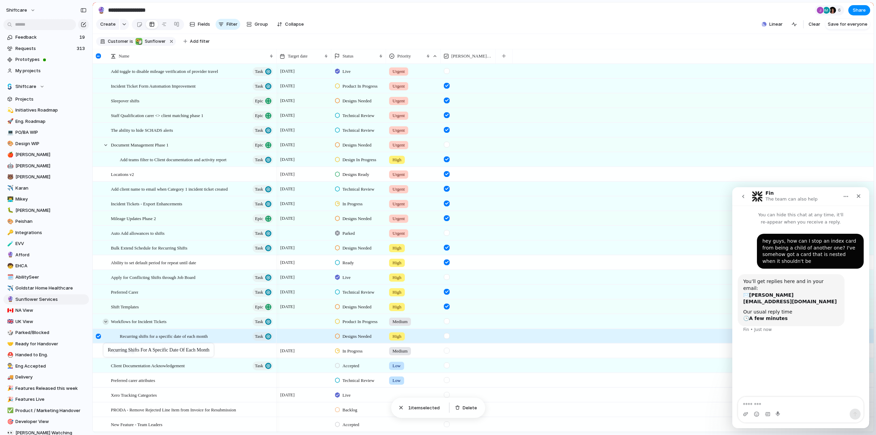
drag, startPoint x: 148, startPoint y: 90, endPoint x: 105, endPoint y: 325, distance: 239.2
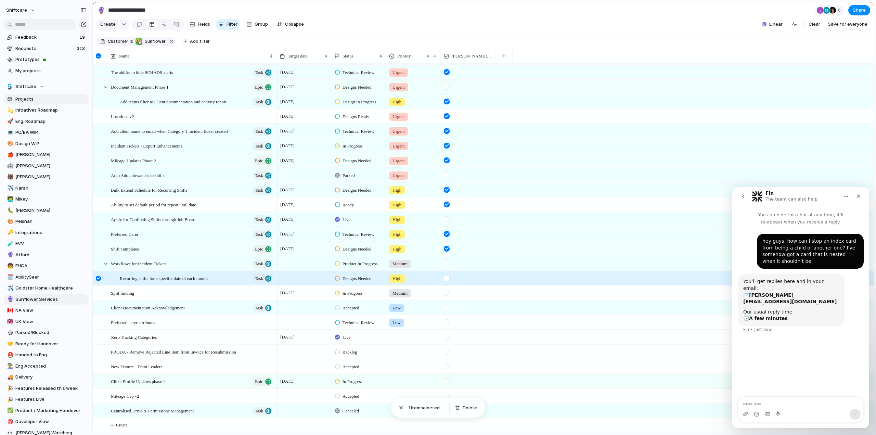
click at [24, 99] on span "Projects" at bounding box center [50, 99] width 71 height 7
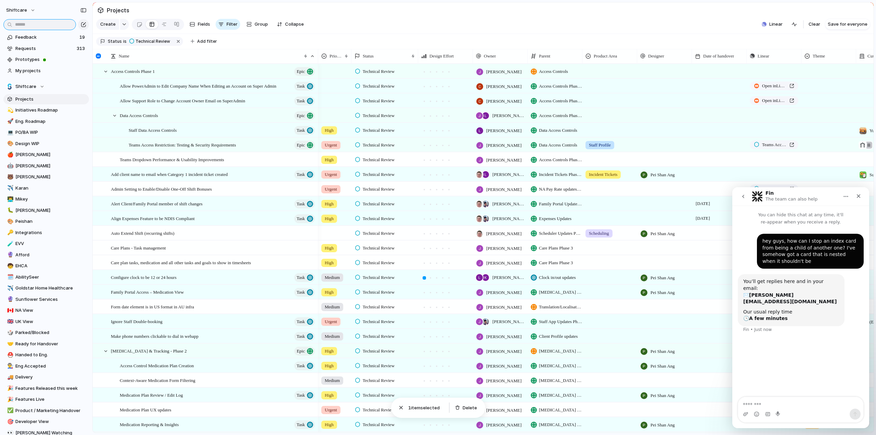
click at [37, 24] on input "text" at bounding box center [39, 24] width 73 height 11
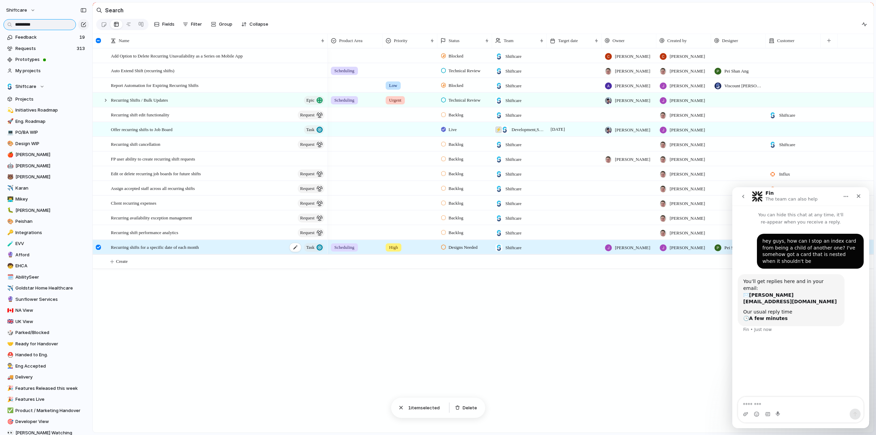
type input "*********"
click at [123, 251] on span "Recurring shifts for a specific date of each month" at bounding box center [155, 247] width 88 height 8
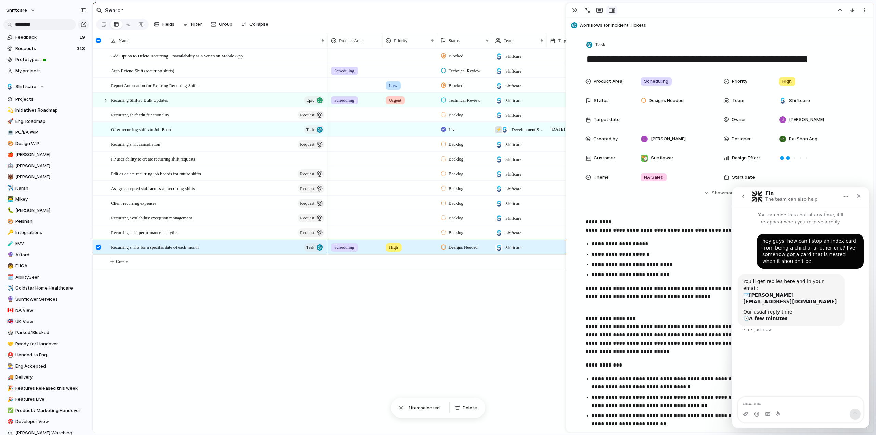
click at [609, 27] on span "Workflows for Incident Tickets" at bounding box center [724, 25] width 291 height 7
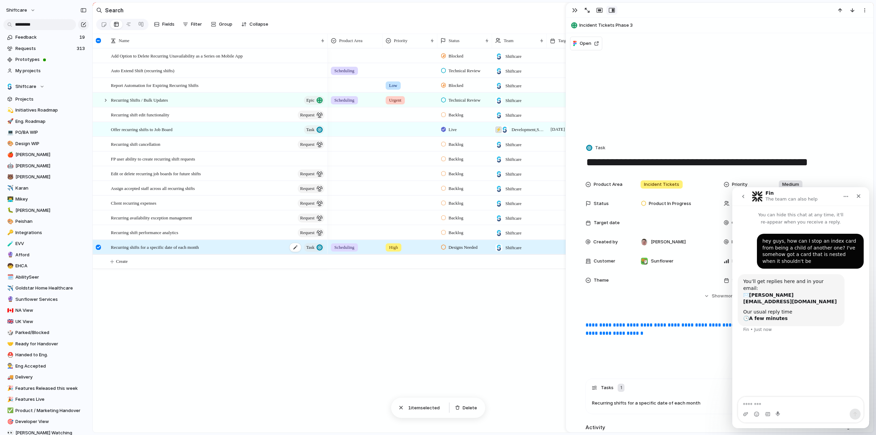
click at [166, 251] on span "Recurring shifts for a specific date of each month" at bounding box center [155, 247] width 88 height 8
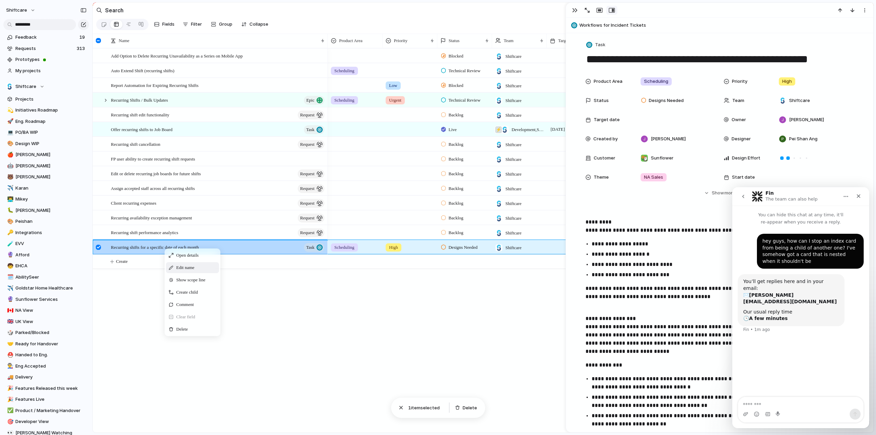
click at [182, 268] on span "Edit name" at bounding box center [185, 267] width 18 height 7
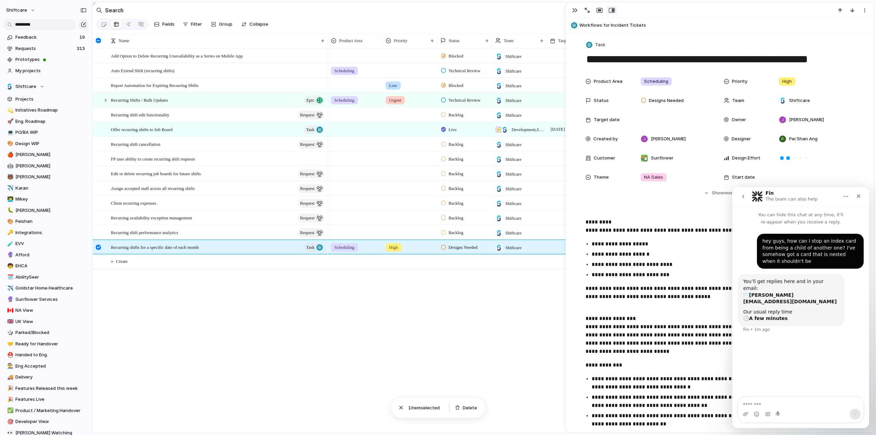
click at [203, 294] on div "Add Option to Delete Recurring Unavailability as a Series on Mobile App Auto Ex…" at bounding box center [483, 240] width 780 height 384
click at [162, 251] on span "Recurring shifts for a specific date of each month" at bounding box center [155, 247] width 88 height 8
click at [21, 301] on span "Sunflower Services" at bounding box center [50, 299] width 71 height 7
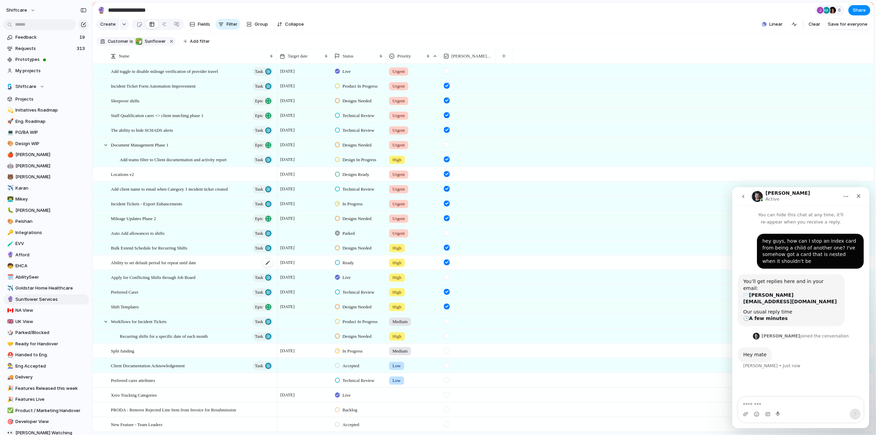
scroll to position [63, 0]
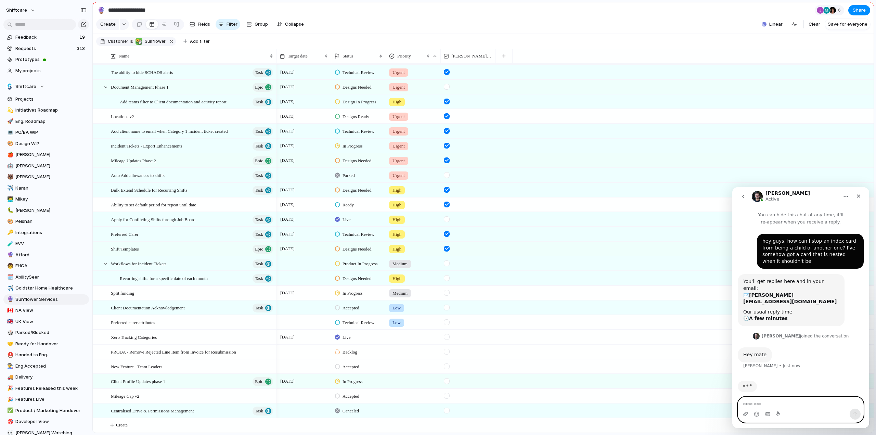
click at [760, 405] on textarea "Message…" at bounding box center [800, 403] width 125 height 12
click at [138, 264] on span "Workflows for Incident Tickets" at bounding box center [139, 263] width 56 height 8
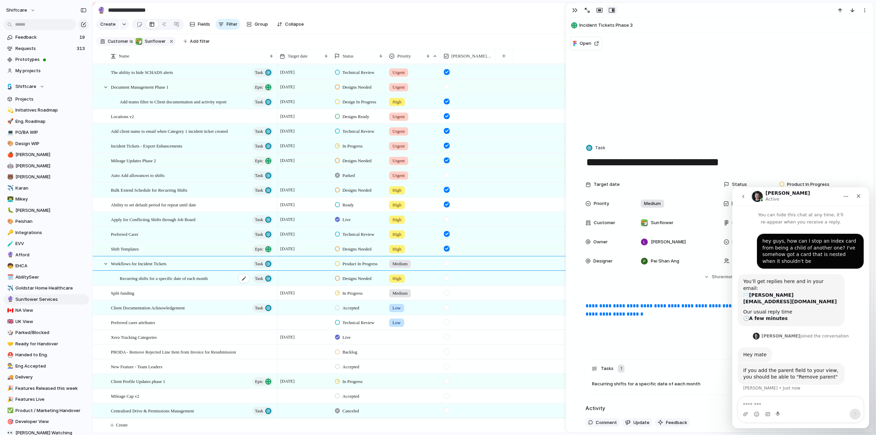
click at [140, 277] on span "Recurring shifts for a specific date of each month" at bounding box center [164, 278] width 88 height 8
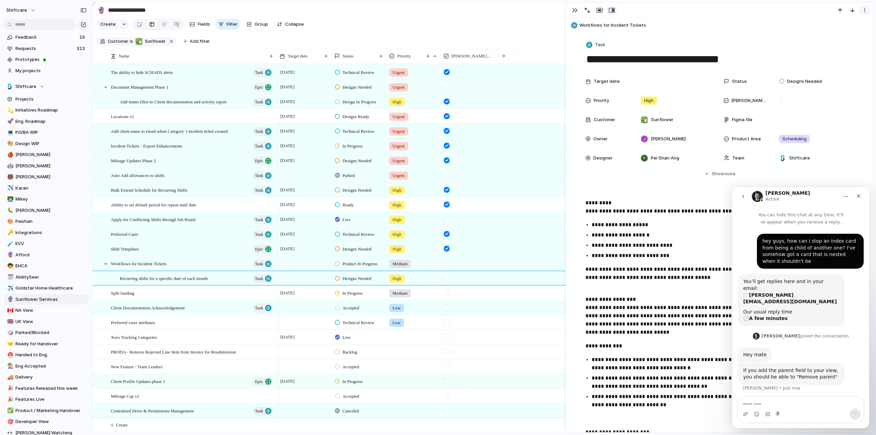
click at [865, 8] on div "button" at bounding box center [863, 10] width 5 height 5
click at [181, 277] on div "Mark as duplicate Delete" at bounding box center [438, 217] width 876 height 435
click at [221, 263] on div "Workflows for Incident Tickets Task" at bounding box center [192, 263] width 163 height 14
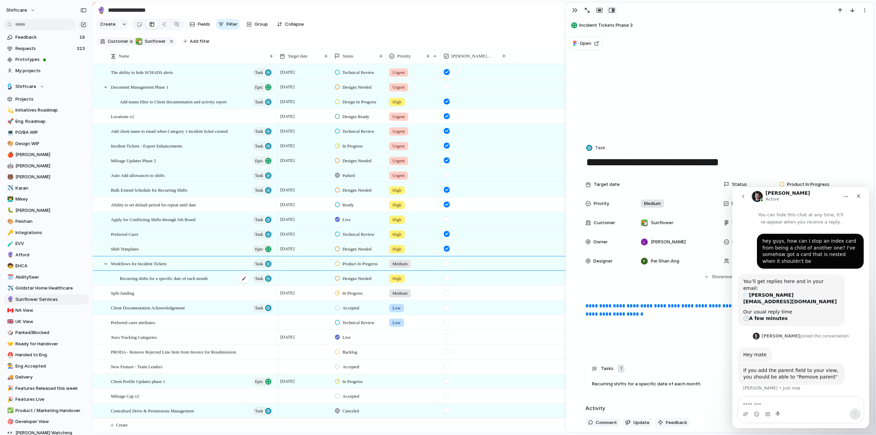
click at [166, 271] on div "Recurring shifts for a specific date of each month Task" at bounding box center [197, 278] width 154 height 14
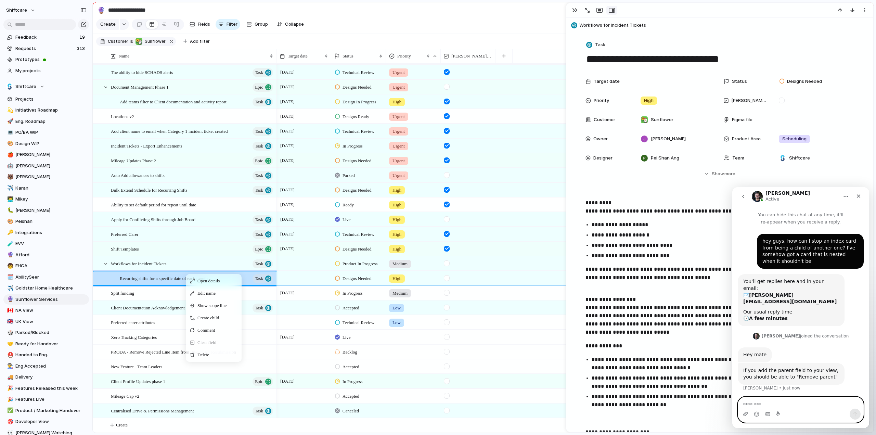
click at [787, 402] on textarea "Message…" at bounding box center [800, 403] width 125 height 12
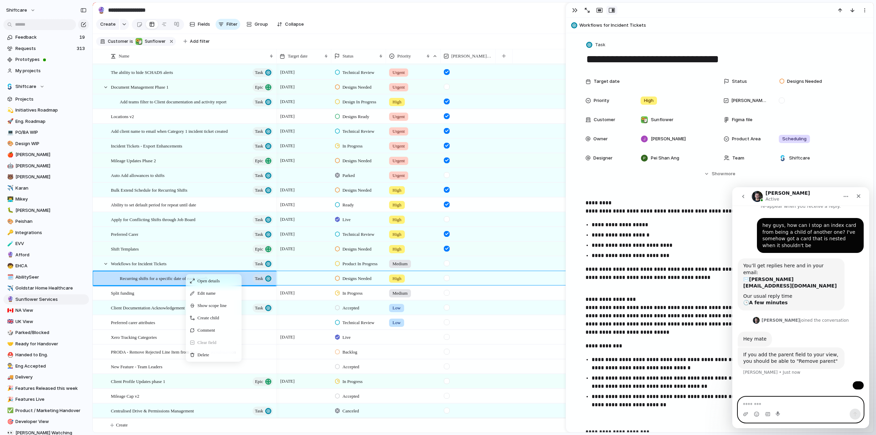
scroll to position [43, 0]
click at [784, 403] on textarea "Message…" at bounding box center [800, 403] width 125 height 12
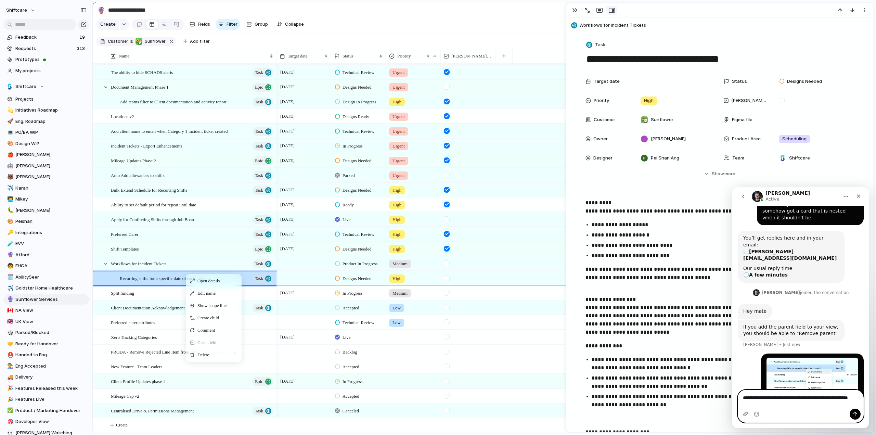
scroll to position [50, 0]
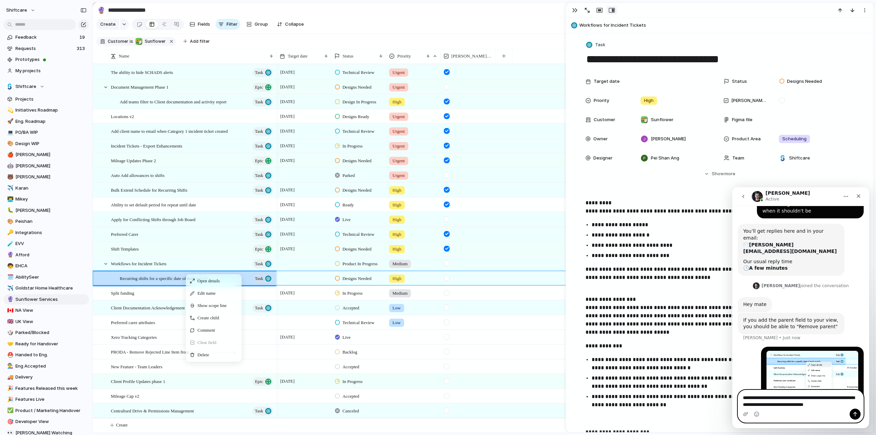
type textarea "**********"
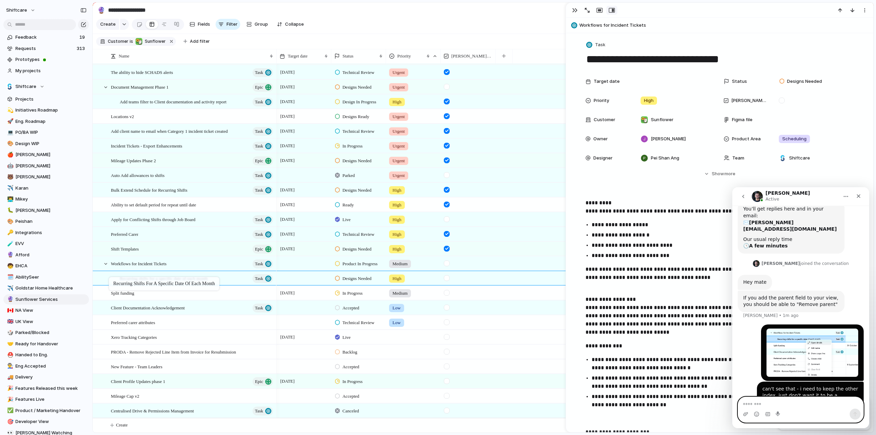
drag, startPoint x: 143, startPoint y: 275, endPoint x: 123, endPoint y: 278, distance: 20.1
click at [97, 276] on div at bounding box center [98, 278] width 5 height 5
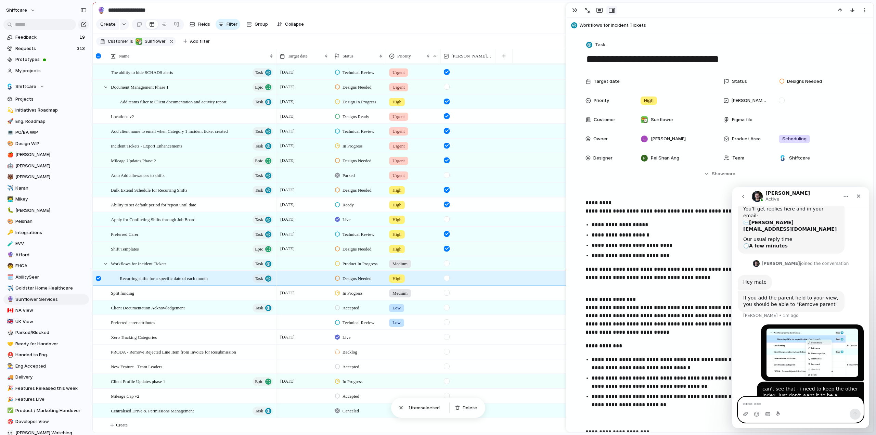
click at [97, 276] on div at bounding box center [98, 278] width 5 height 5
click at [787, 407] on textarea "Message…" at bounding box center [801, 403] width 126 height 12
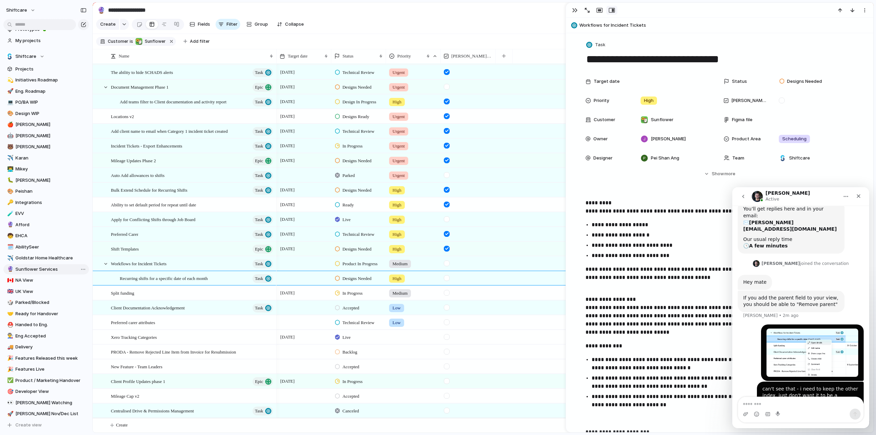
scroll to position [68, 0]
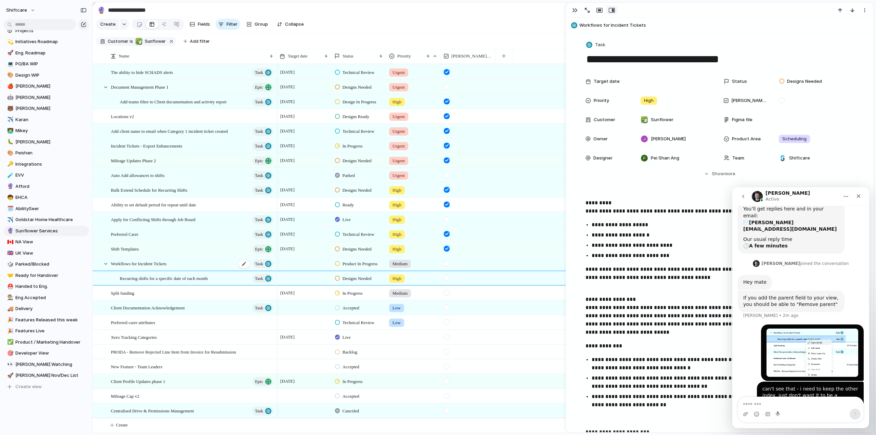
click at [133, 263] on span "Workflows for Incident Tickets" at bounding box center [139, 263] width 56 height 8
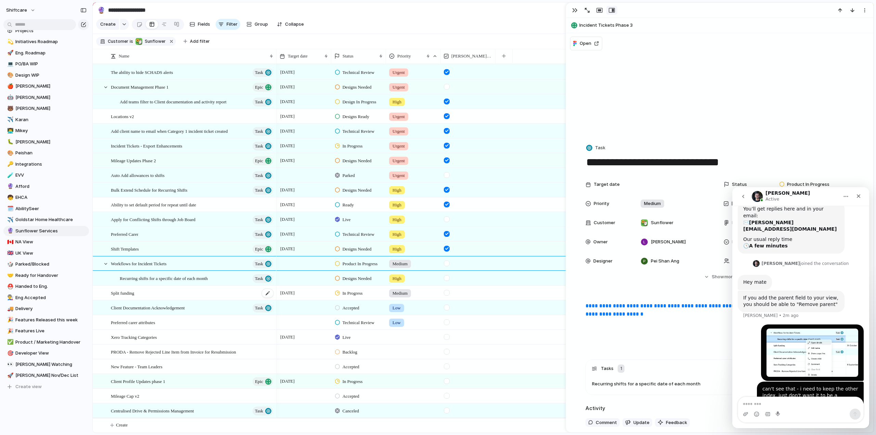
click at [136, 296] on div "Split funding" at bounding box center [192, 293] width 163 height 14
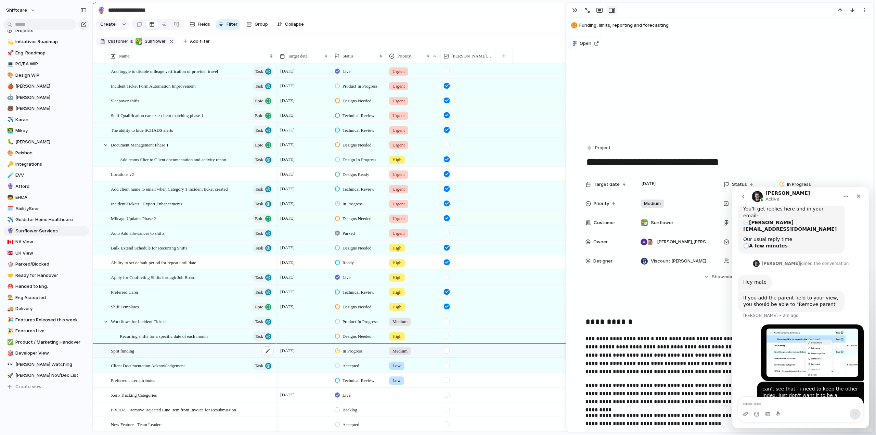
scroll to position [63, 0]
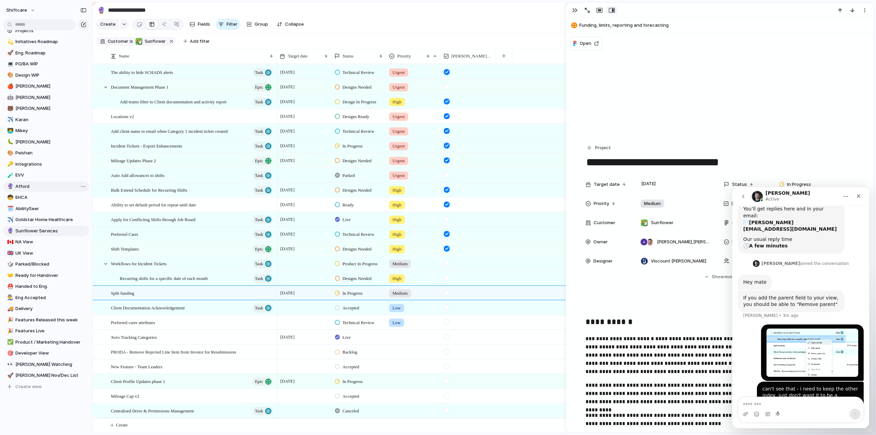
click at [25, 184] on span "Afford" at bounding box center [50, 186] width 71 height 7
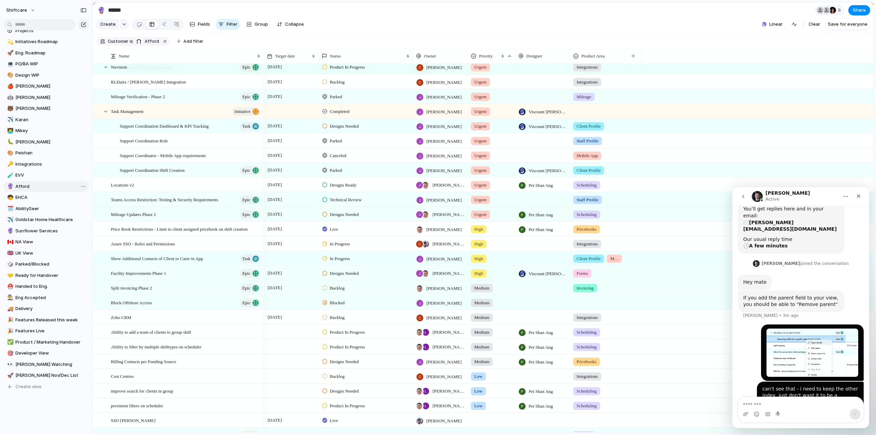
type input "******"
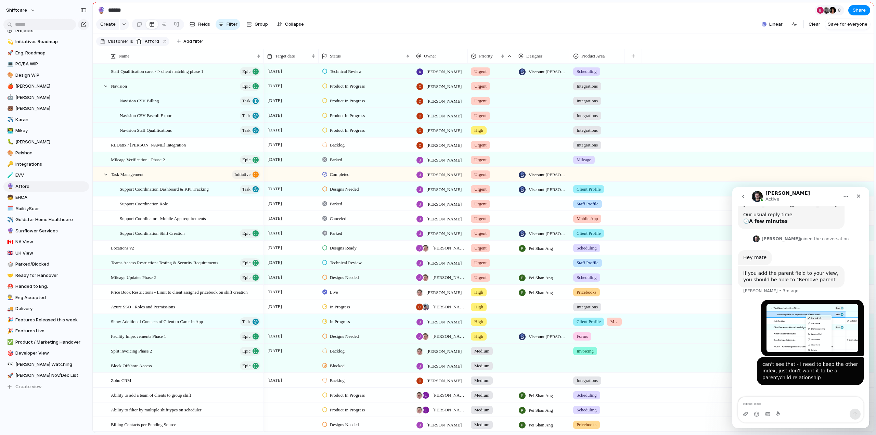
scroll to position [98, 0]
click at [634, 58] on div "button" at bounding box center [633, 56] width 4 height 4
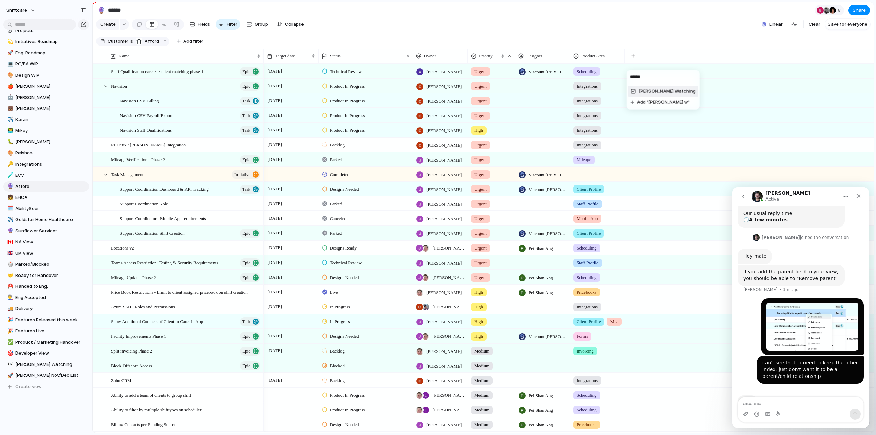
type input "******"
click at [650, 94] on span "[PERSON_NAME] Watching" at bounding box center [667, 91] width 57 height 7
click at [630, 192] on div at bounding box center [631, 189] width 6 height 6
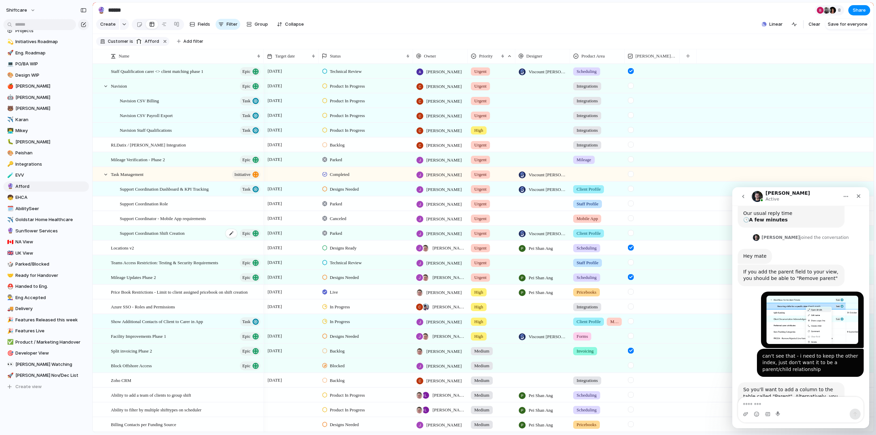
scroll to position [113, 0]
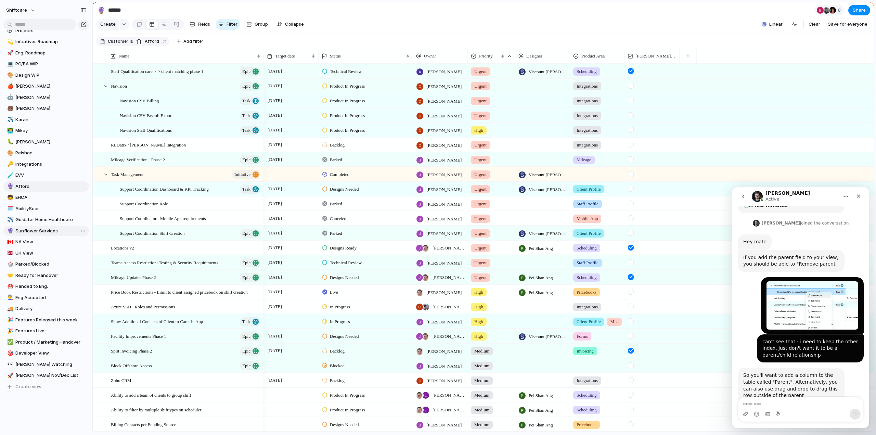
click at [27, 231] on span "Sunflower Services" at bounding box center [50, 230] width 71 height 7
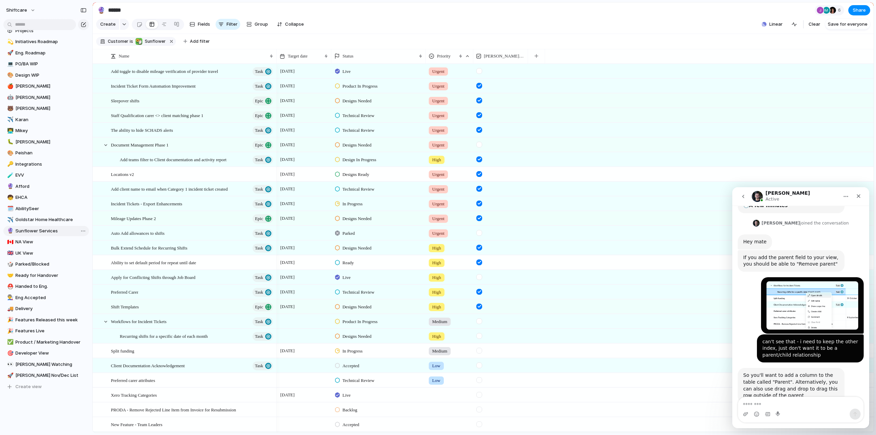
type input "**********"
click at [538, 58] on div "button" at bounding box center [536, 56] width 4 height 4
type input "******"
click at [552, 95] on li "Parent" at bounding box center [565, 91] width 70 height 11
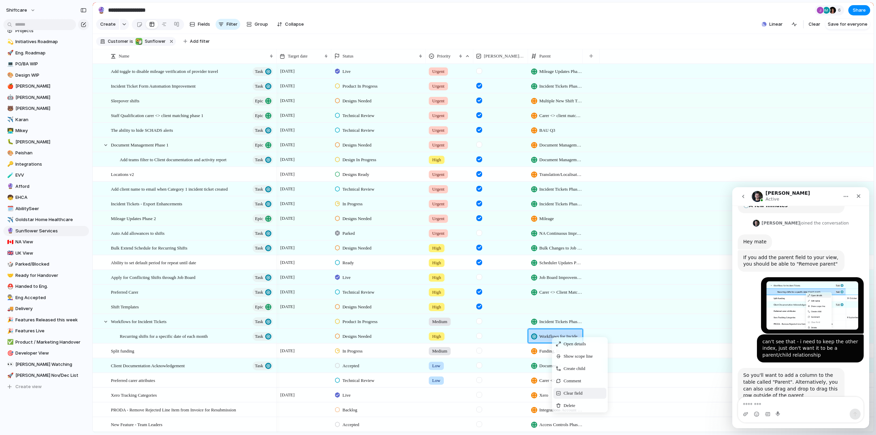
click at [568, 396] on span "Clear field" at bounding box center [572, 393] width 19 height 7
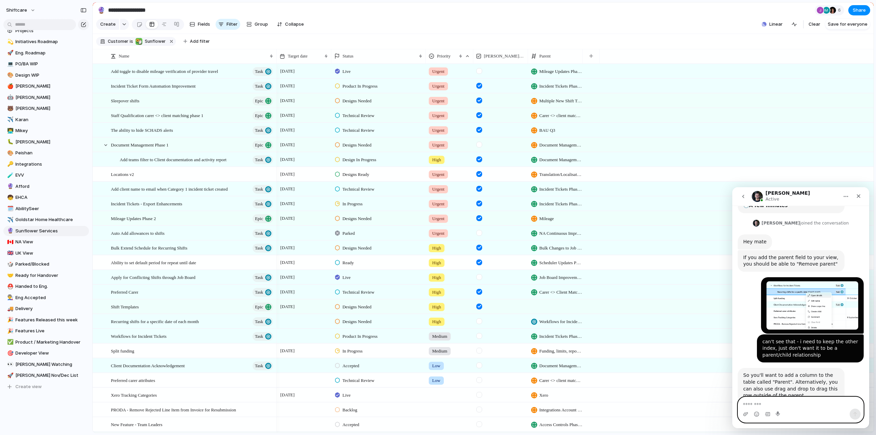
click at [769, 402] on textarea "Message…" at bounding box center [801, 403] width 126 height 12
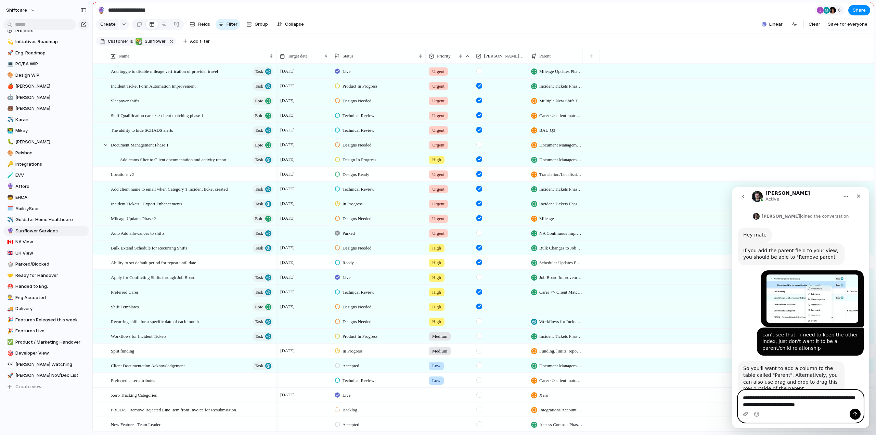
type textarea "**********"
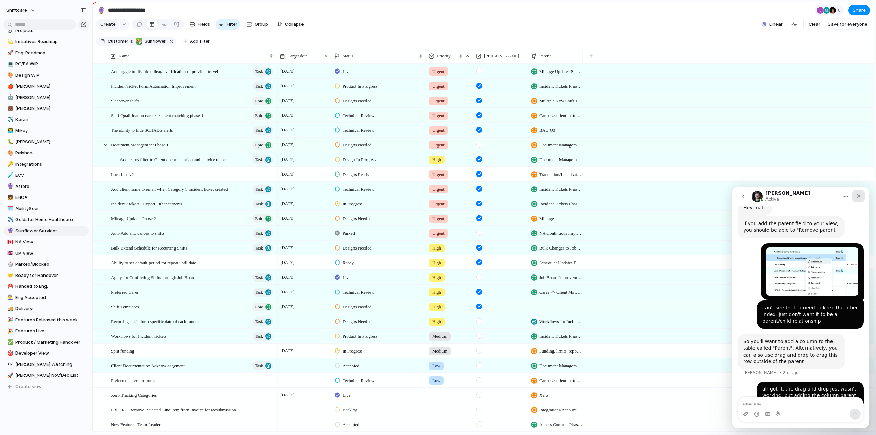
click at [856, 194] on icon "Close" at bounding box center [857, 195] width 5 height 5
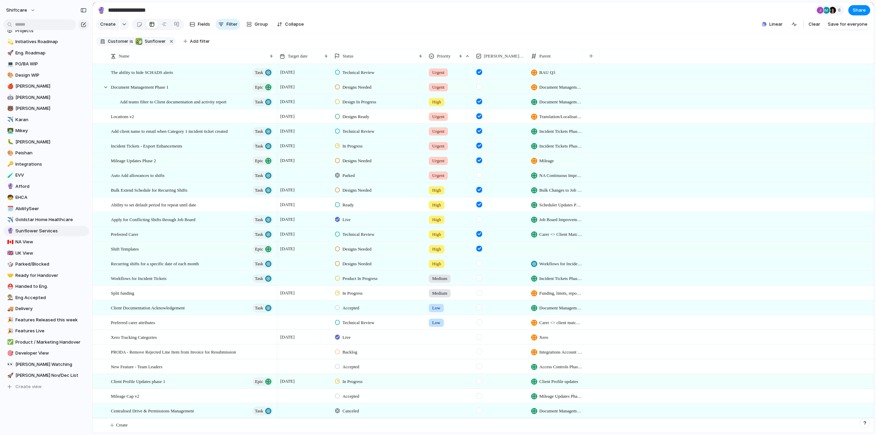
scroll to position [0, 0]
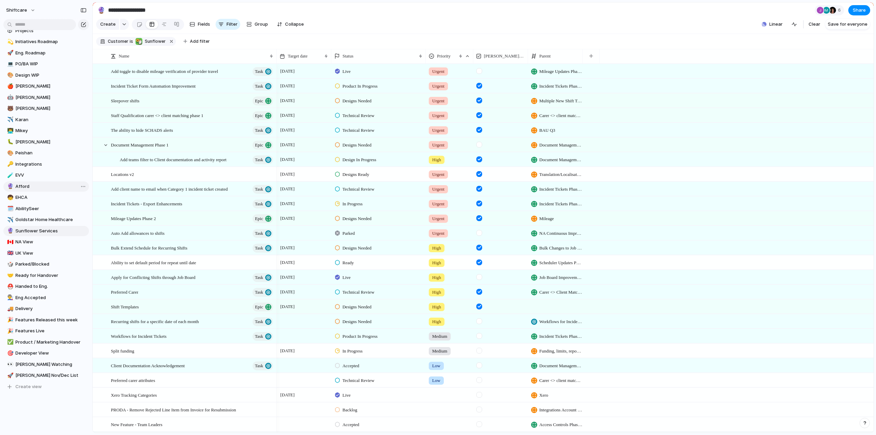
click at [23, 191] on link "🔮 Afford" at bounding box center [45, 186] width 85 height 10
click at [23, 190] on link "🔮 Afford" at bounding box center [45, 186] width 85 height 10
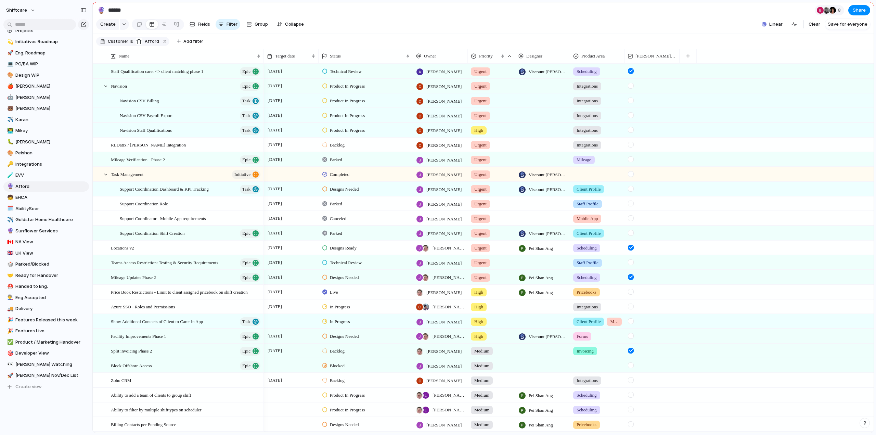
click at [633, 265] on div at bounding box center [631, 262] width 6 height 6
drag, startPoint x: 633, startPoint y: 340, endPoint x: 344, endPoint y: 322, distance: 289.2
click at [633, 339] on div at bounding box center [631, 336] width 6 height 6
click at [25, 374] on span "[PERSON_NAME] Nov/Dec List" at bounding box center [50, 375] width 71 height 7
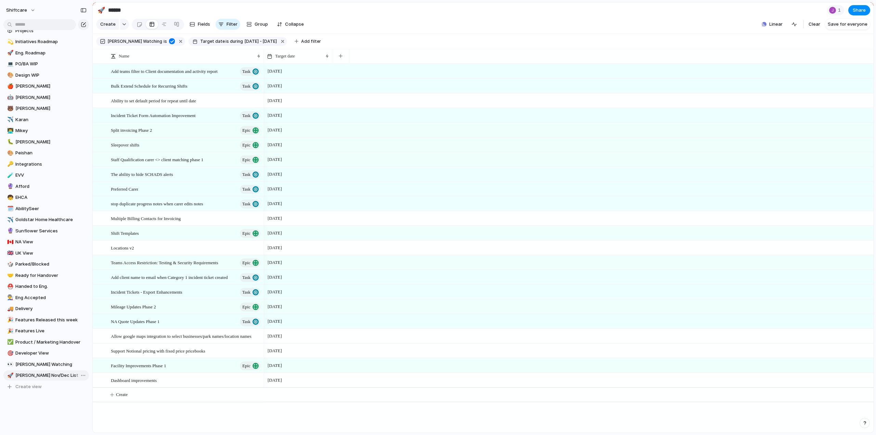
type input "**********"
